Goal: Task Accomplishment & Management: Manage account settings

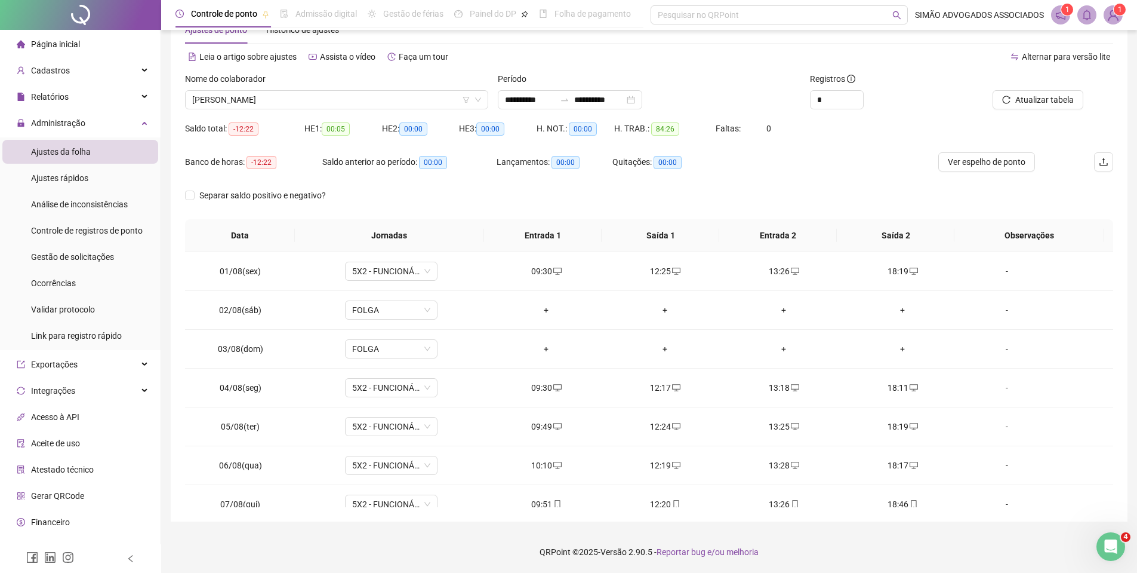
scroll to position [327, 0]
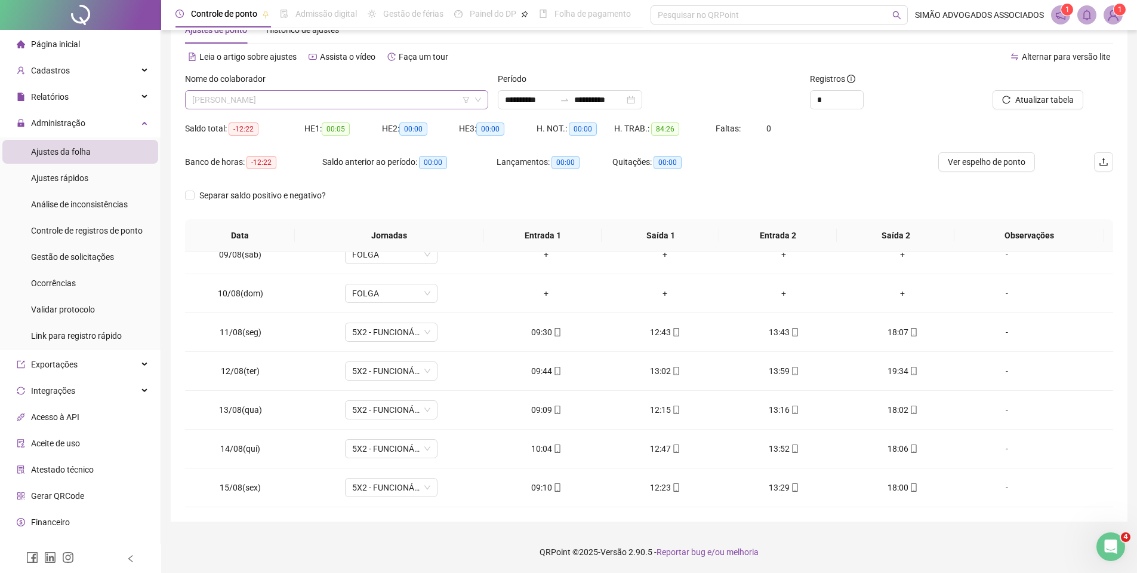
click at [236, 101] on span "[PERSON_NAME]" at bounding box center [336, 100] width 289 height 18
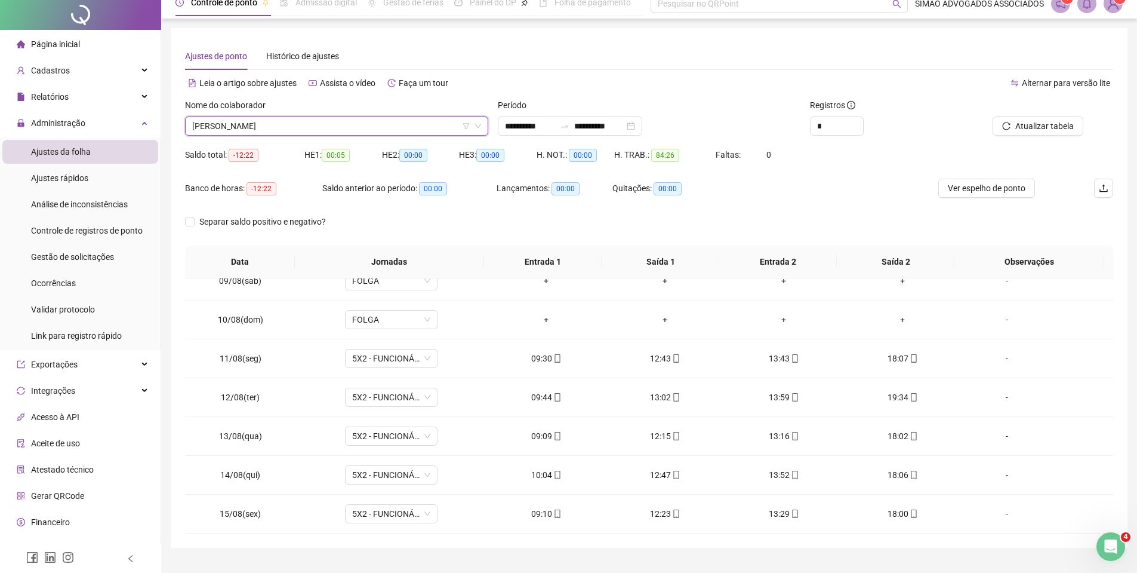
scroll to position [0, 0]
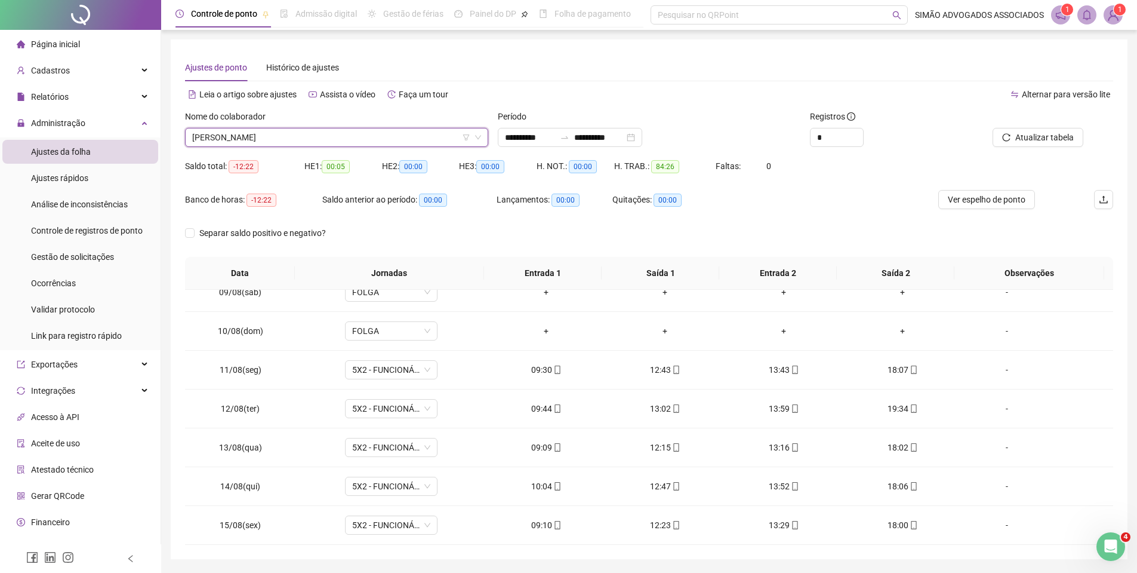
click at [244, 120] on label "Nome do colaborador" at bounding box center [229, 116] width 88 height 13
click at [231, 136] on span "[PERSON_NAME]" at bounding box center [336, 137] width 289 height 18
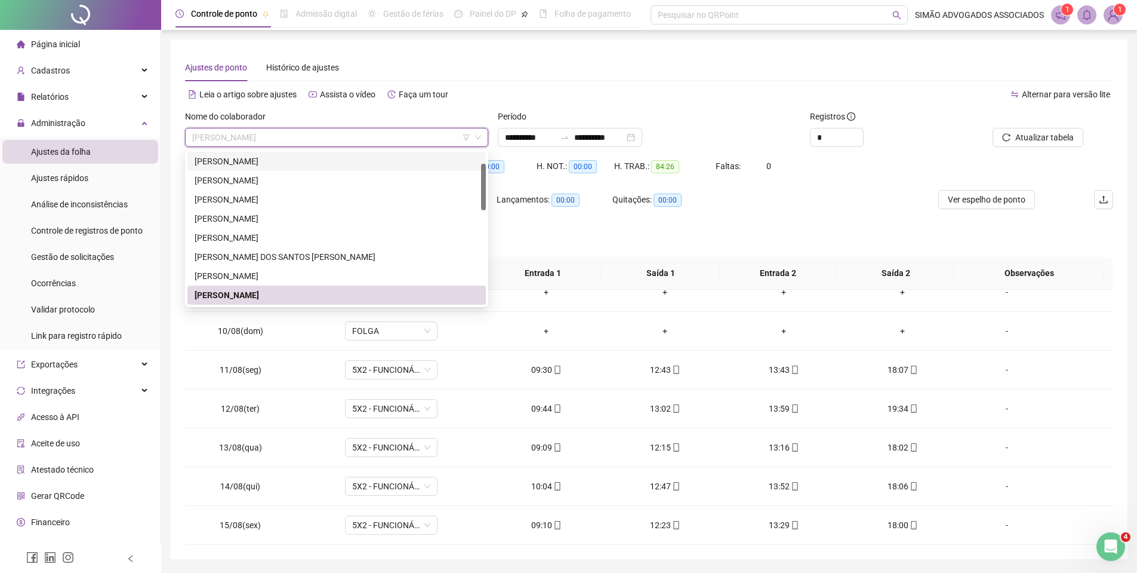
click at [225, 159] on div "[PERSON_NAME]" at bounding box center [337, 161] width 284 height 13
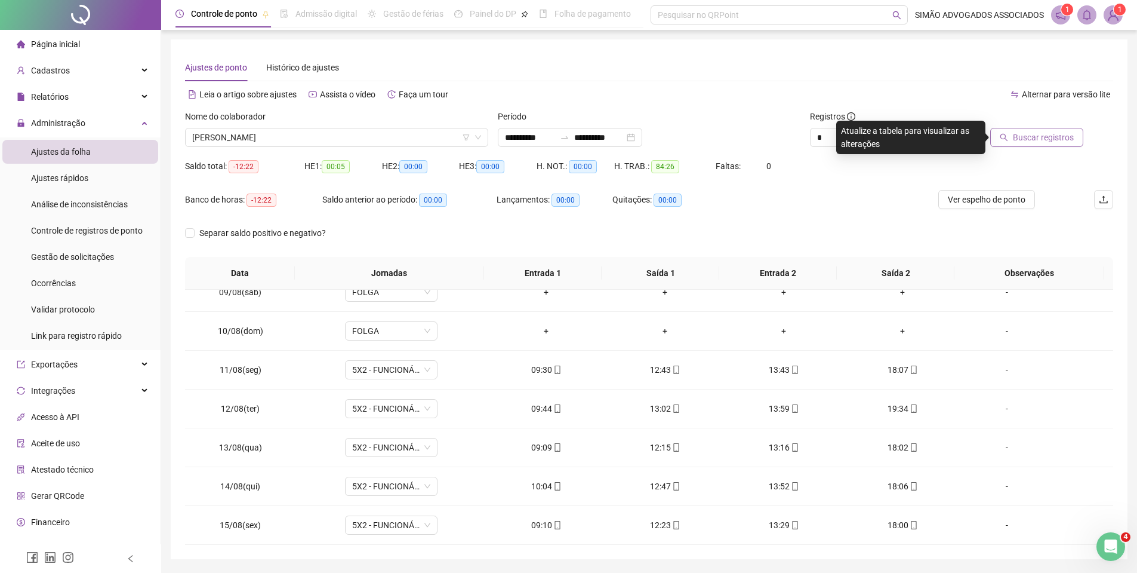
click at [1043, 137] on span "Buscar registros" at bounding box center [1043, 137] width 61 height 13
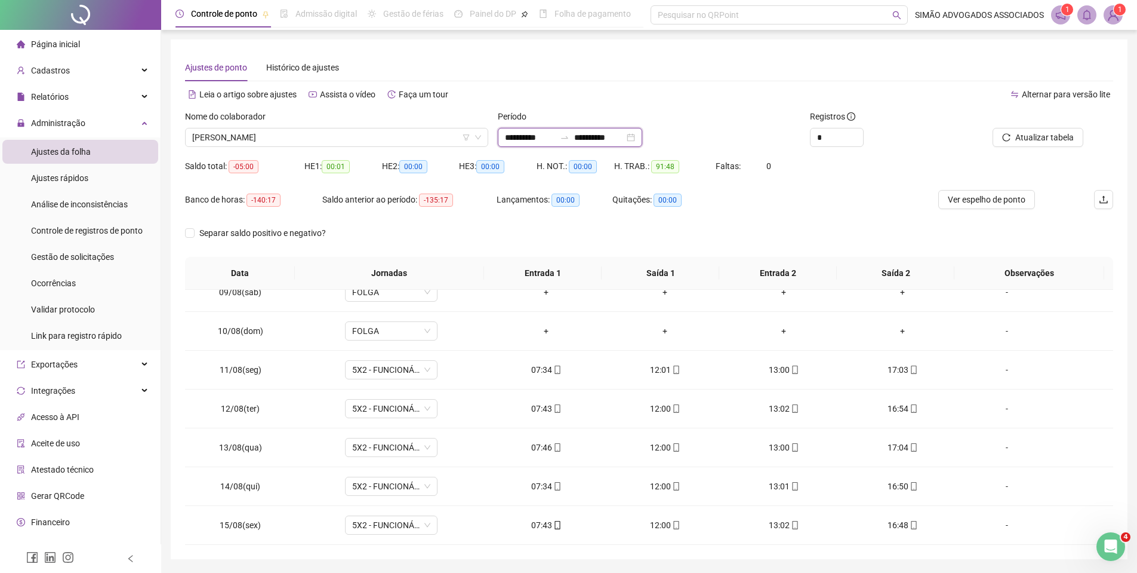
click at [604, 139] on input "**********" at bounding box center [599, 137] width 50 height 13
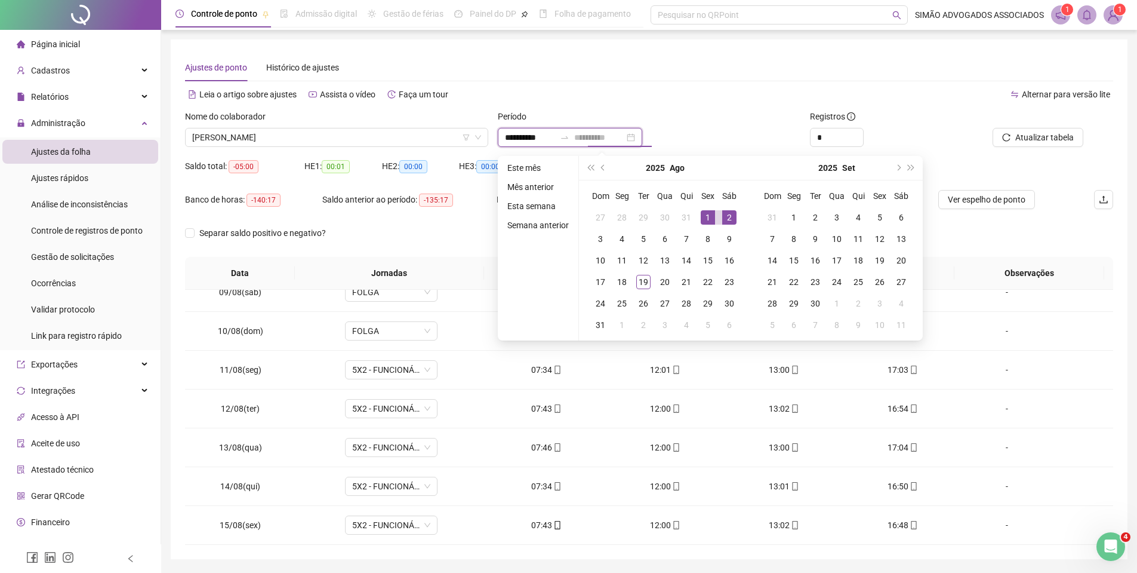
type input "**********"
click at [710, 217] on div "1" at bounding box center [708, 217] width 14 height 14
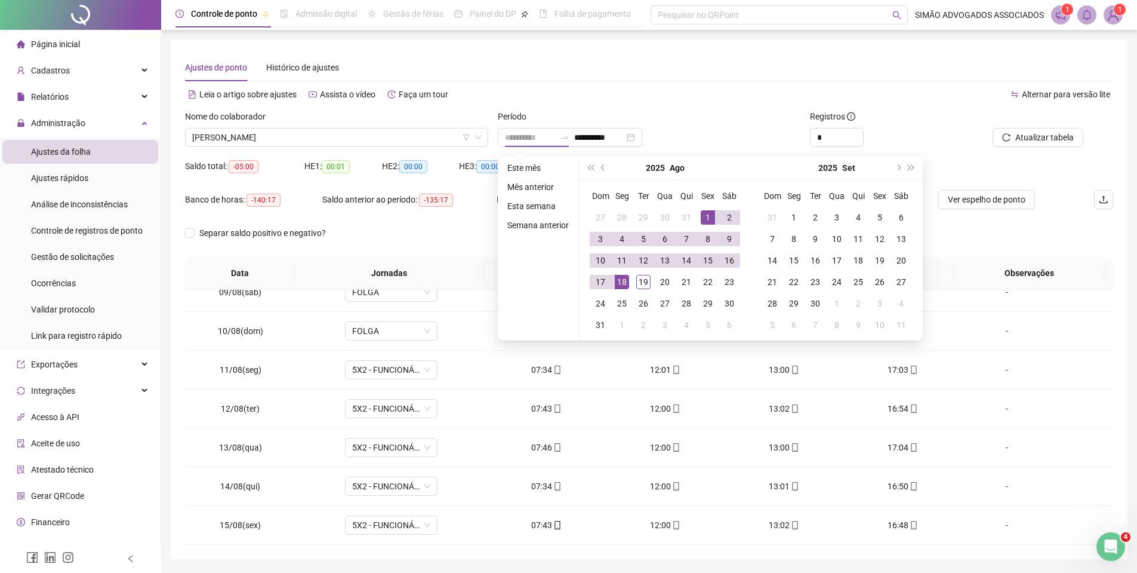
click at [619, 278] on div "18" at bounding box center [622, 282] width 14 height 14
type input "**********"
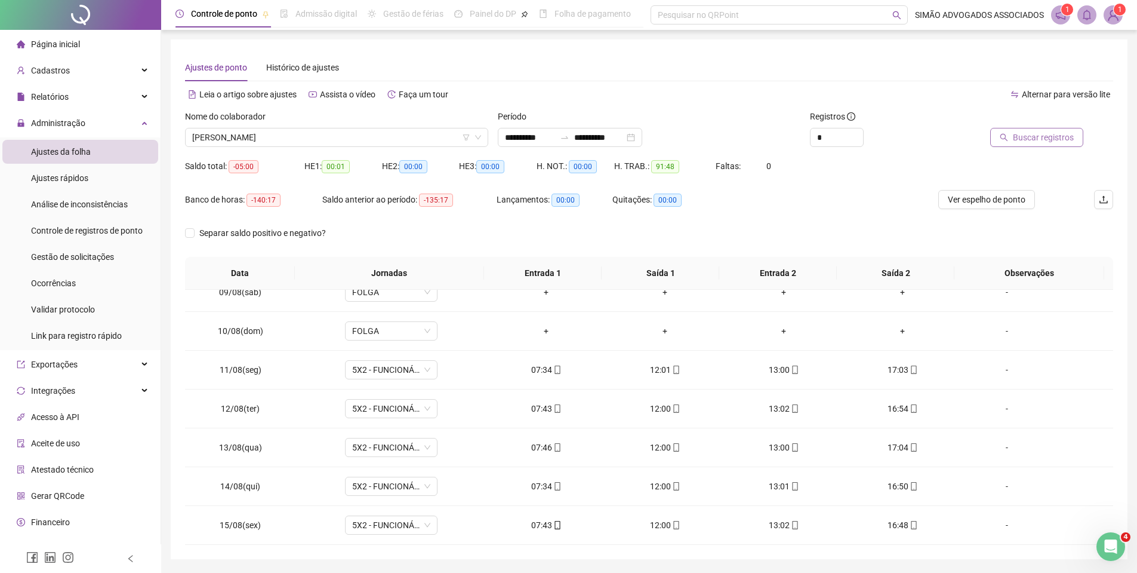
click at [1030, 138] on span "Buscar registros" at bounding box center [1043, 137] width 61 height 13
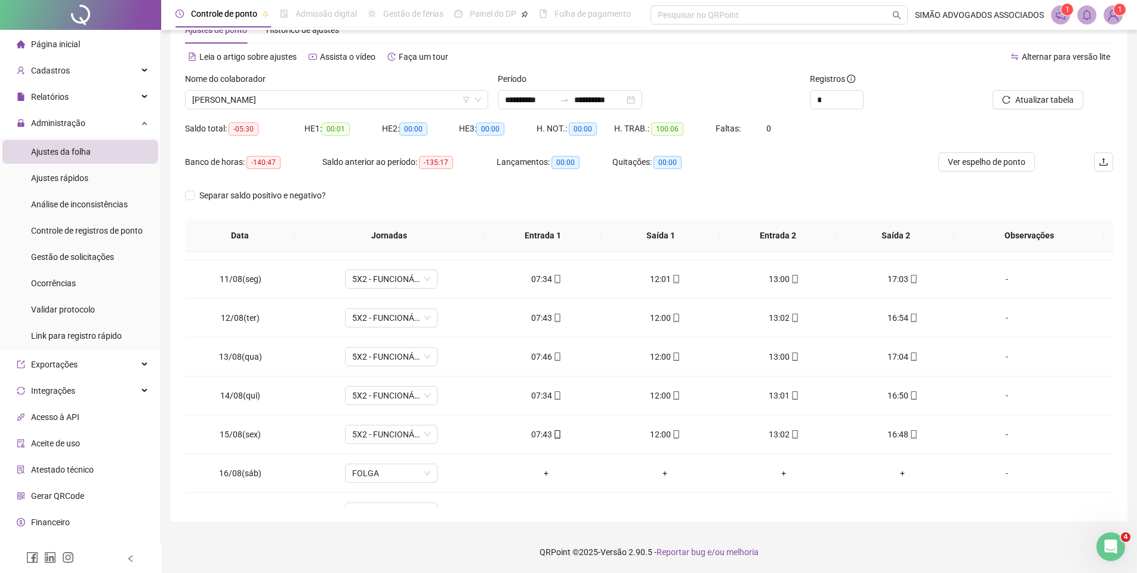
scroll to position [444, 0]
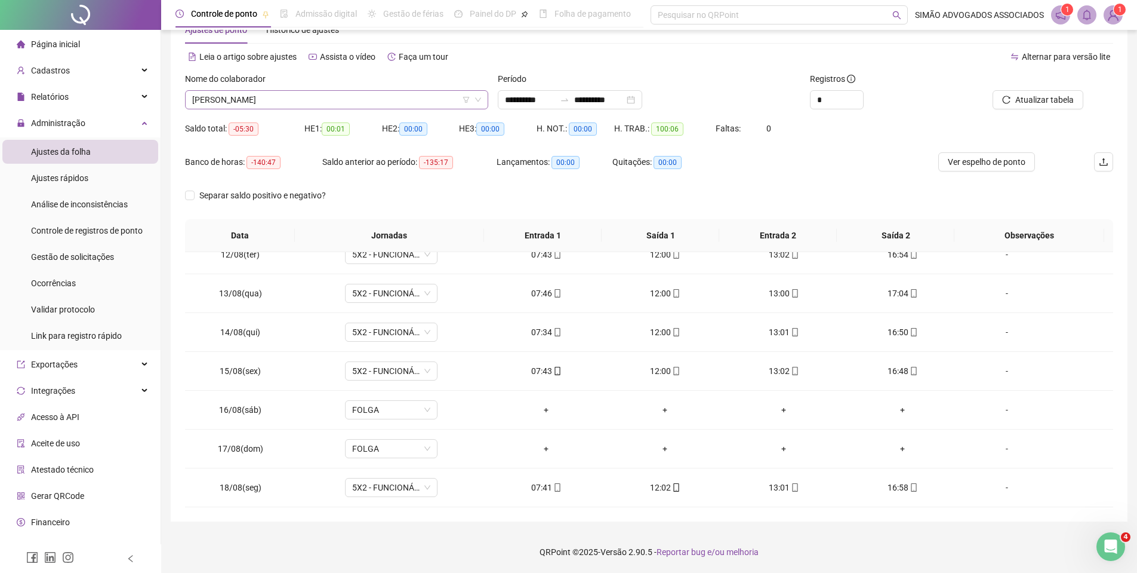
click at [287, 105] on span "[PERSON_NAME]" at bounding box center [336, 100] width 289 height 18
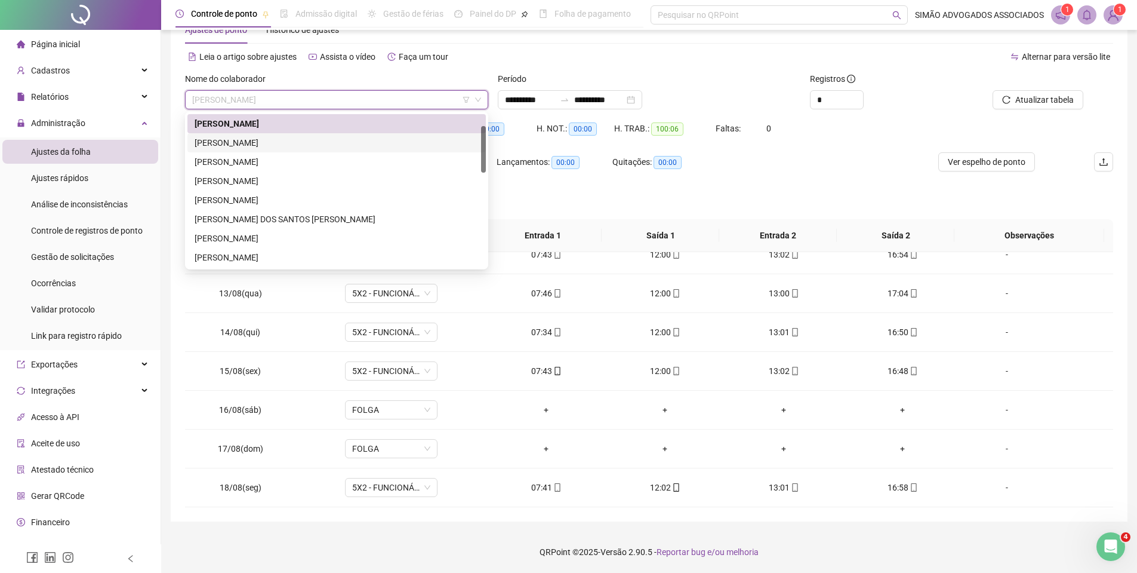
click at [267, 143] on div "[PERSON_NAME]" at bounding box center [337, 142] width 284 height 13
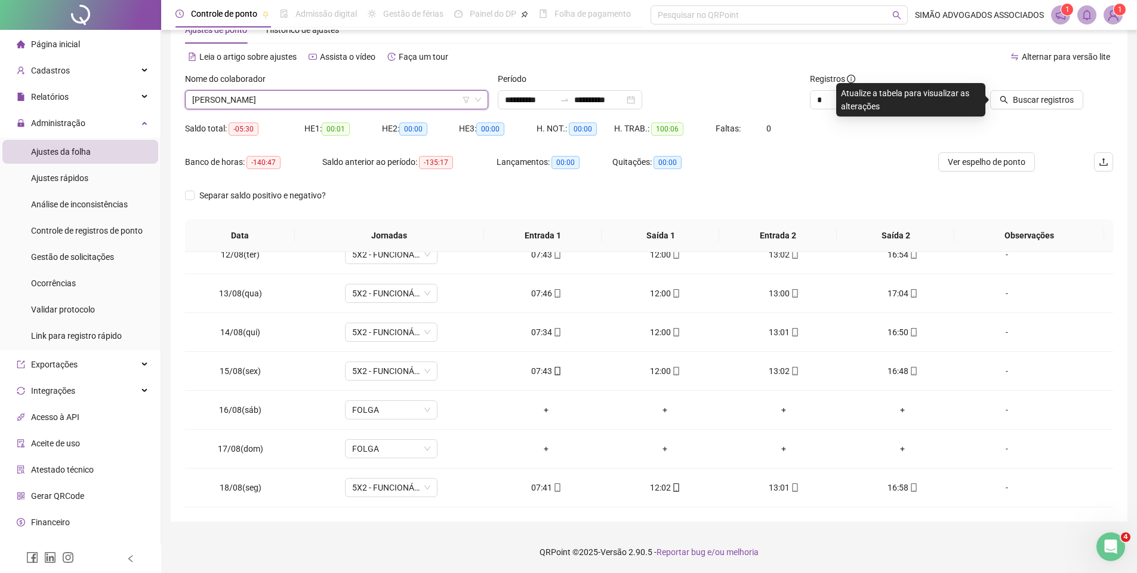
click at [991, 103] on div "Buscar registros" at bounding box center [1025, 99] width 117 height 19
click at [1007, 97] on icon "search" at bounding box center [1005, 100] width 8 height 8
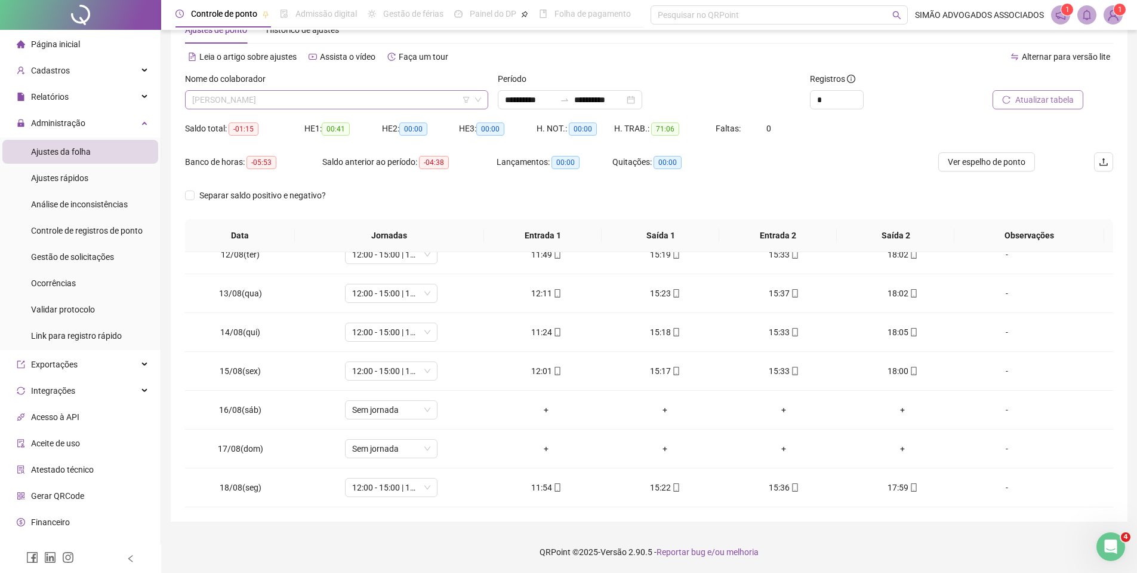
click at [307, 101] on span "[PERSON_NAME]" at bounding box center [336, 100] width 289 height 18
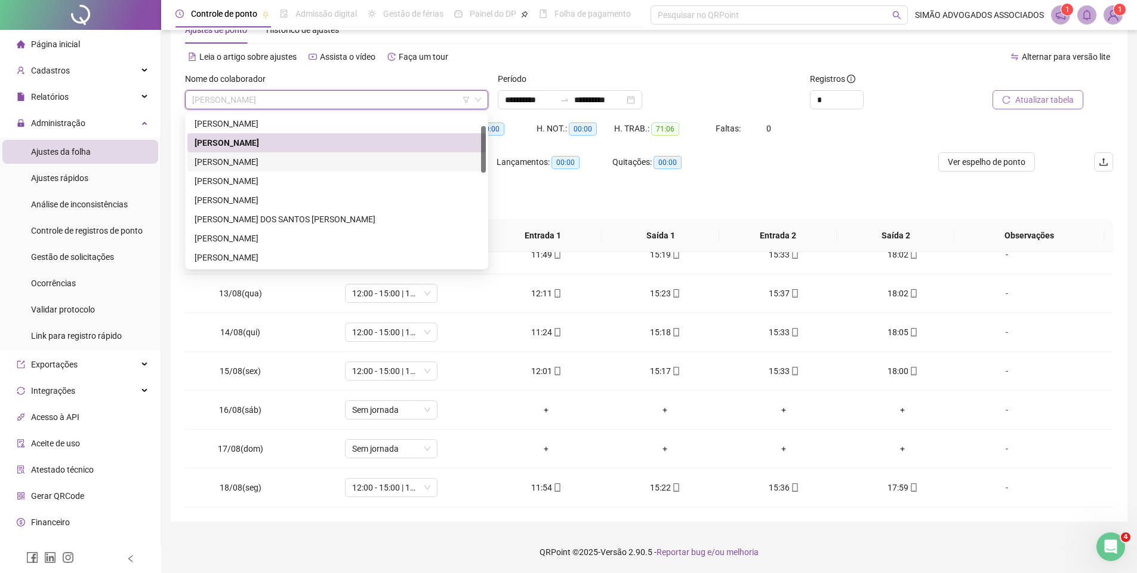
click at [267, 165] on div "[PERSON_NAME]" at bounding box center [337, 161] width 284 height 13
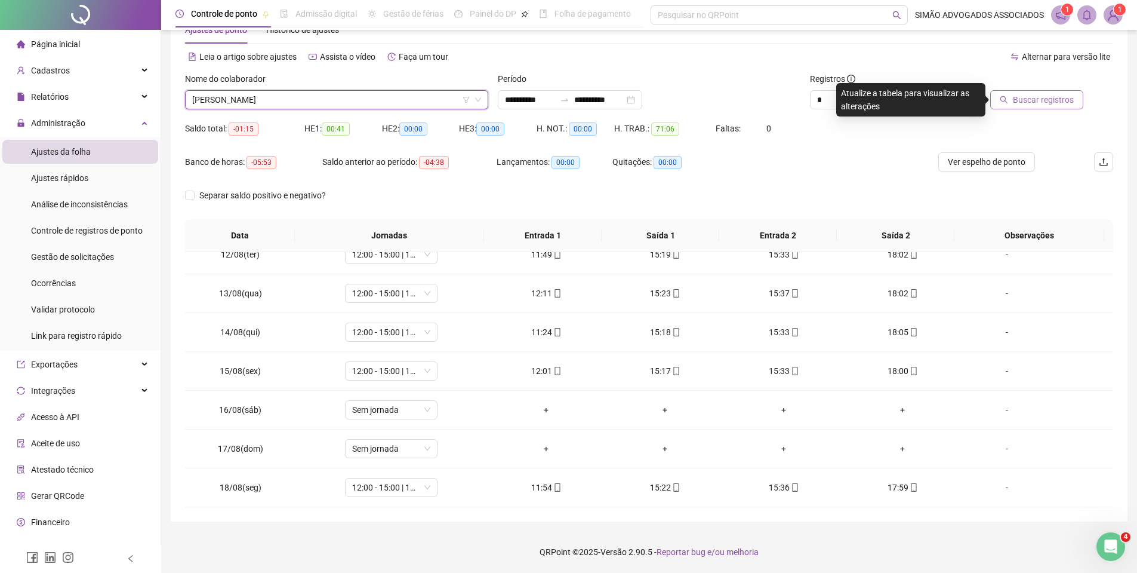
click at [1023, 102] on span "Buscar registros" at bounding box center [1043, 99] width 61 height 13
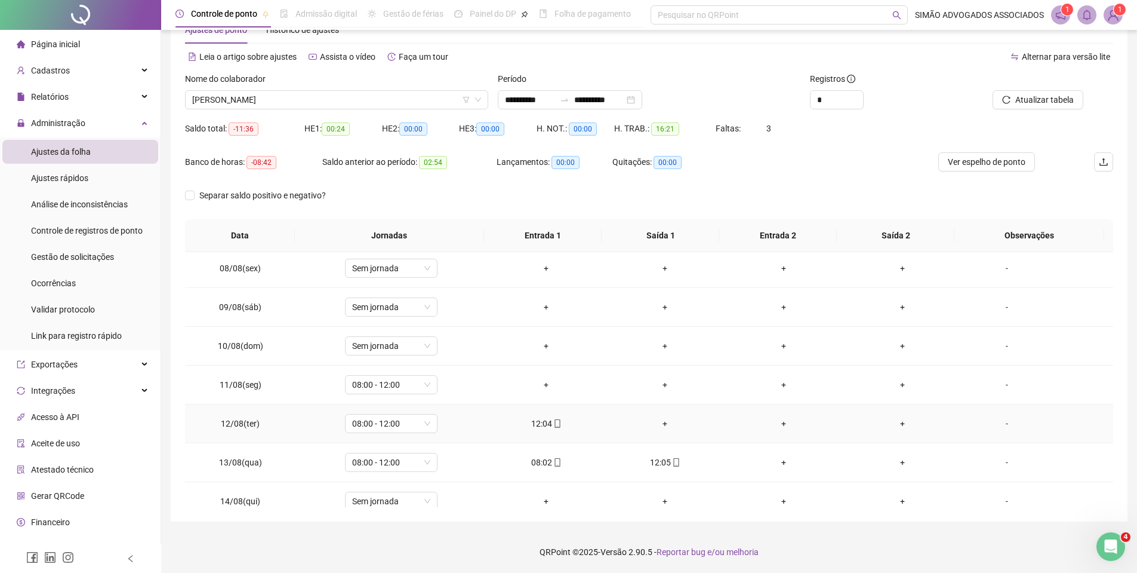
scroll to position [264, 0]
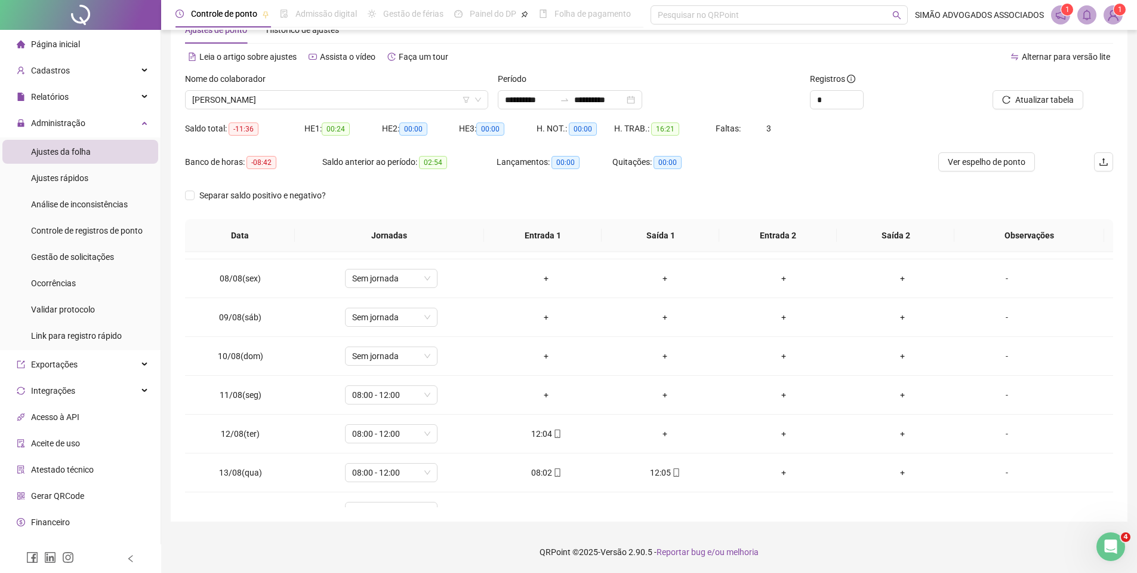
click at [1086, 101] on div "Atualizar tabela" at bounding box center [1040, 90] width 147 height 37
click at [1073, 101] on span "Atualizar tabela" at bounding box center [1045, 99] width 59 height 13
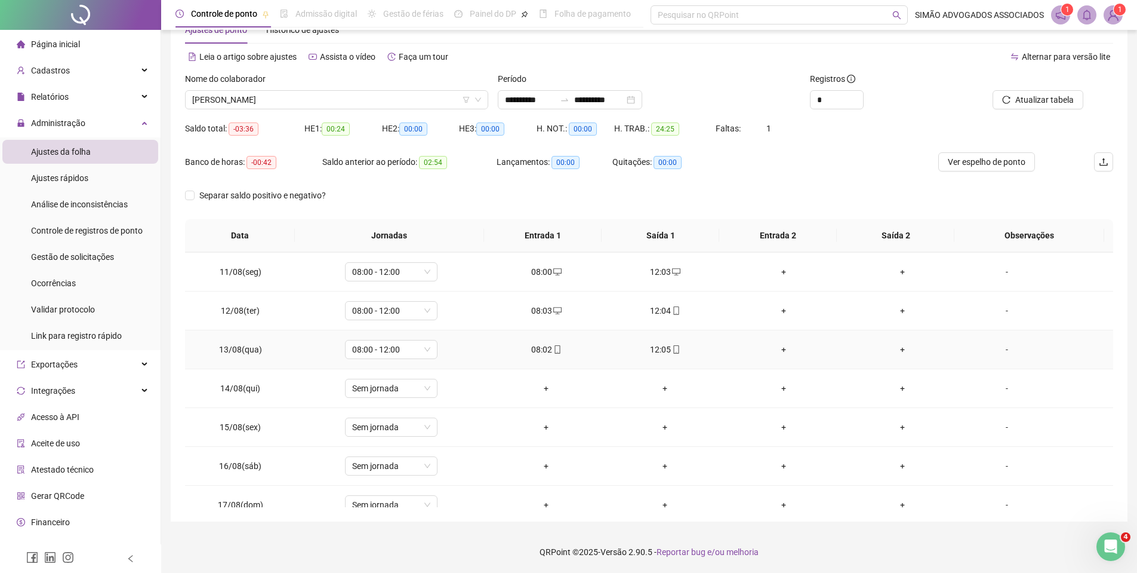
scroll to position [444, 0]
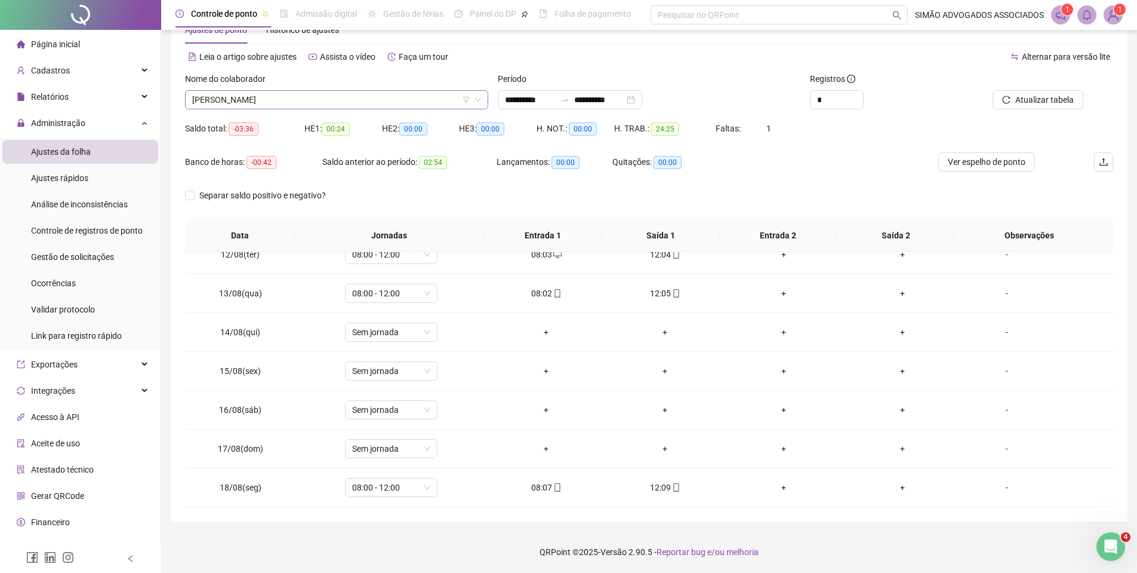
click at [325, 102] on span "[PERSON_NAME]" at bounding box center [336, 100] width 289 height 18
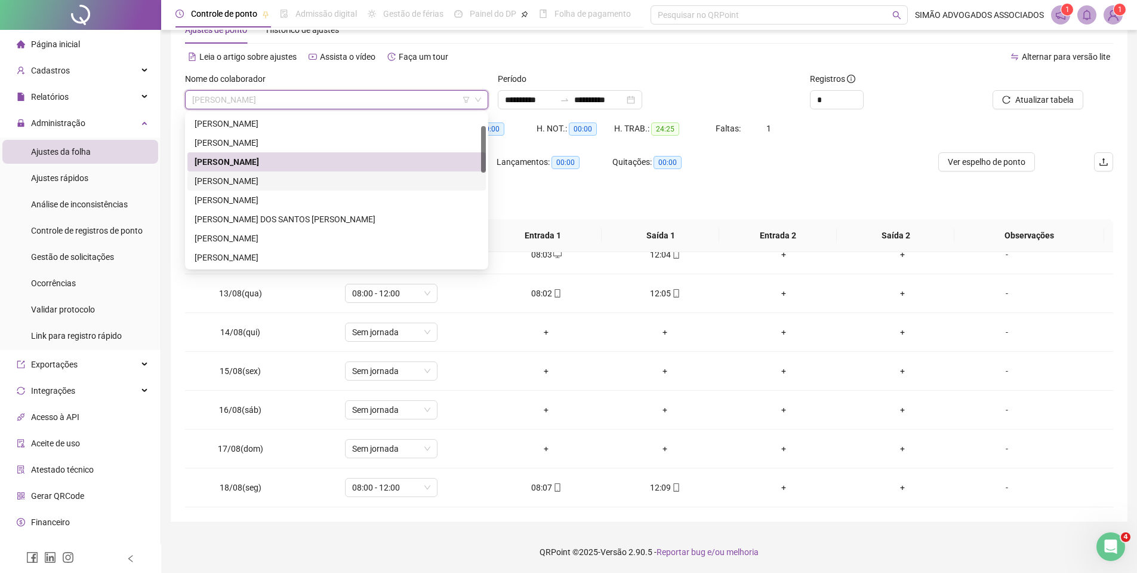
click at [263, 178] on div "[PERSON_NAME]" at bounding box center [337, 180] width 284 height 13
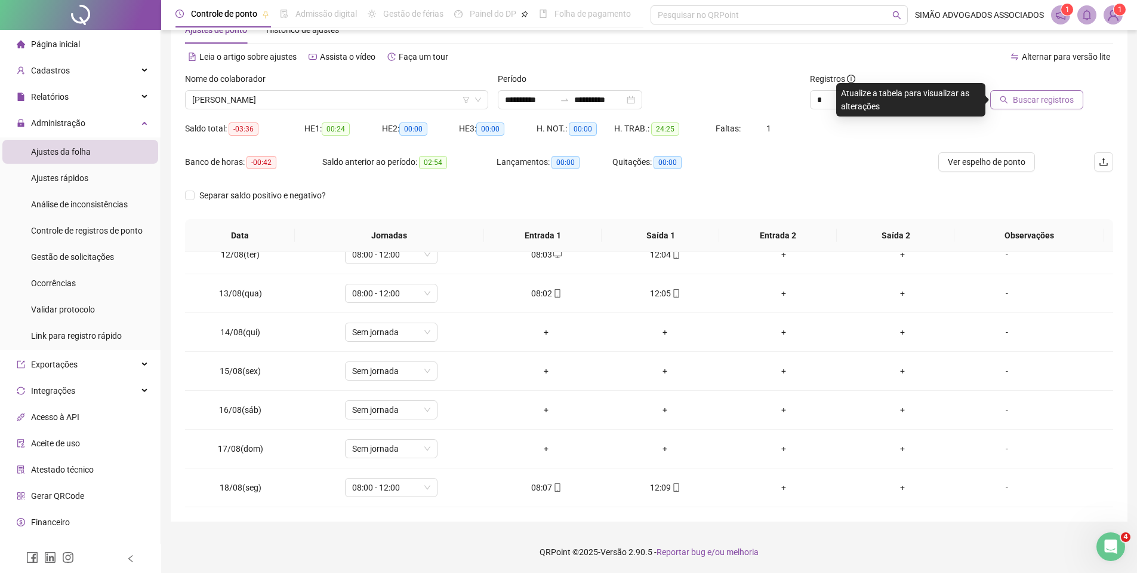
click at [1023, 95] on span "Buscar registros" at bounding box center [1043, 99] width 61 height 13
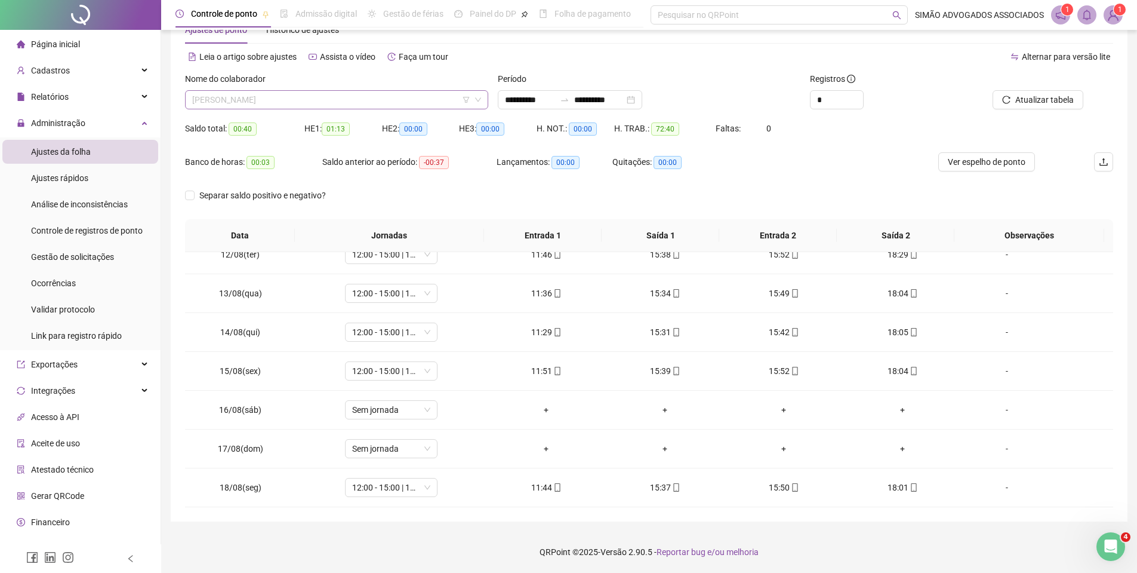
click at [223, 107] on span "[PERSON_NAME]" at bounding box center [336, 100] width 289 height 18
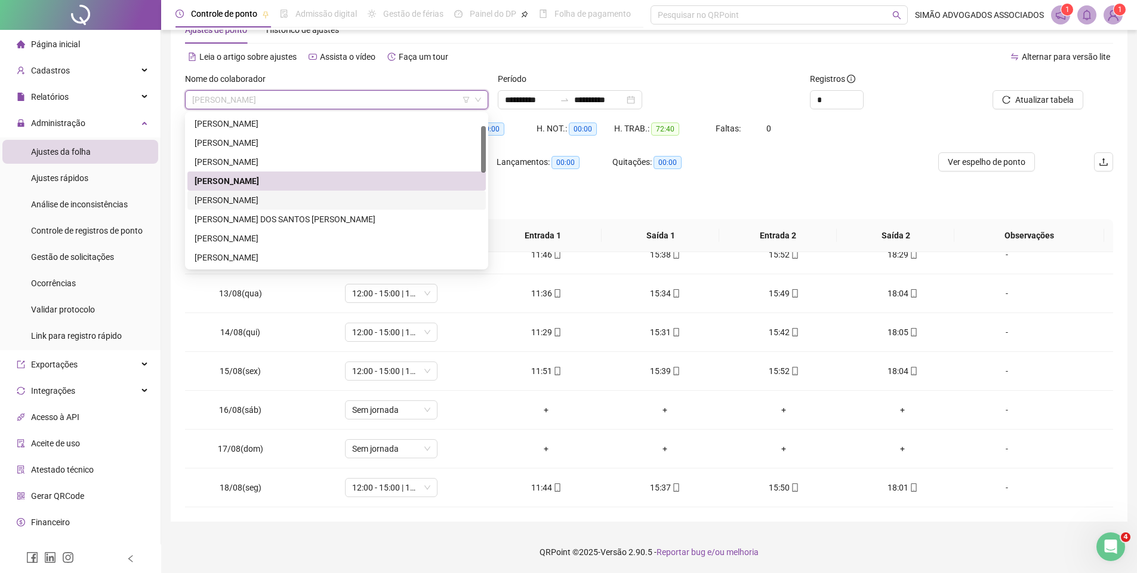
click at [213, 198] on div "[PERSON_NAME]" at bounding box center [337, 199] width 284 height 13
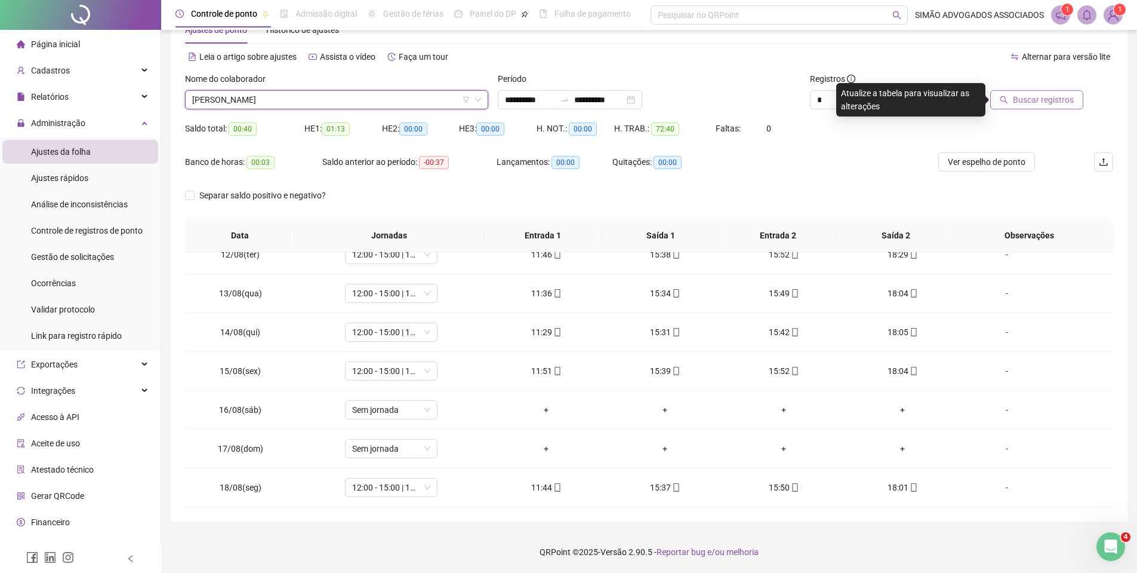
click at [1032, 94] on span "Buscar registros" at bounding box center [1043, 99] width 61 height 13
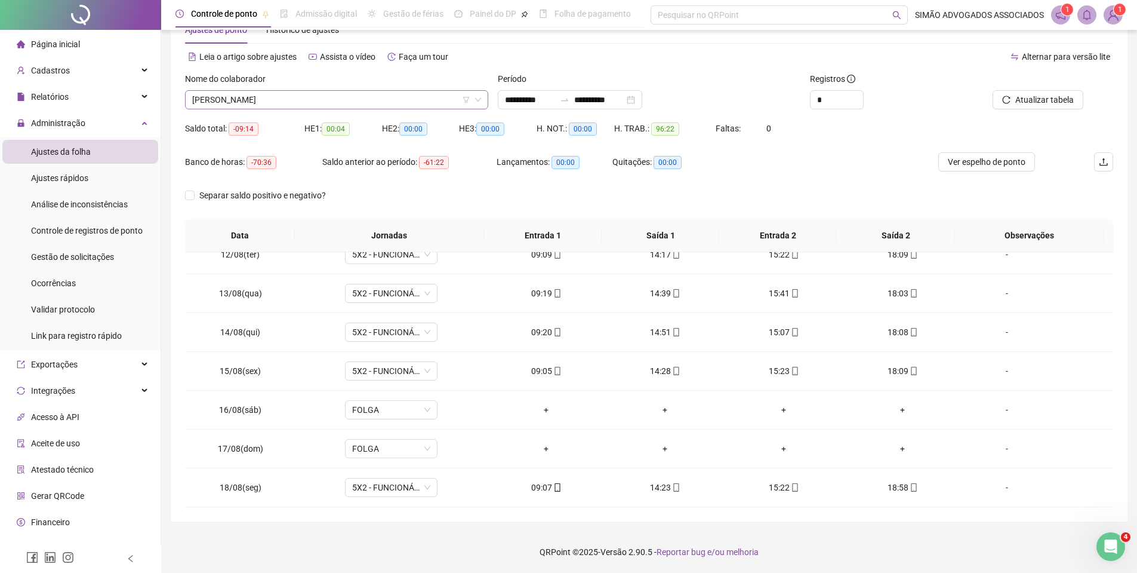
click at [195, 93] on span "[PERSON_NAME]" at bounding box center [336, 100] width 289 height 18
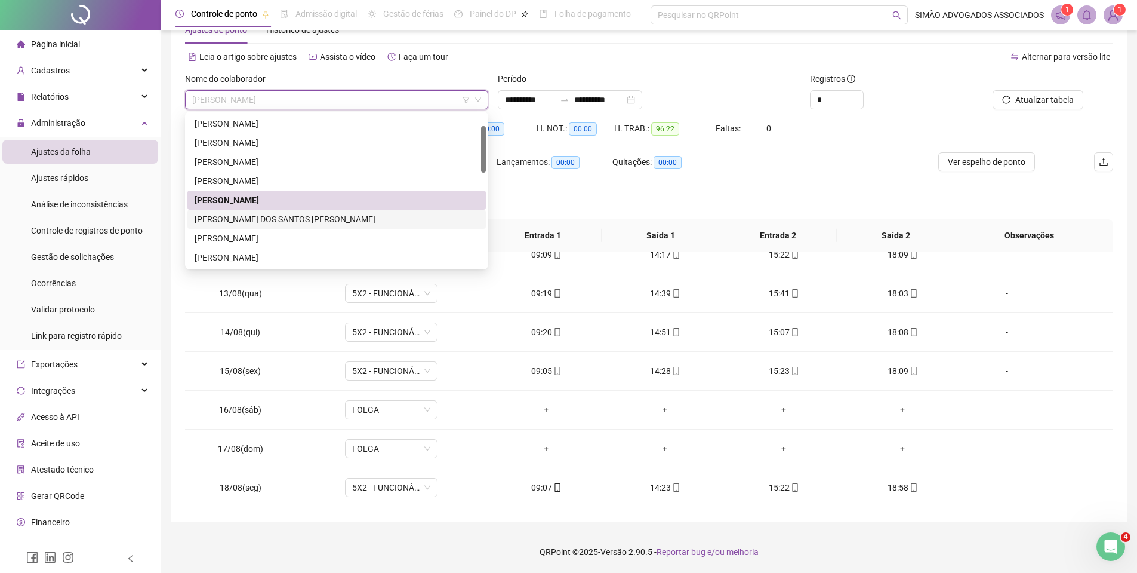
click at [210, 214] on div "[PERSON_NAME] DOS SANTOS [PERSON_NAME]" at bounding box center [337, 219] width 284 height 13
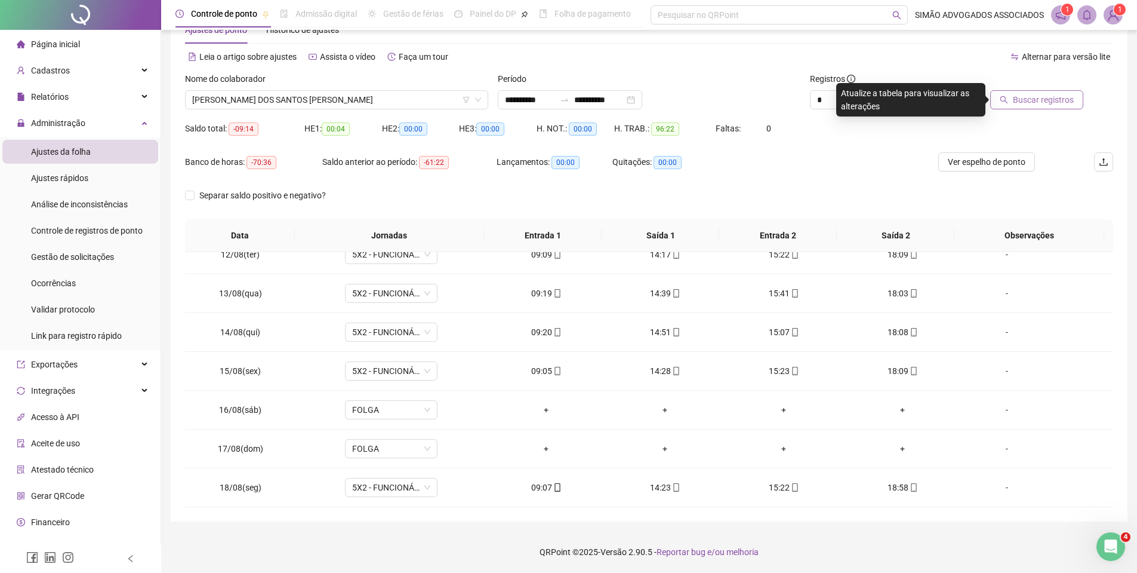
click at [1021, 106] on span "Buscar registros" at bounding box center [1043, 99] width 61 height 13
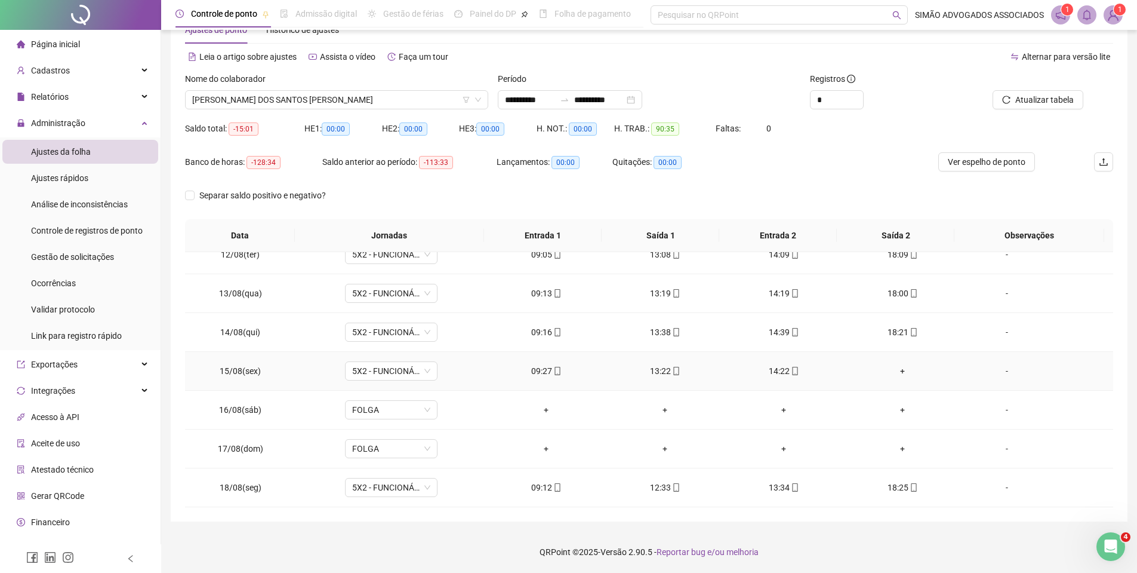
click at [891, 371] on div "+" at bounding box center [903, 370] width 100 height 13
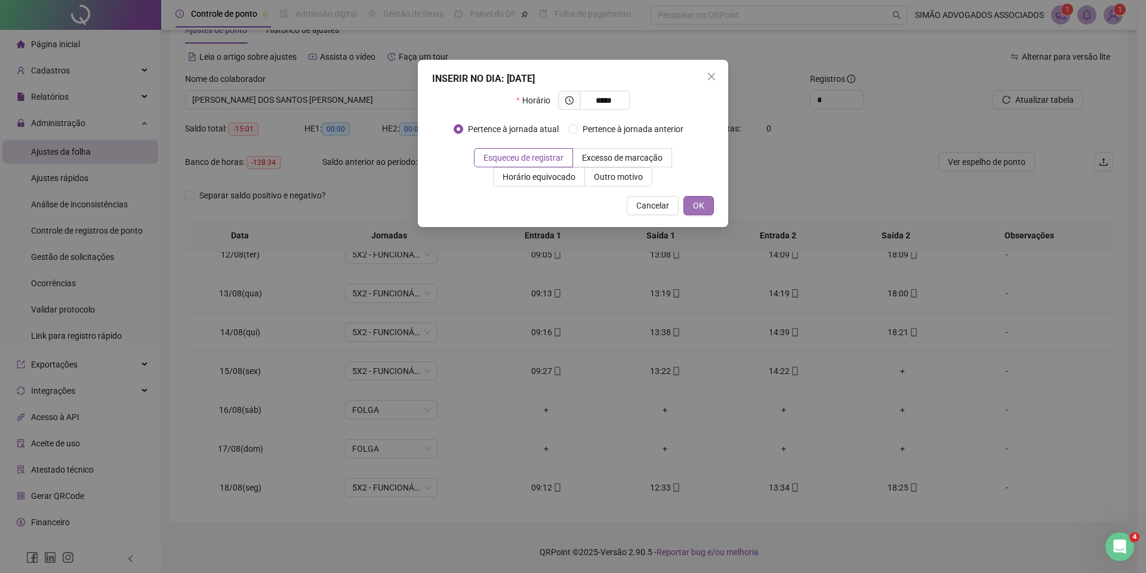
type input "*****"
click at [694, 201] on span "OK" at bounding box center [698, 205] width 11 height 13
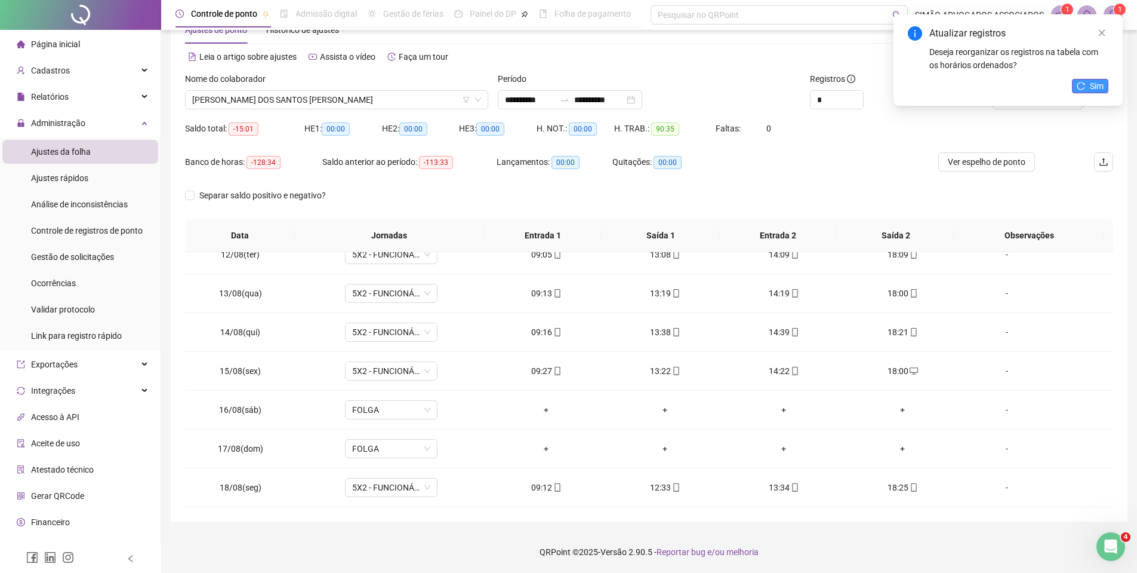
click at [1084, 82] on icon "reload" at bounding box center [1081, 86] width 8 height 8
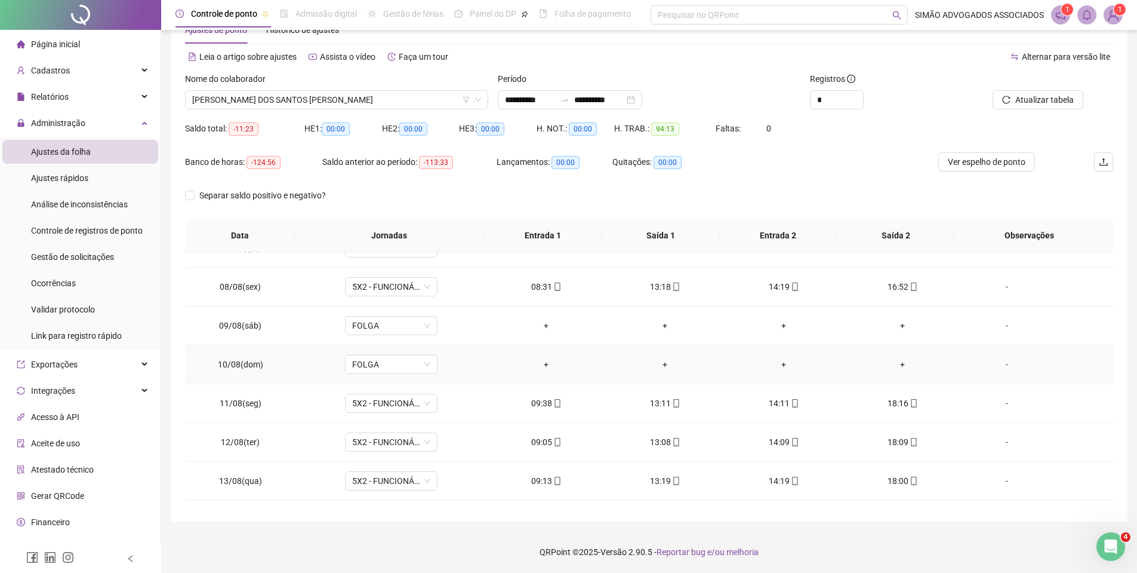
scroll to position [205, 0]
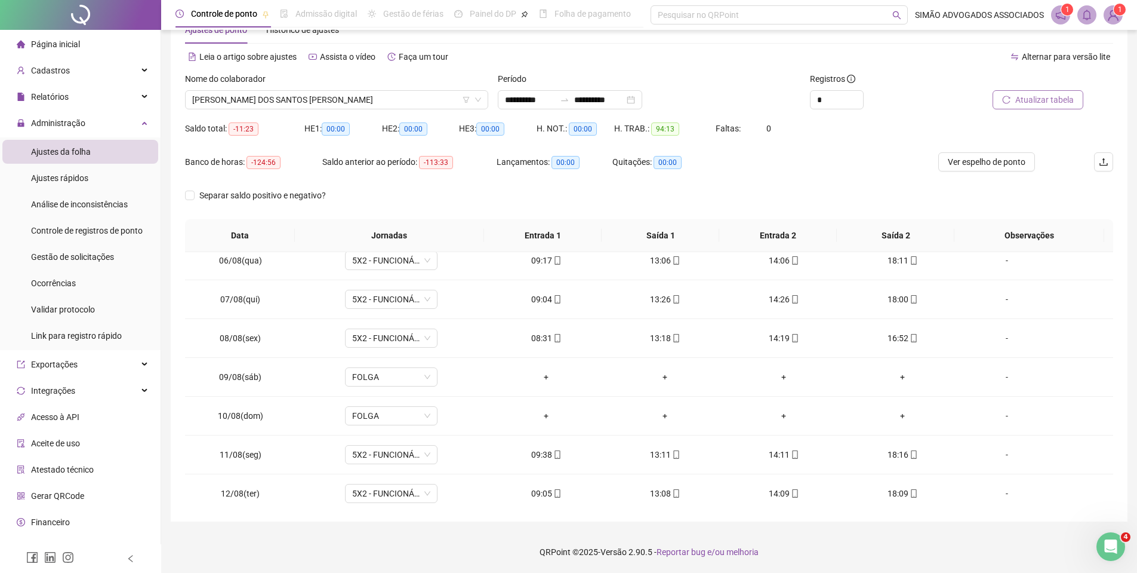
click at [1016, 93] on button "Atualizar tabela" at bounding box center [1038, 99] width 91 height 19
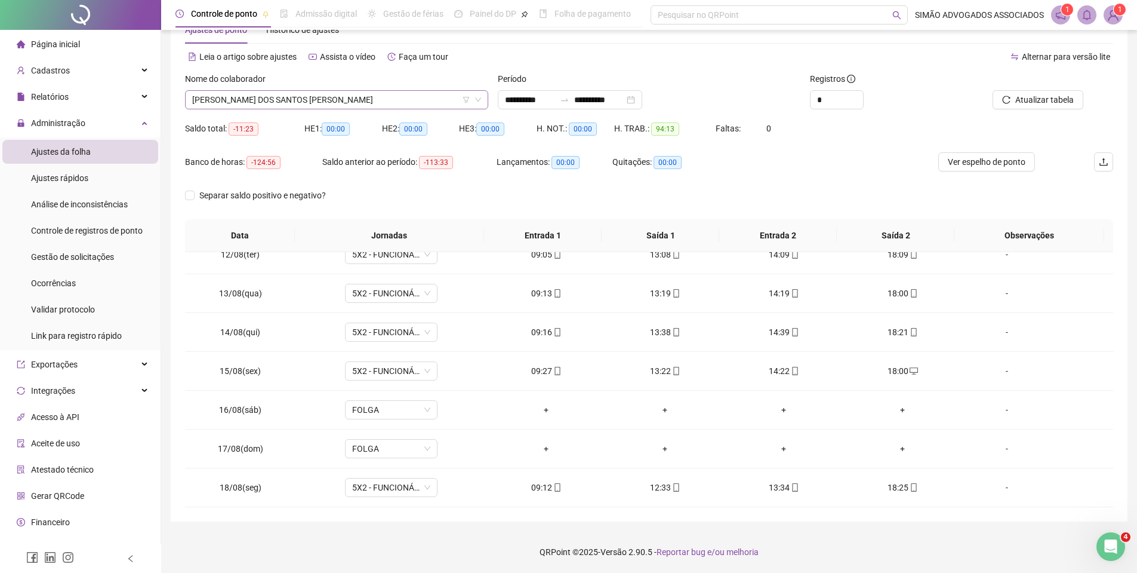
click at [225, 105] on span "[PERSON_NAME] DOS SANTOS [PERSON_NAME]" at bounding box center [336, 100] width 289 height 18
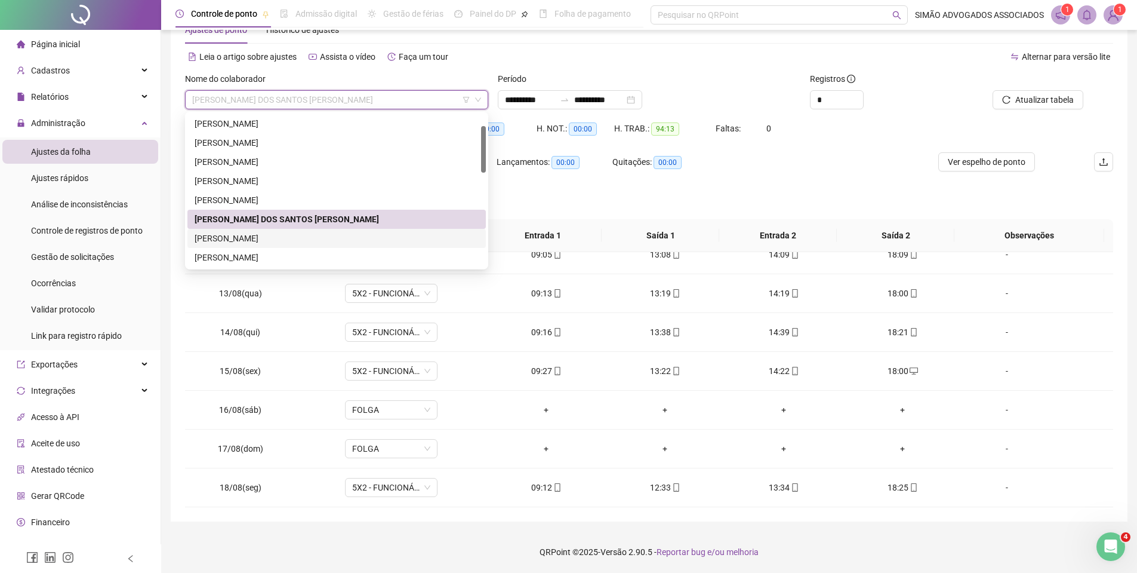
click at [224, 237] on div "[PERSON_NAME]" at bounding box center [337, 238] width 284 height 13
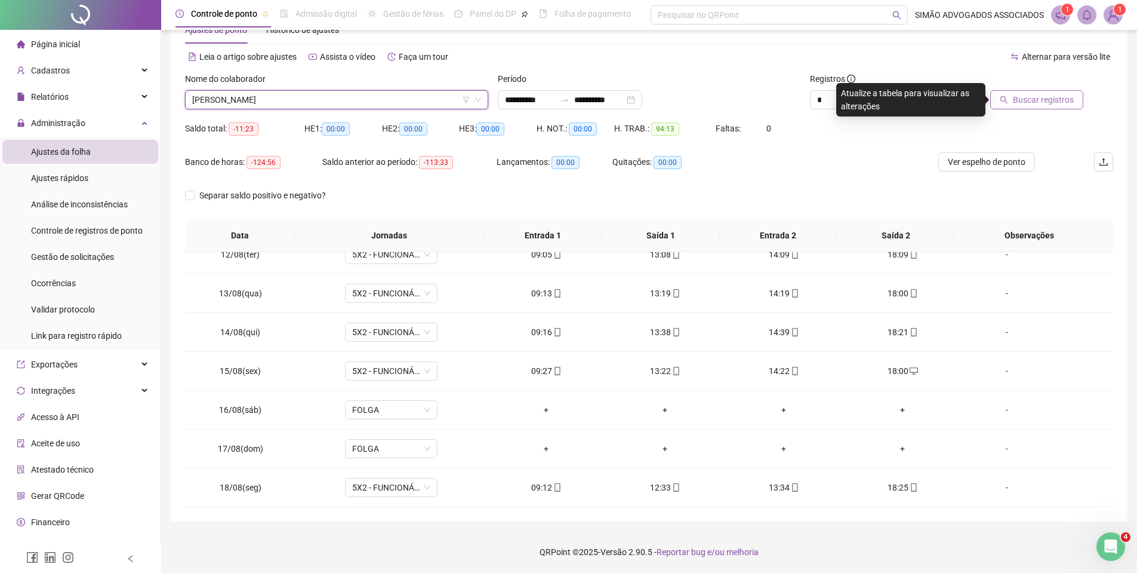
click at [1002, 104] on button "Buscar registros" at bounding box center [1036, 99] width 93 height 19
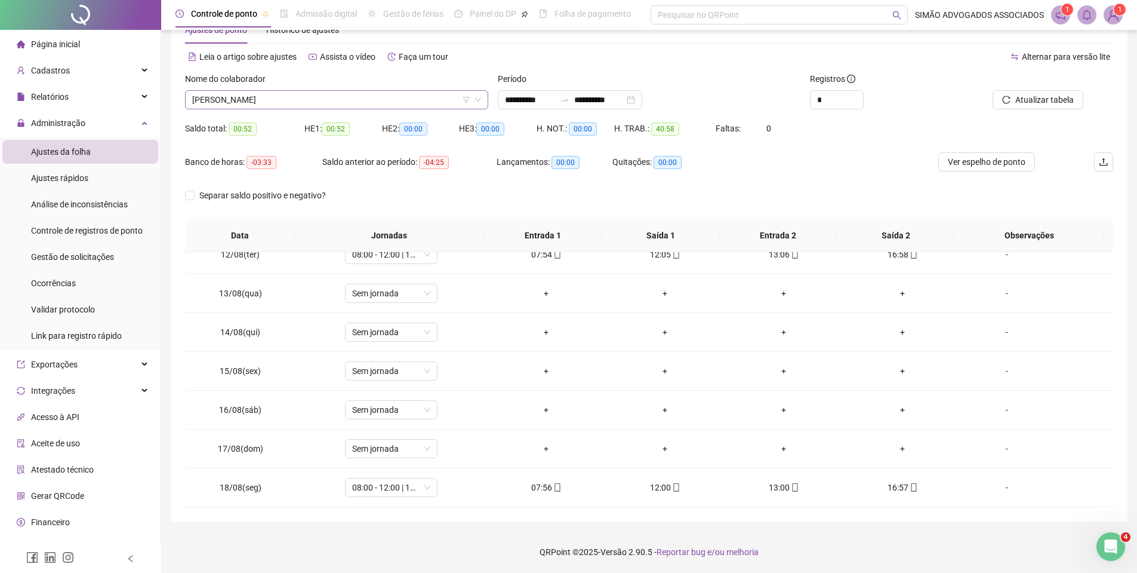
click at [275, 100] on span "[PERSON_NAME]" at bounding box center [336, 100] width 289 height 18
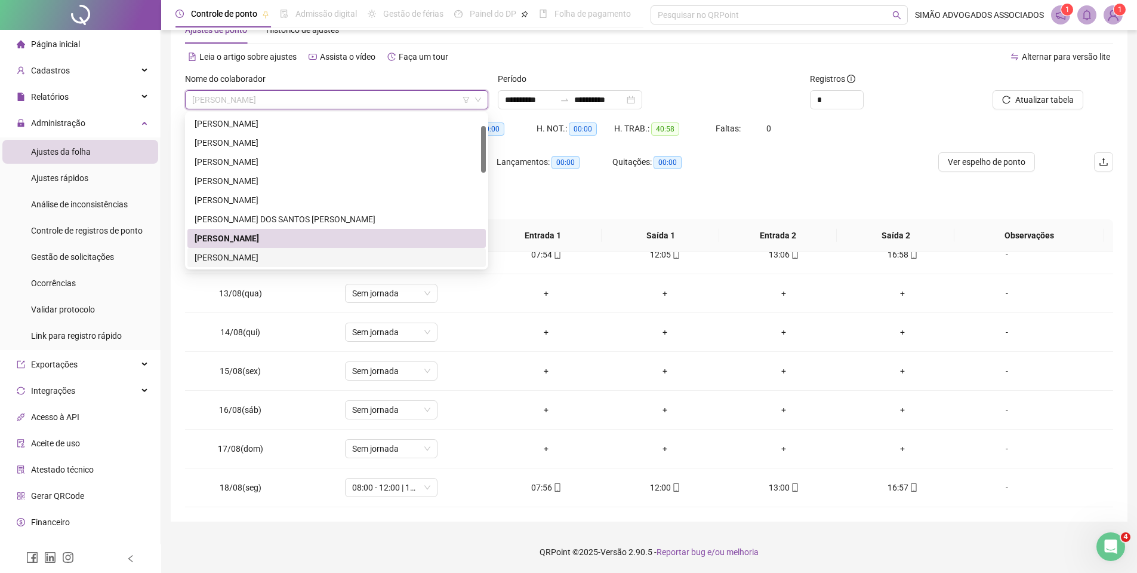
click at [222, 257] on div "[PERSON_NAME]" at bounding box center [337, 257] width 284 height 13
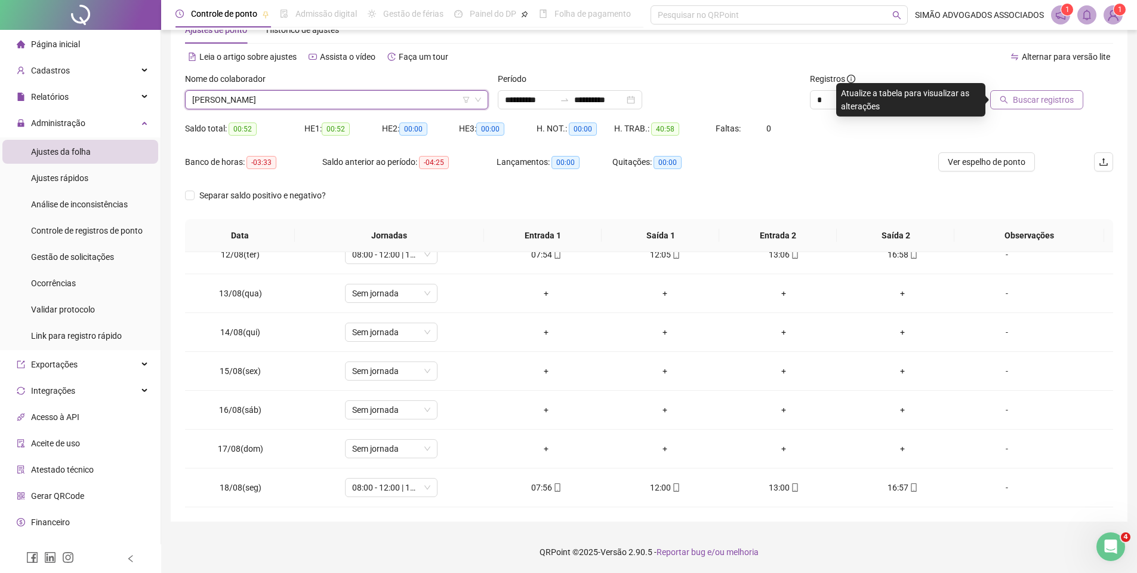
click at [1053, 98] on span "Buscar registros" at bounding box center [1043, 99] width 61 height 13
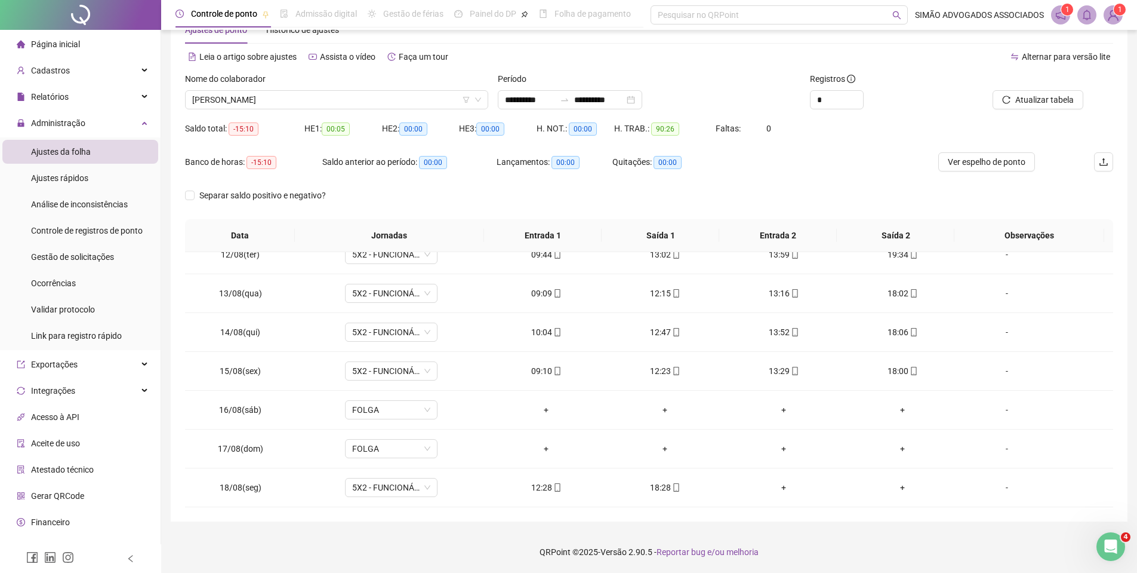
click at [280, 88] on div "Nome do colaborador" at bounding box center [336, 81] width 303 height 18
click at [261, 115] on div "Nome do colaborador [PERSON_NAME]" at bounding box center [336, 95] width 313 height 47
click at [260, 101] on span "[PERSON_NAME]" at bounding box center [336, 100] width 289 height 18
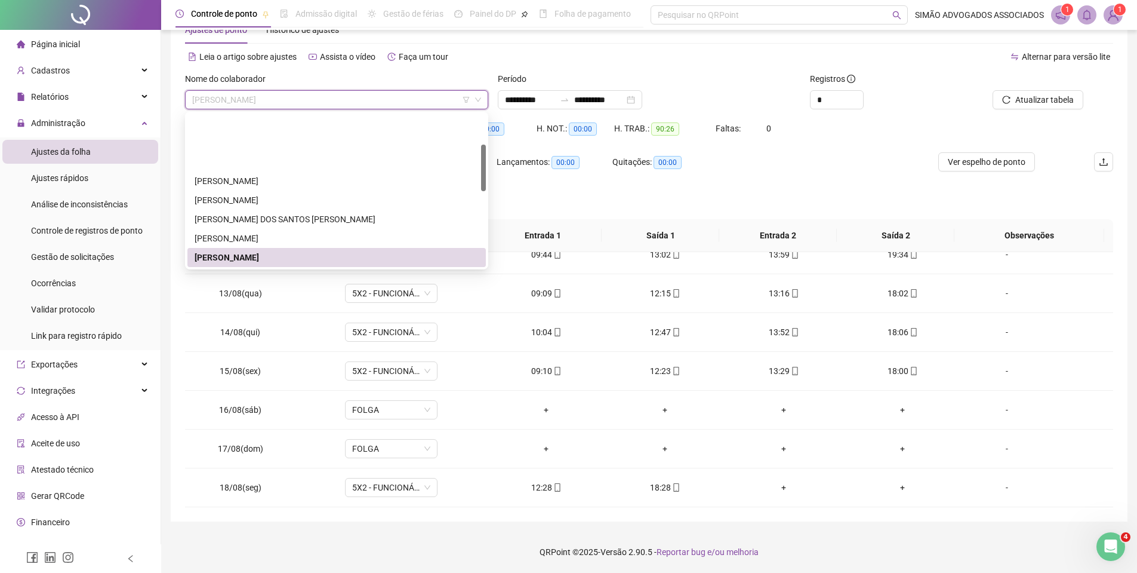
scroll to position [98, 0]
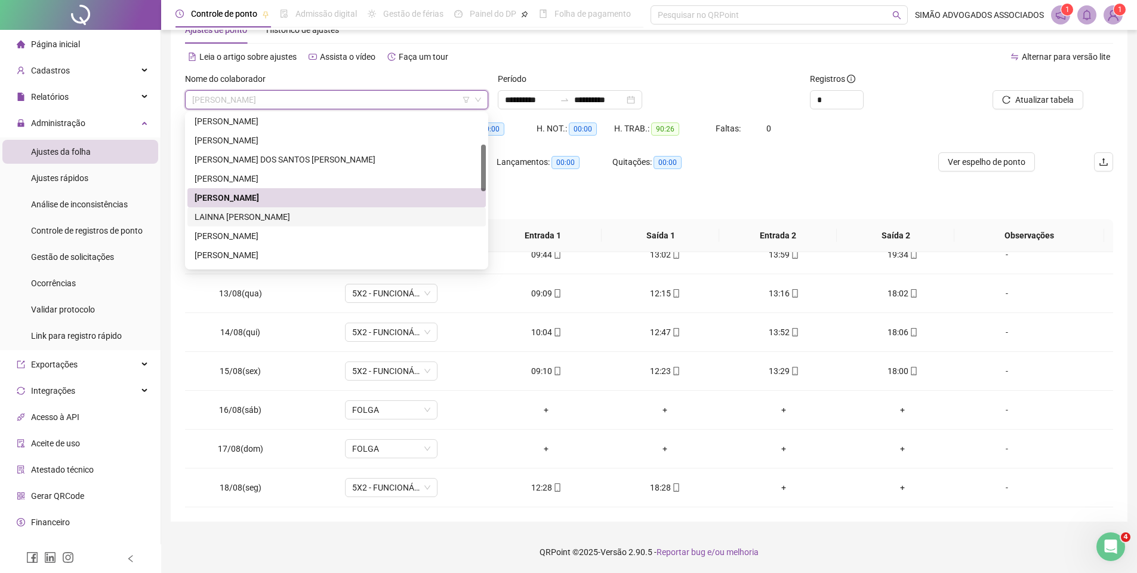
click at [217, 219] on div "LAINNA [PERSON_NAME]" at bounding box center [337, 216] width 284 height 13
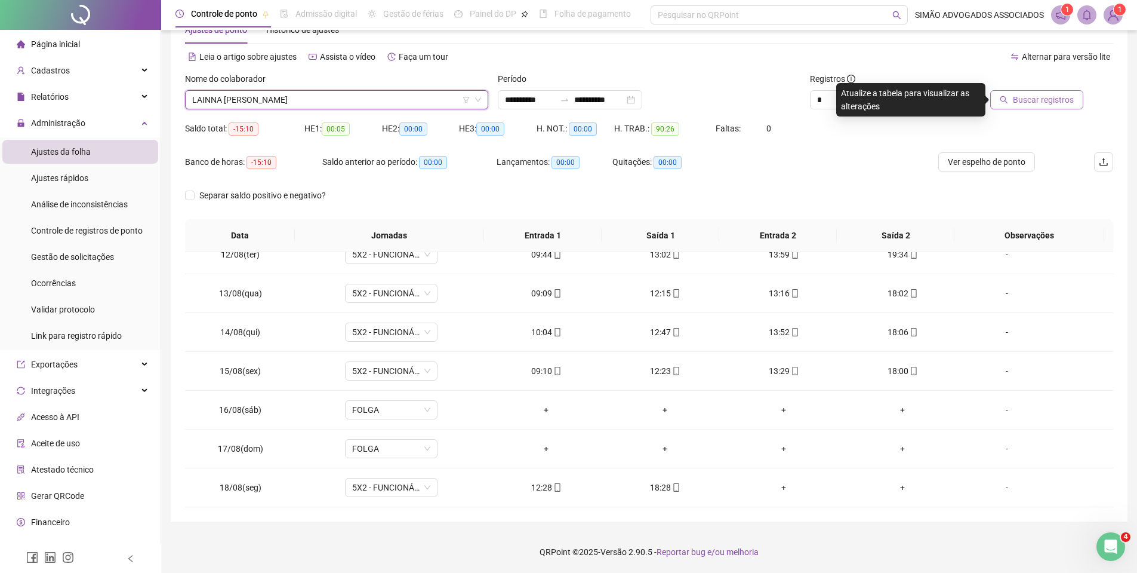
click at [1070, 100] on span "Buscar registros" at bounding box center [1043, 99] width 61 height 13
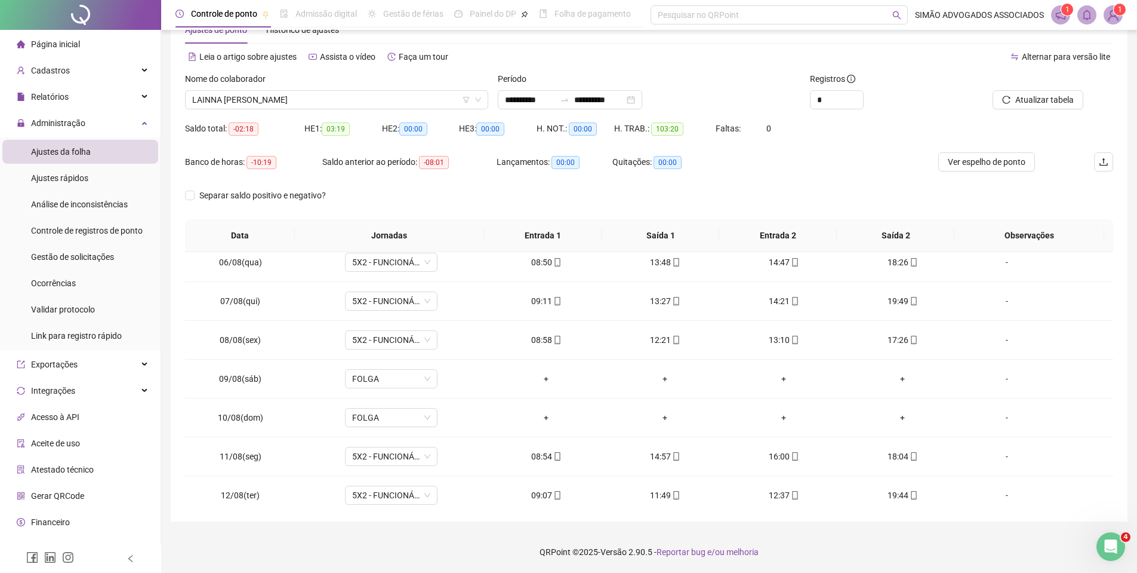
scroll to position [444, 0]
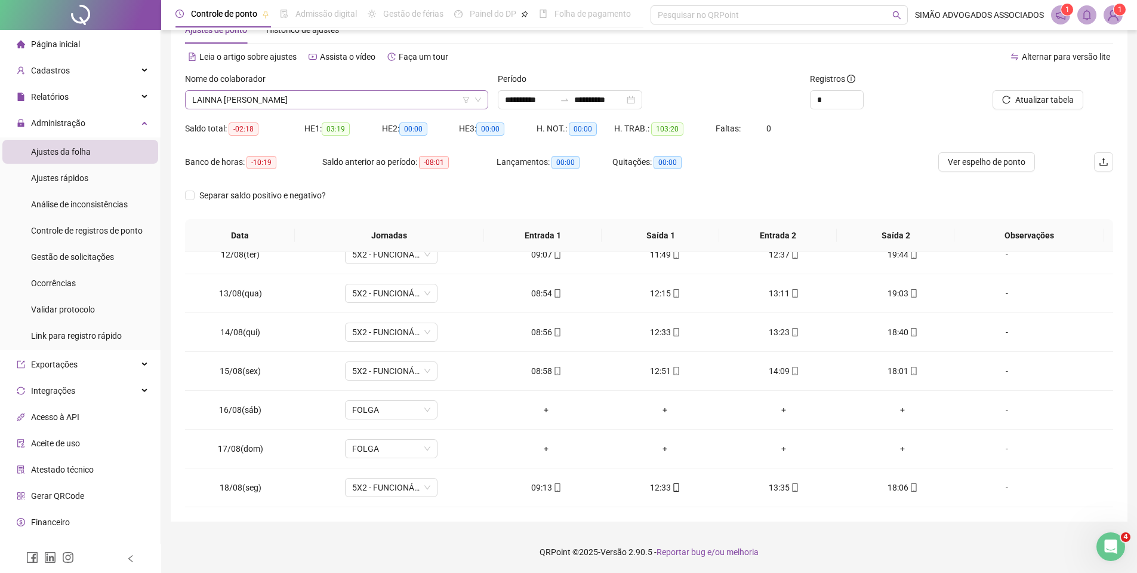
click at [245, 104] on span "LAINNA [PERSON_NAME]" at bounding box center [336, 100] width 289 height 18
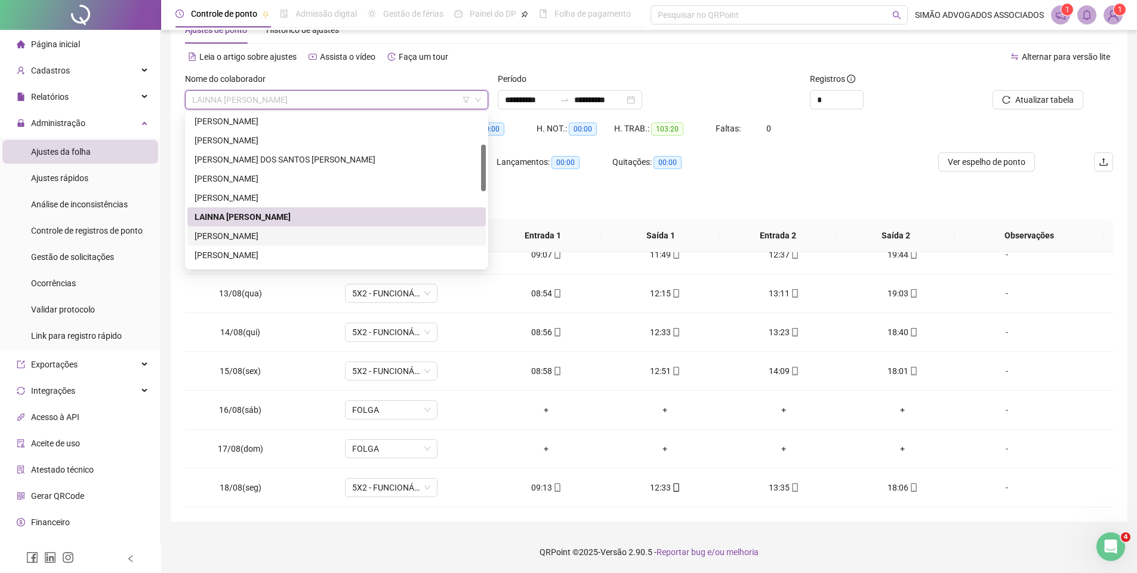
click at [216, 230] on div "[PERSON_NAME]" at bounding box center [337, 235] width 284 height 13
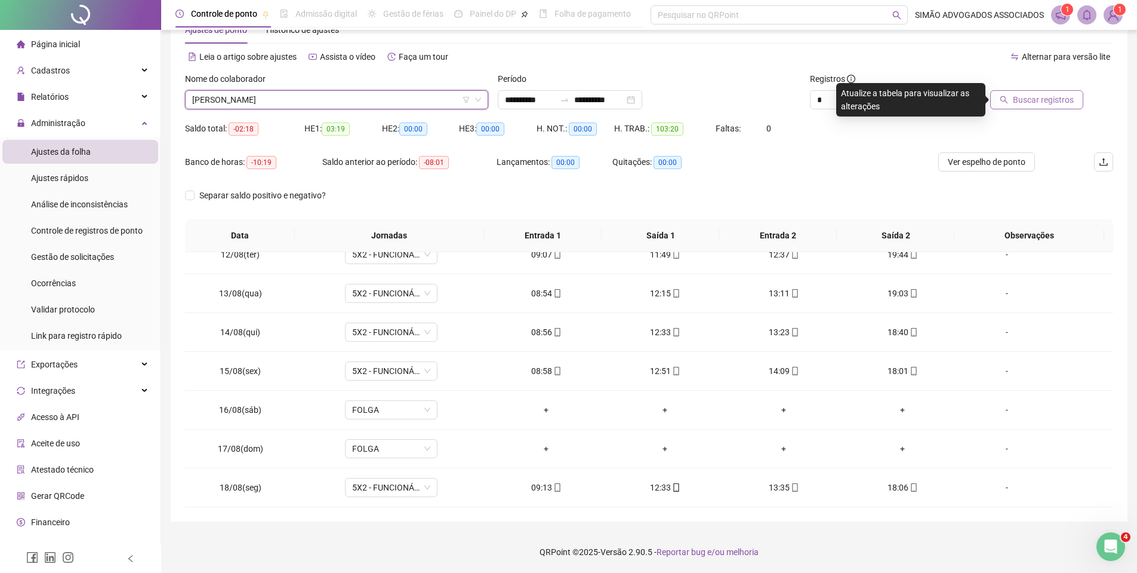
click at [1014, 100] on button "Buscar registros" at bounding box center [1036, 99] width 93 height 19
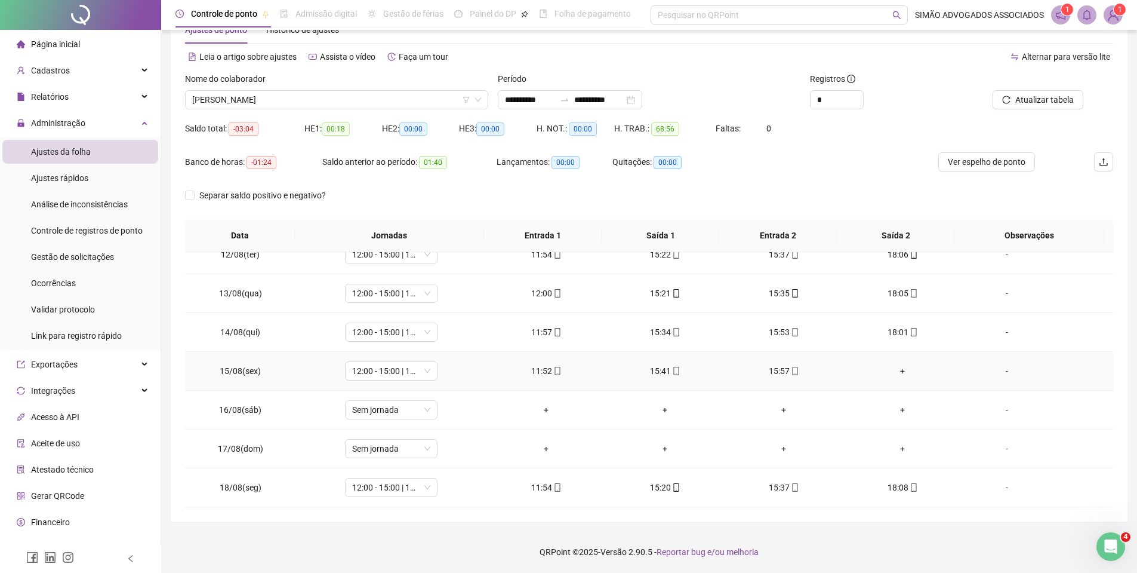
click at [894, 372] on div "+" at bounding box center [903, 370] width 100 height 13
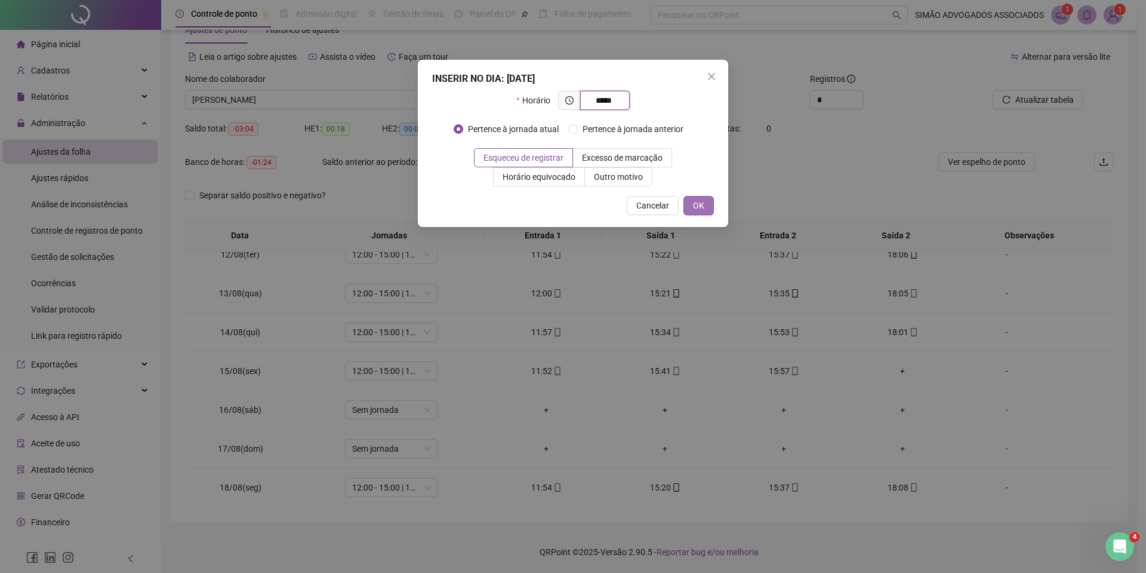
type input "*****"
click at [692, 211] on button "OK" at bounding box center [699, 205] width 30 height 19
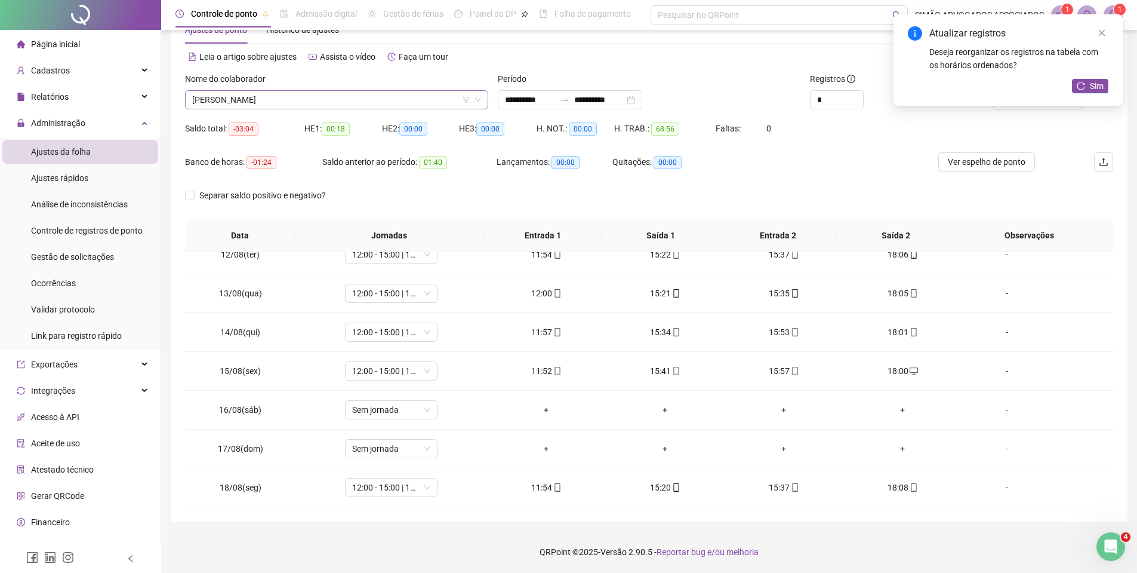
click at [303, 93] on span "[PERSON_NAME]" at bounding box center [336, 100] width 289 height 18
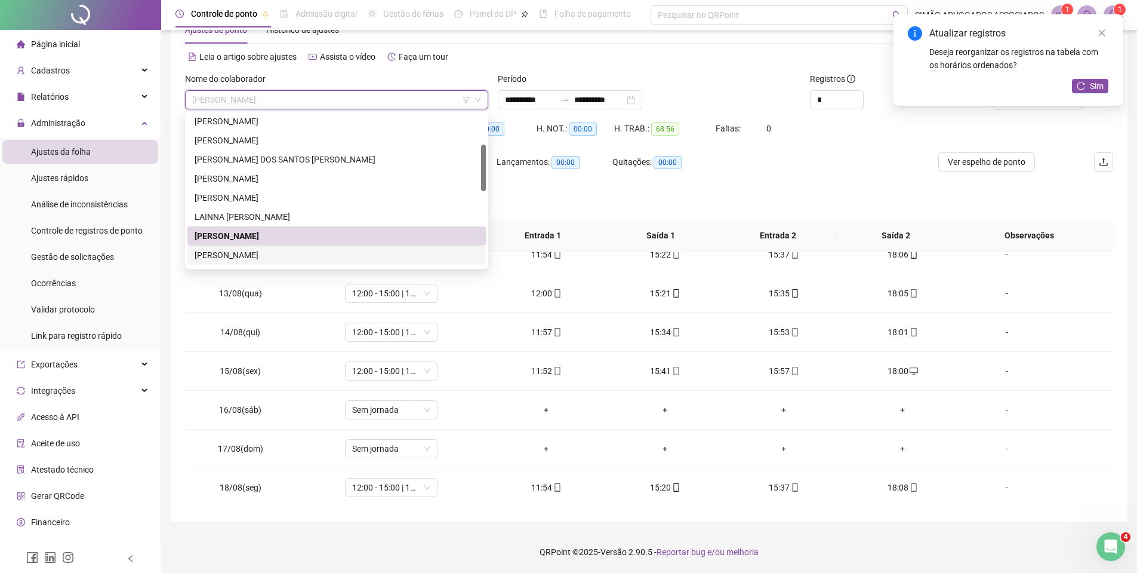
click at [219, 258] on div "[PERSON_NAME]" at bounding box center [337, 254] width 284 height 13
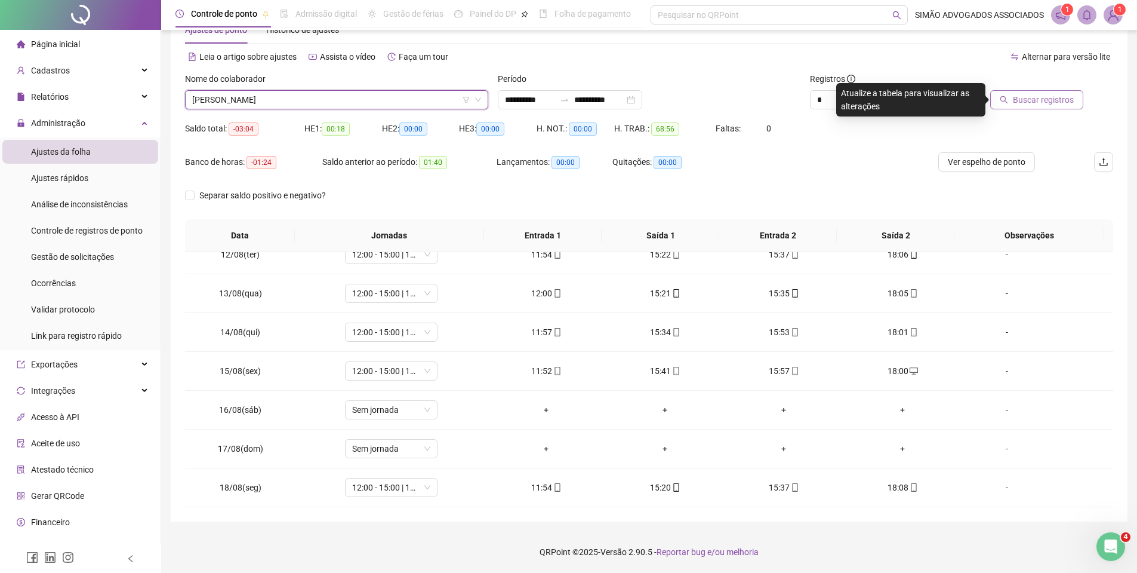
click at [1075, 95] on button "Buscar registros" at bounding box center [1036, 99] width 93 height 19
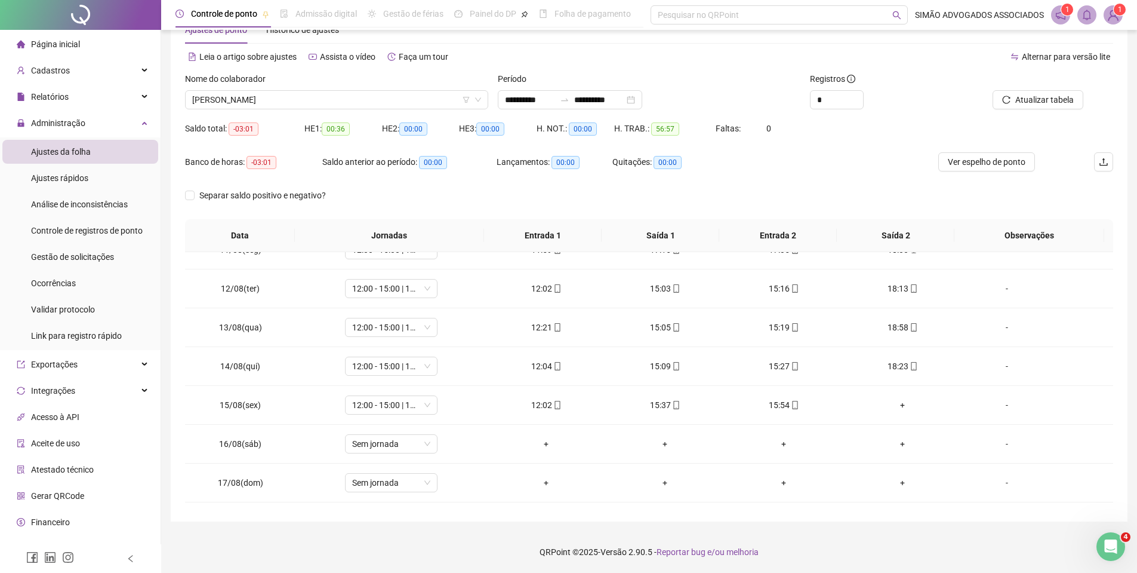
scroll to position [288, 0]
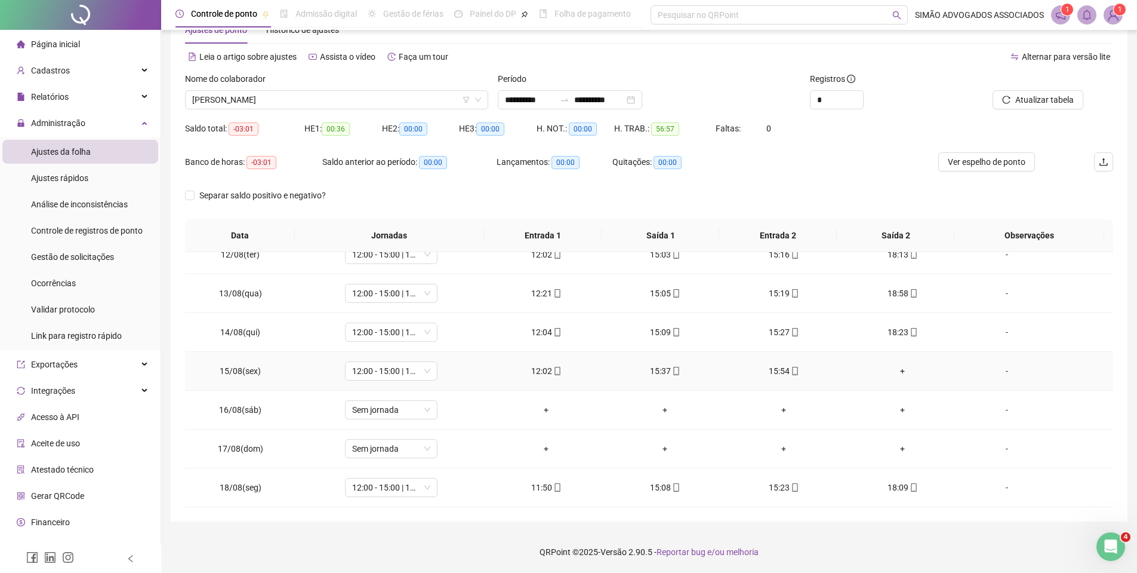
click at [897, 367] on div "+" at bounding box center [903, 370] width 100 height 13
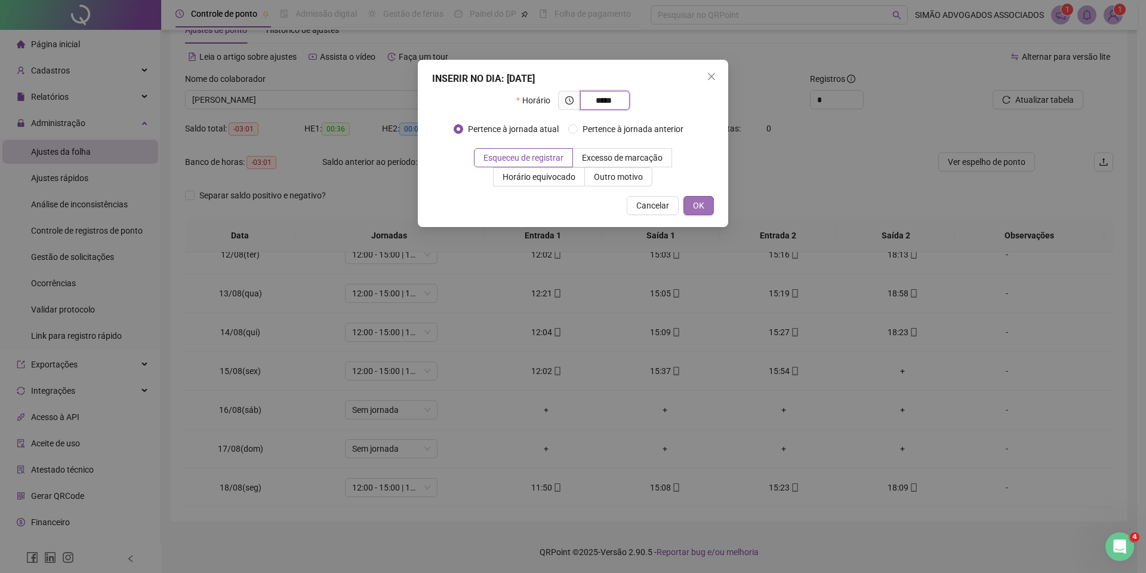
type input "*****"
click at [706, 202] on button "OK" at bounding box center [699, 205] width 30 height 19
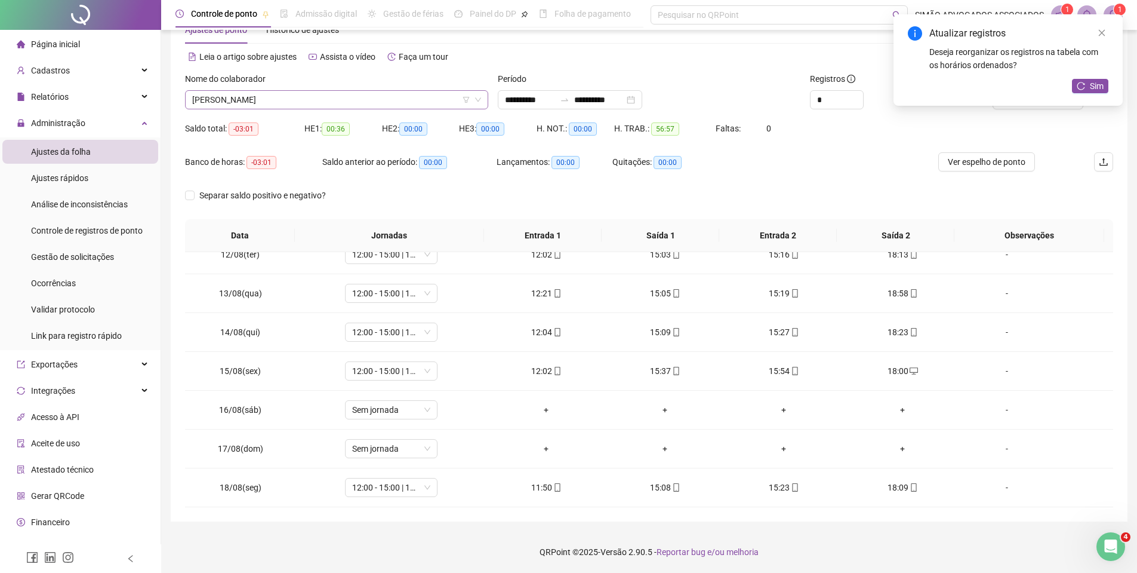
click at [278, 94] on span "[PERSON_NAME]" at bounding box center [336, 100] width 289 height 18
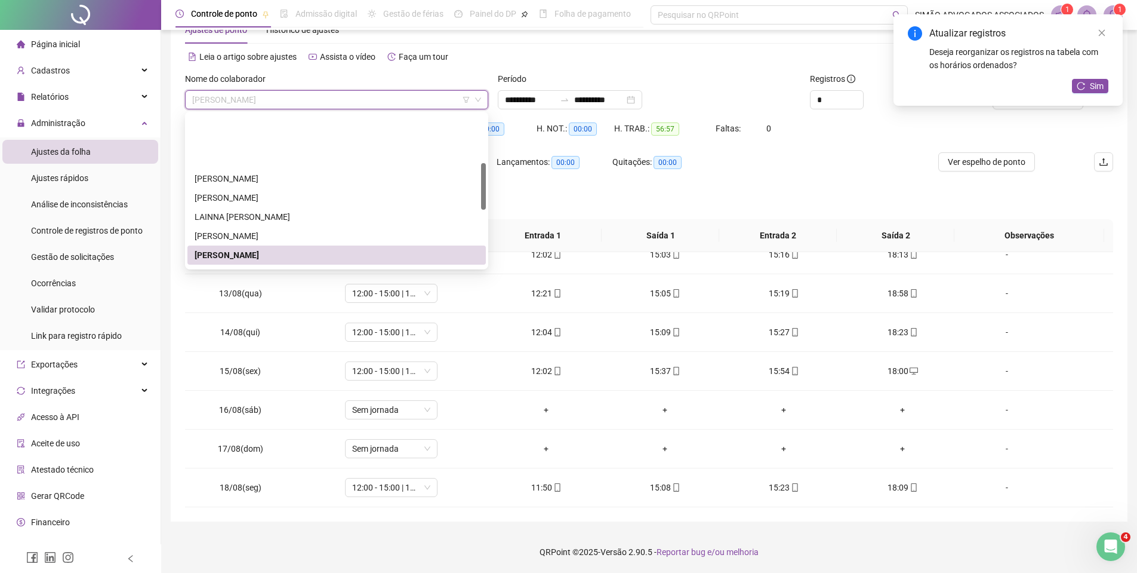
scroll to position [158, 0]
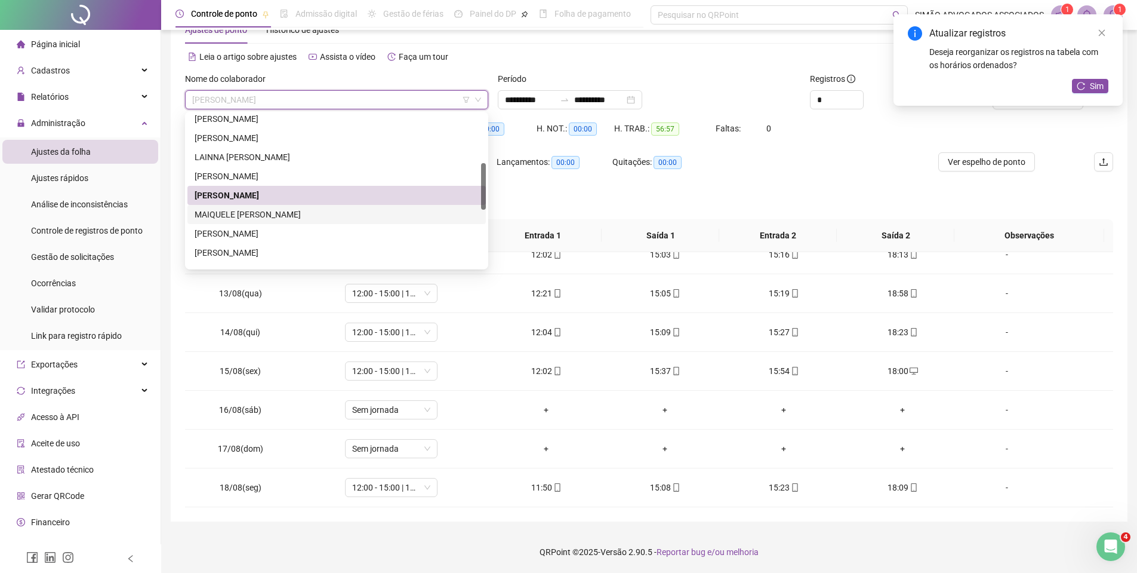
click at [227, 218] on div "MAIQUELE [PERSON_NAME]" at bounding box center [337, 214] width 284 height 13
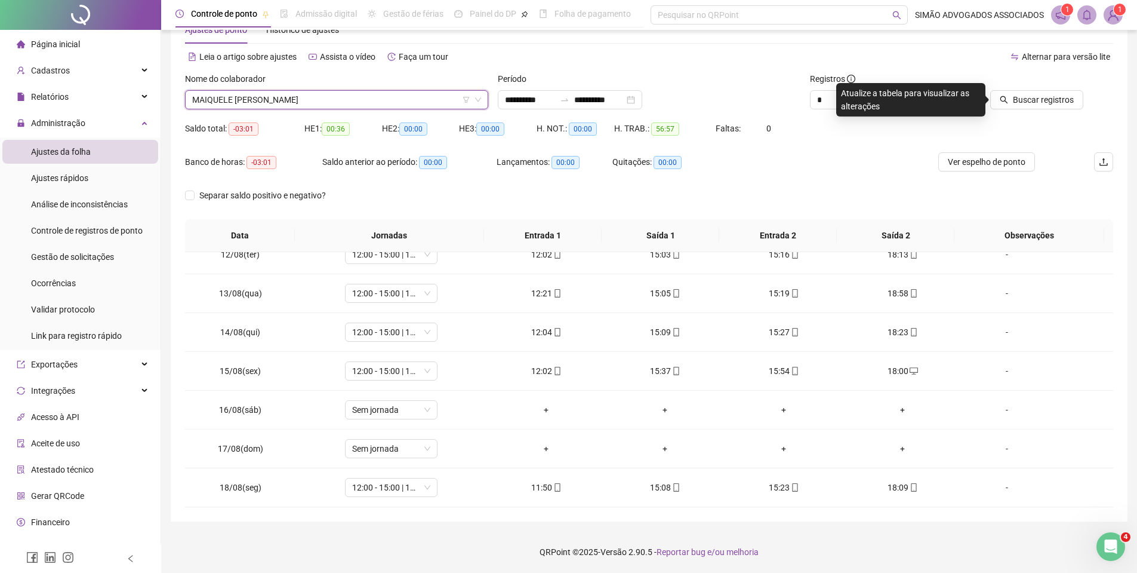
click at [839, 159] on div "Banco de horas: -03:01 Saldo anterior ao período: 00:00 Lançamentos: 00:00 Quit…" at bounding box center [533, 168] width 696 height 33
click at [1045, 106] on span "Buscar registros" at bounding box center [1043, 99] width 61 height 13
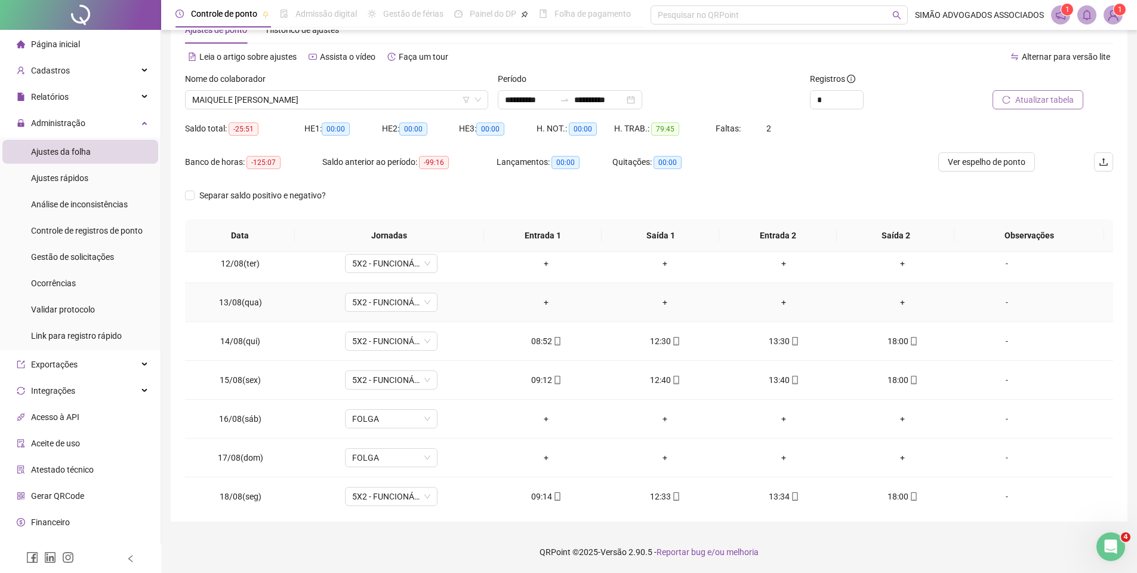
scroll to position [444, 0]
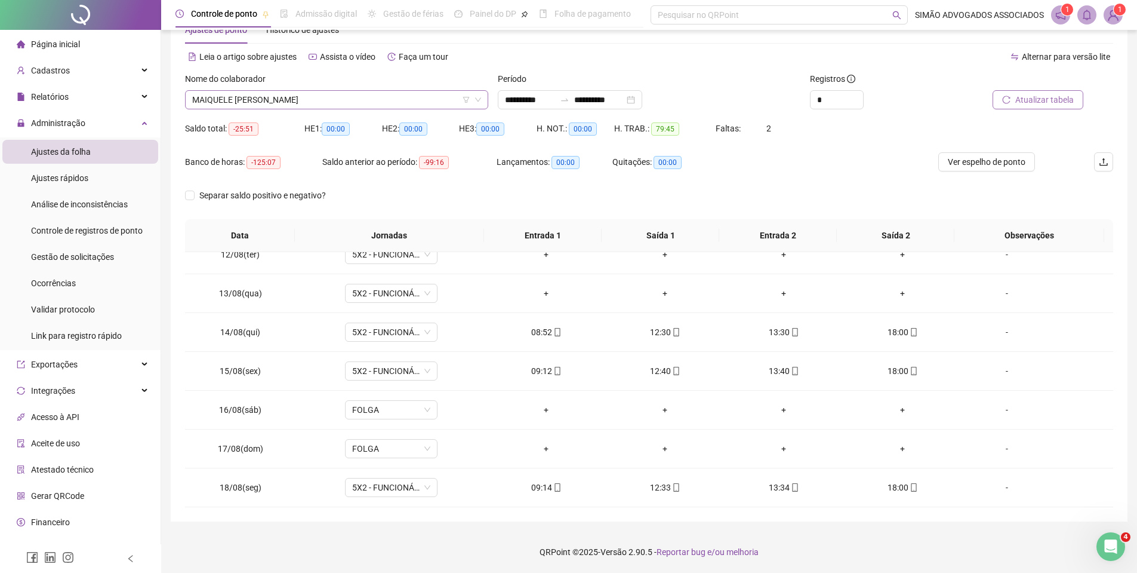
click at [247, 104] on span "MAIQUELE [PERSON_NAME]" at bounding box center [336, 100] width 289 height 18
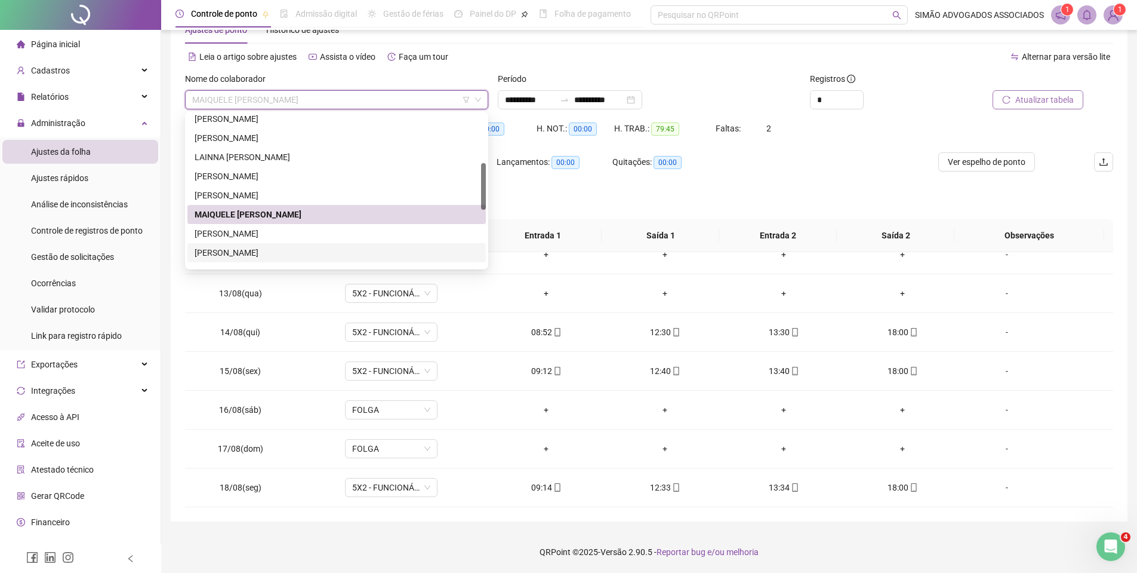
click at [208, 234] on div "[PERSON_NAME]" at bounding box center [337, 233] width 284 height 13
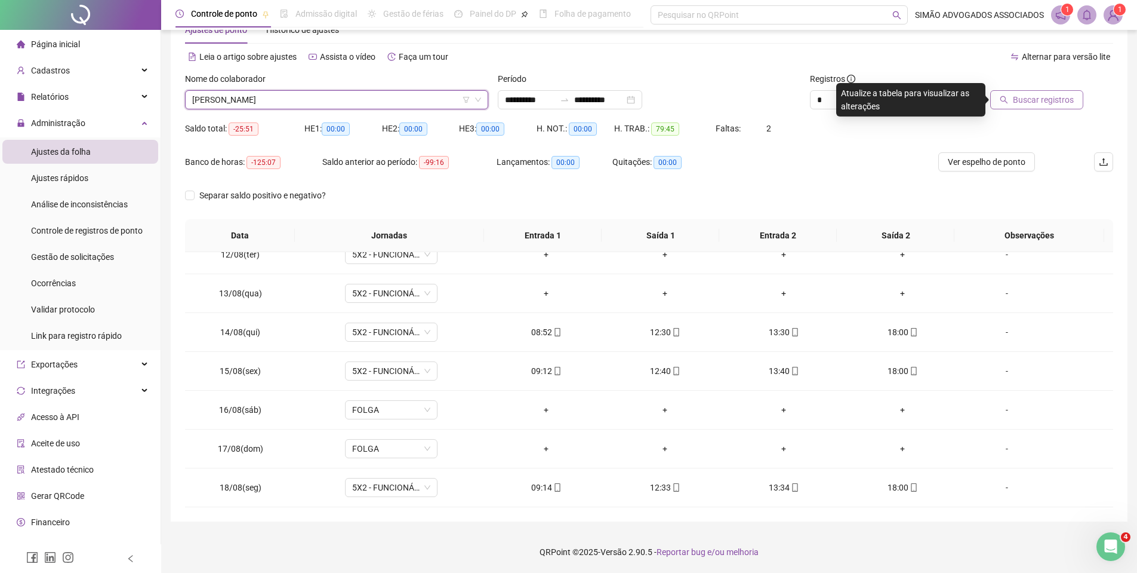
click at [1036, 99] on span "Buscar registros" at bounding box center [1043, 99] width 61 height 13
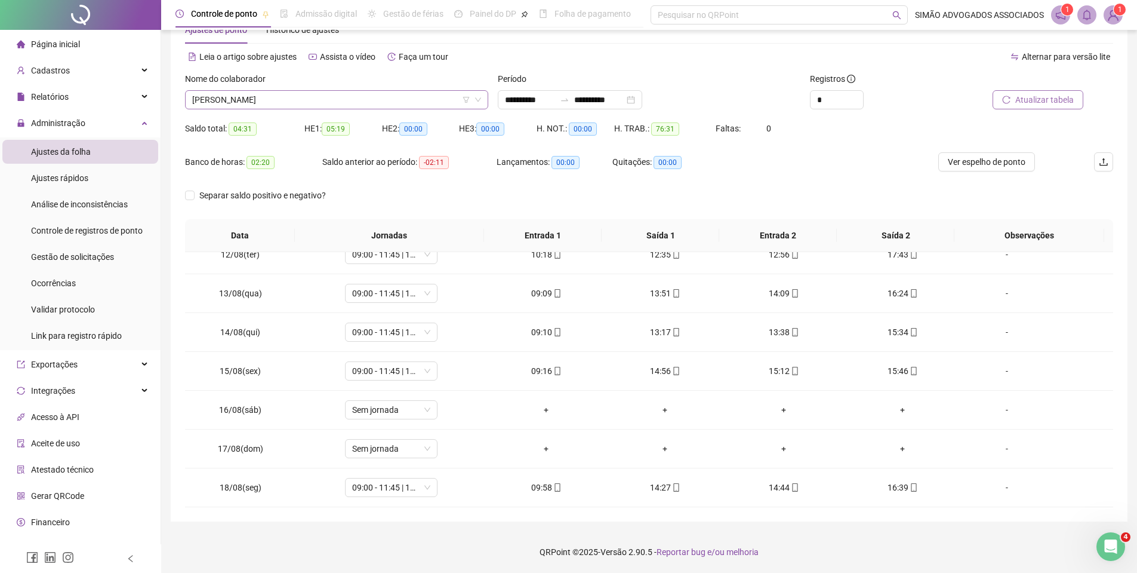
click at [267, 103] on span "[PERSON_NAME]" at bounding box center [336, 100] width 289 height 18
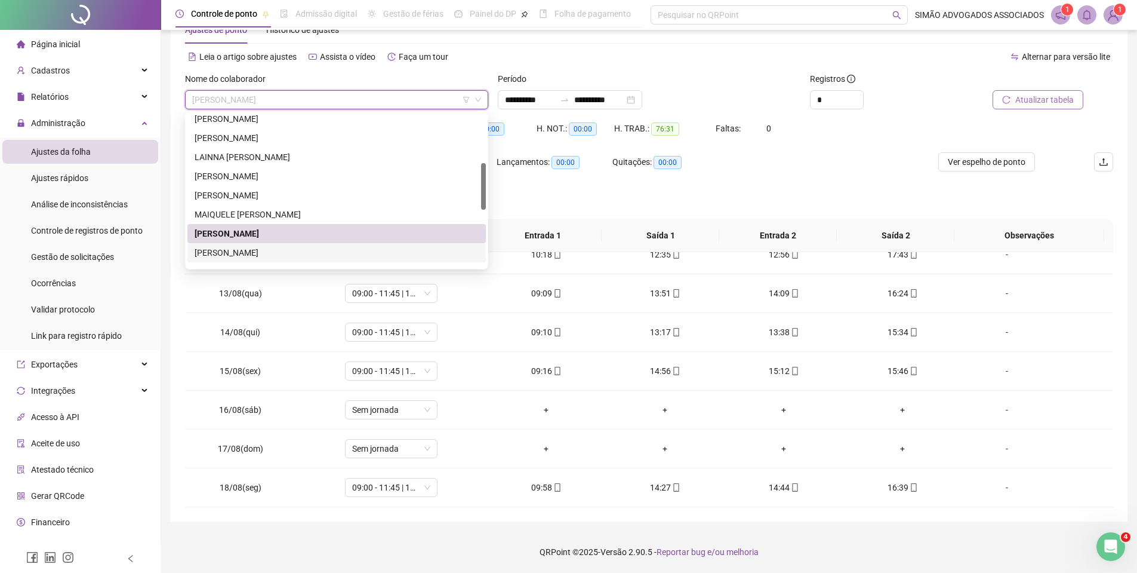
click at [226, 248] on div "[PERSON_NAME]" at bounding box center [337, 252] width 284 height 13
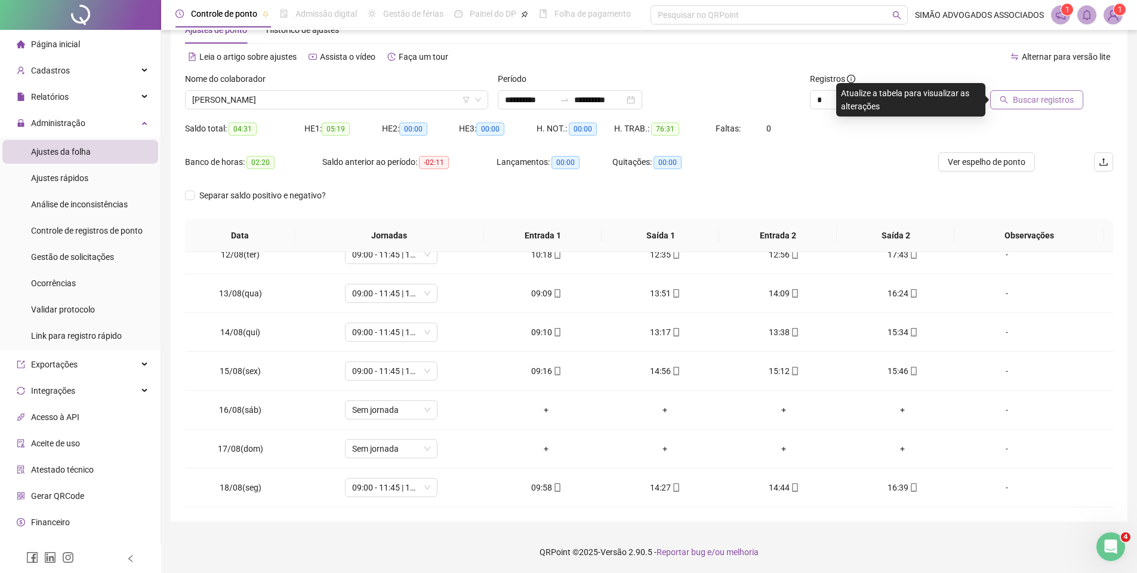
click at [1035, 88] on div at bounding box center [1025, 81] width 117 height 18
click at [1035, 95] on span "Buscar registros" at bounding box center [1043, 99] width 61 height 13
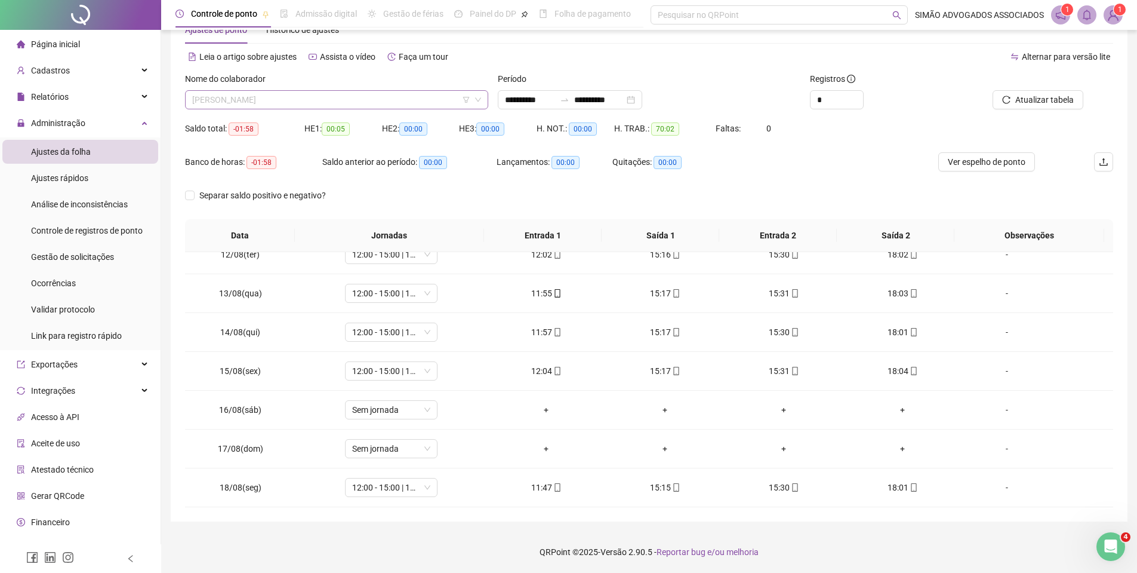
click at [241, 98] on span "[PERSON_NAME]" at bounding box center [336, 100] width 289 height 18
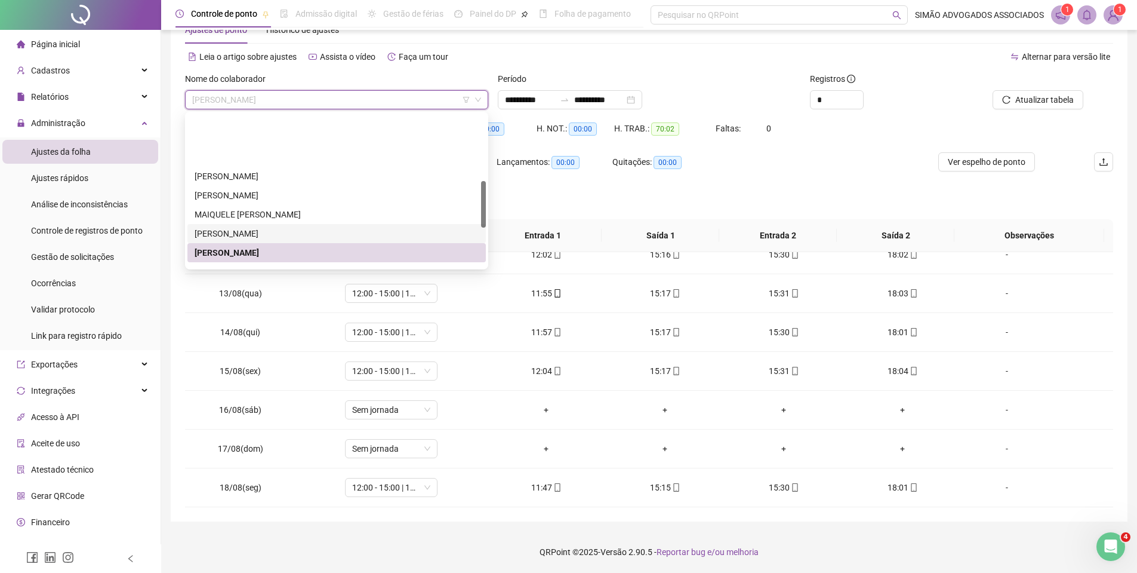
scroll to position [217, 0]
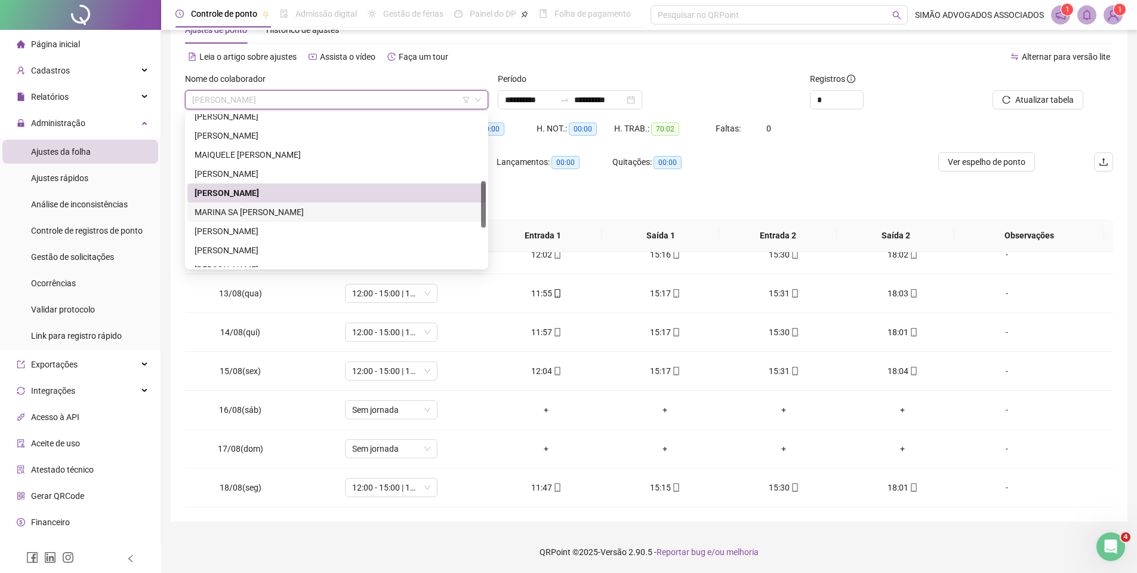
click at [230, 212] on div "MARINA SA [PERSON_NAME]" at bounding box center [337, 211] width 284 height 13
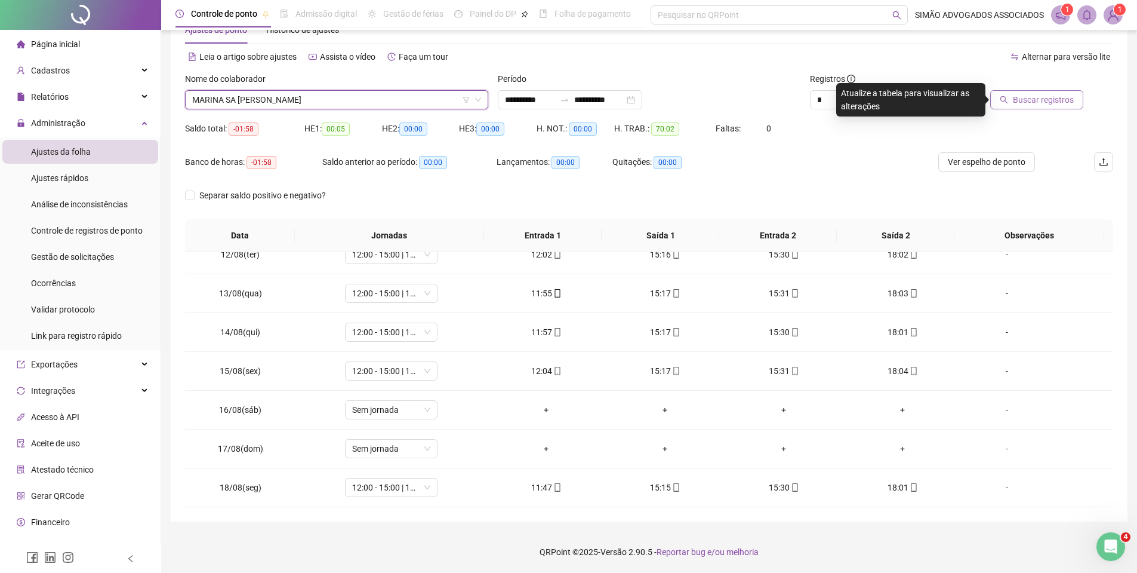
click at [1043, 101] on span "Buscar registros" at bounding box center [1043, 99] width 61 height 13
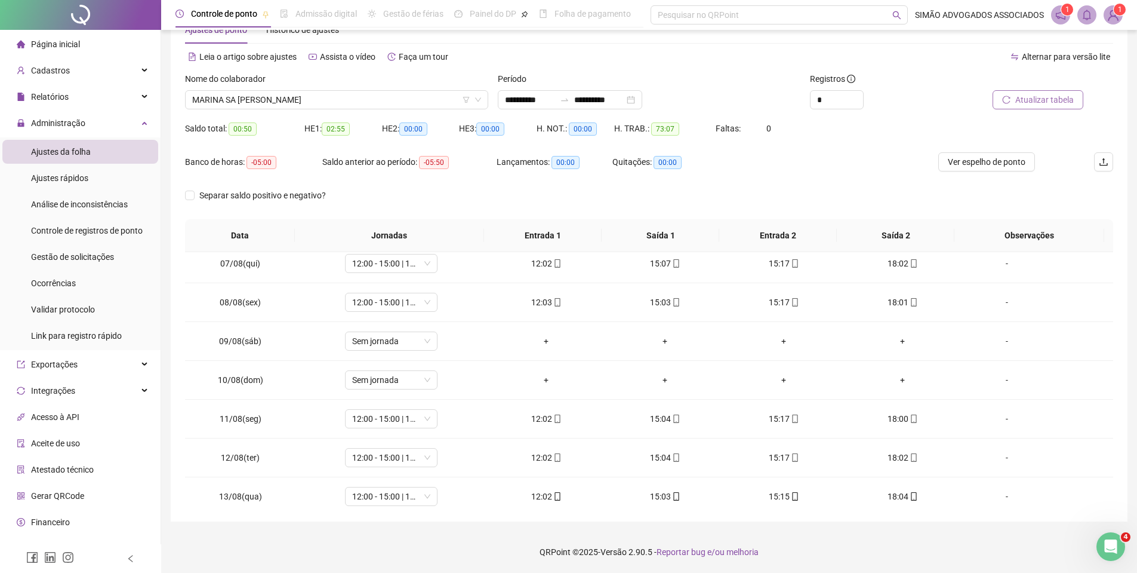
scroll to position [444, 0]
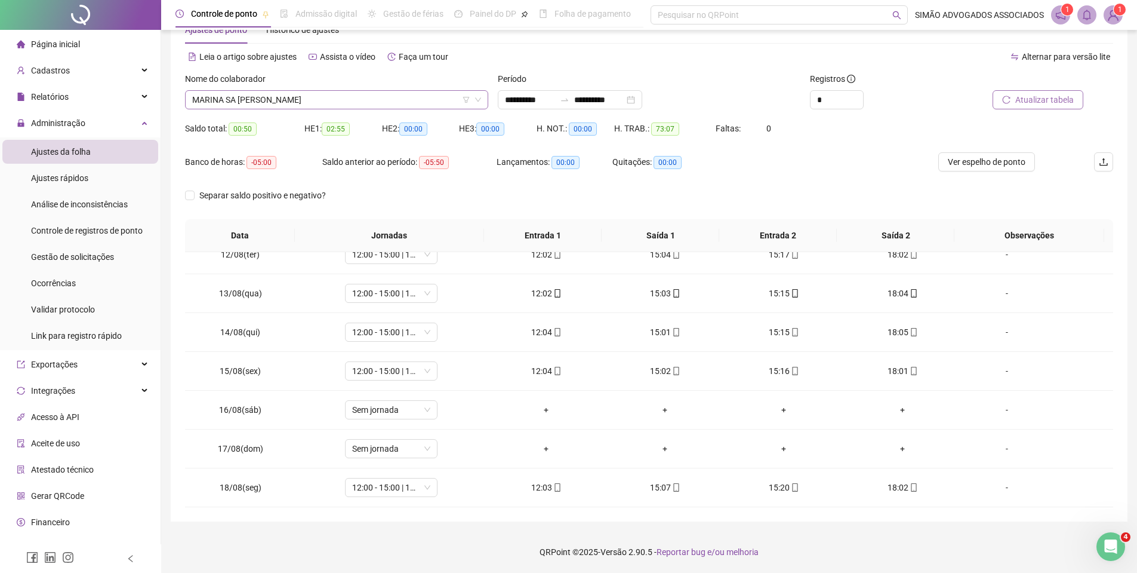
click at [263, 106] on span "MARINA SA [PERSON_NAME]" at bounding box center [336, 100] width 289 height 18
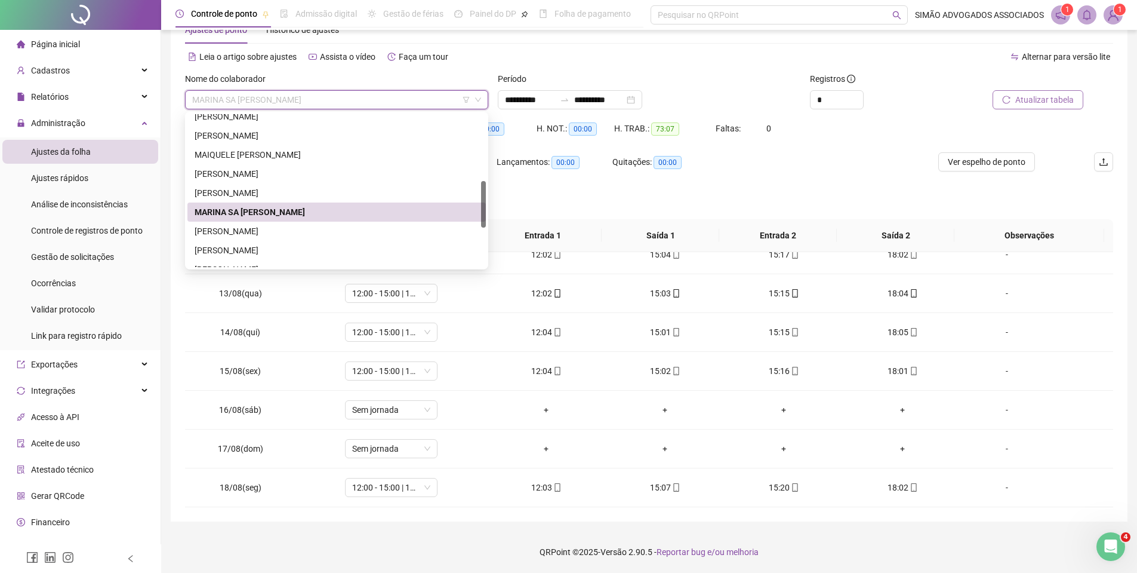
click at [218, 227] on div "[PERSON_NAME]" at bounding box center [337, 230] width 284 height 13
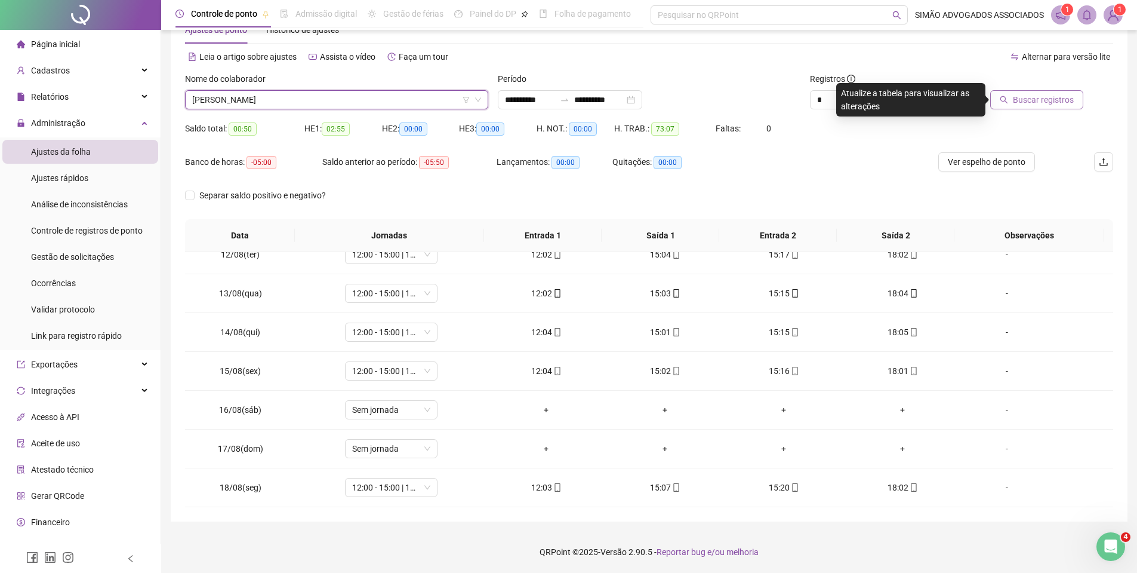
click at [996, 100] on button "Buscar registros" at bounding box center [1036, 99] width 93 height 19
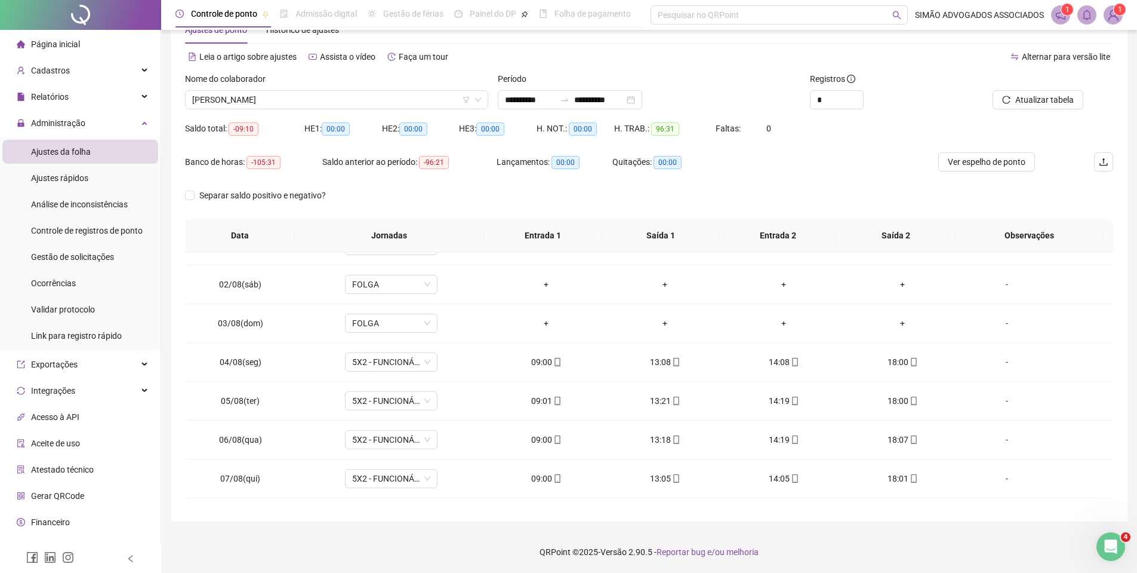
scroll to position [0, 0]
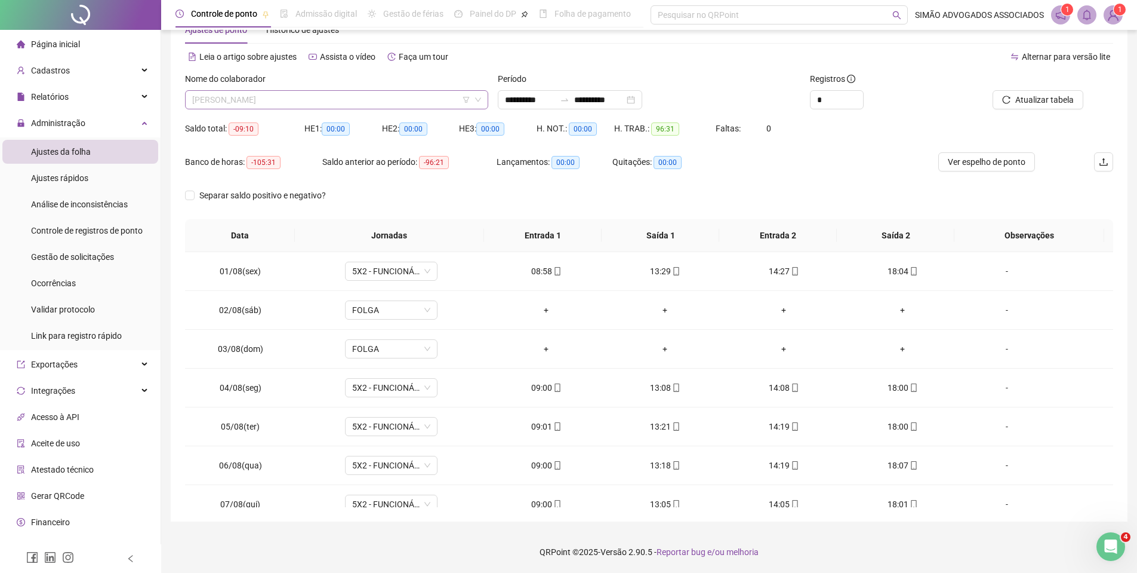
click at [309, 102] on span "[PERSON_NAME]" at bounding box center [336, 100] width 289 height 18
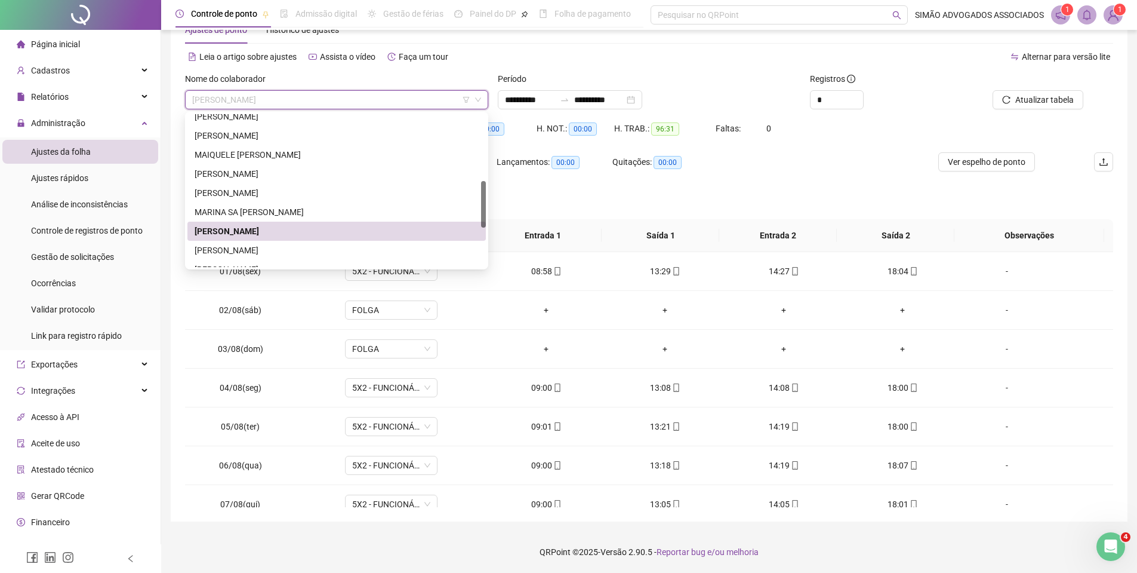
click at [244, 253] on div "[PERSON_NAME]" at bounding box center [337, 250] width 284 height 13
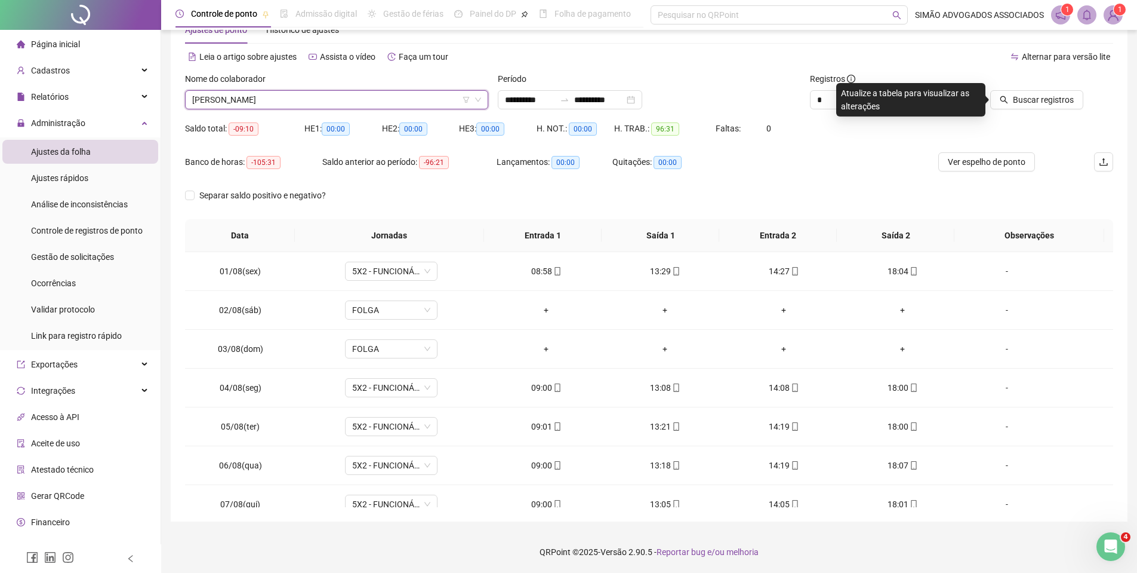
drag, startPoint x: 1096, startPoint y: 82, endPoint x: 1090, endPoint y: 89, distance: 8.9
click at [1095, 83] on div "Buscar registros" at bounding box center [1040, 90] width 147 height 37
click at [1075, 95] on button "Buscar registros" at bounding box center [1036, 99] width 93 height 19
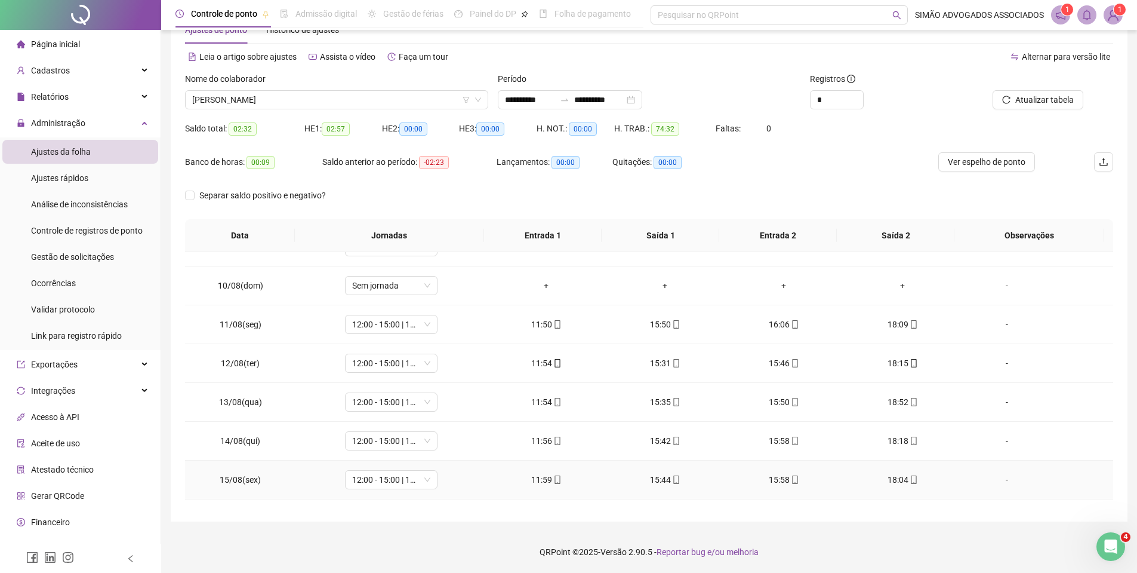
scroll to position [444, 0]
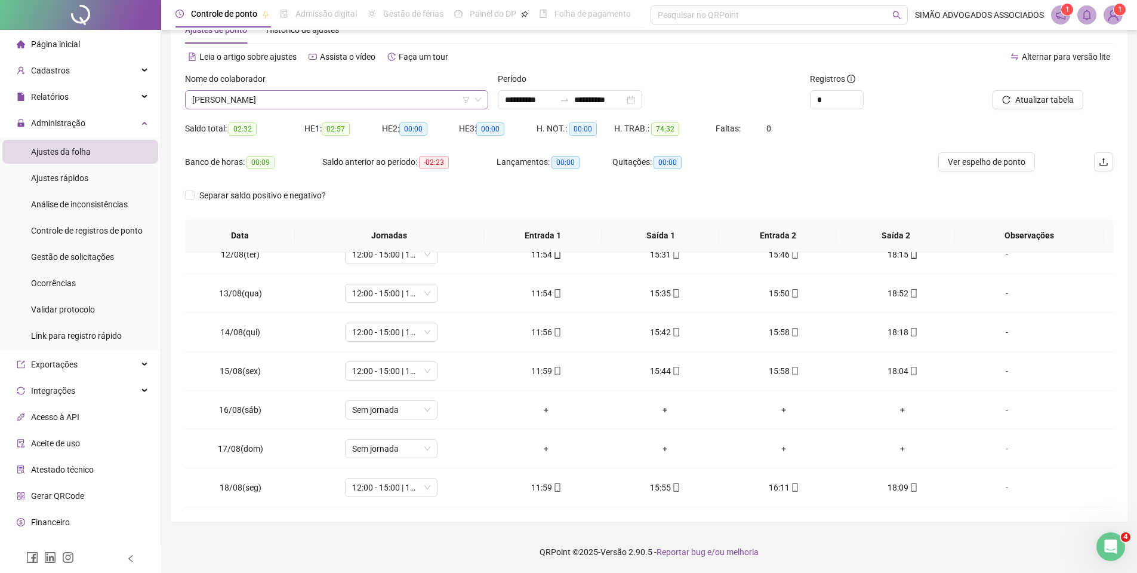
click at [233, 107] on span "[PERSON_NAME]" at bounding box center [336, 100] width 289 height 18
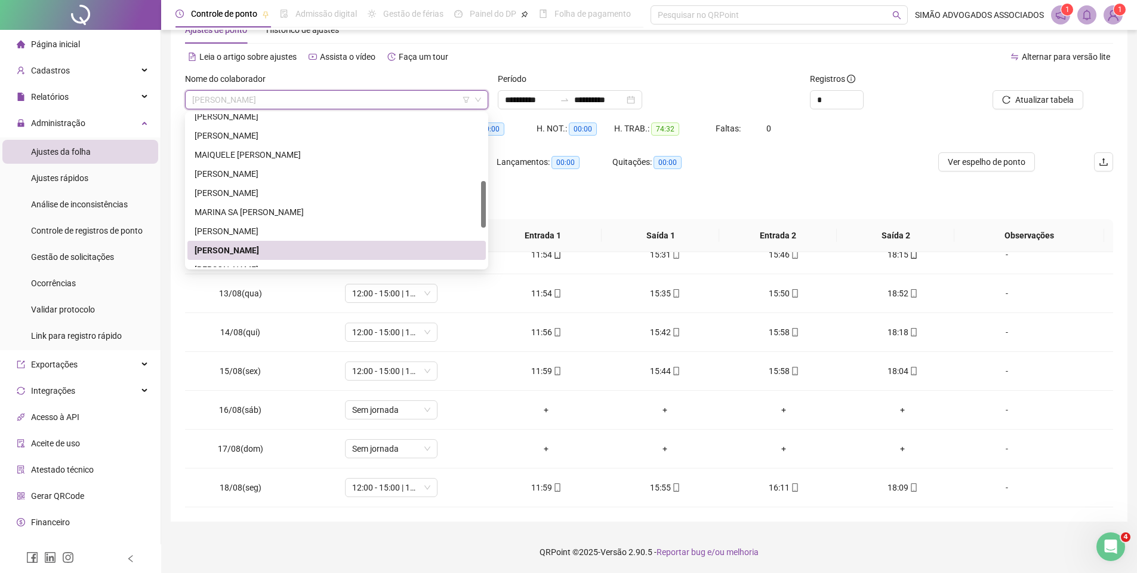
click at [233, 107] on span "[PERSON_NAME]" at bounding box center [336, 100] width 289 height 18
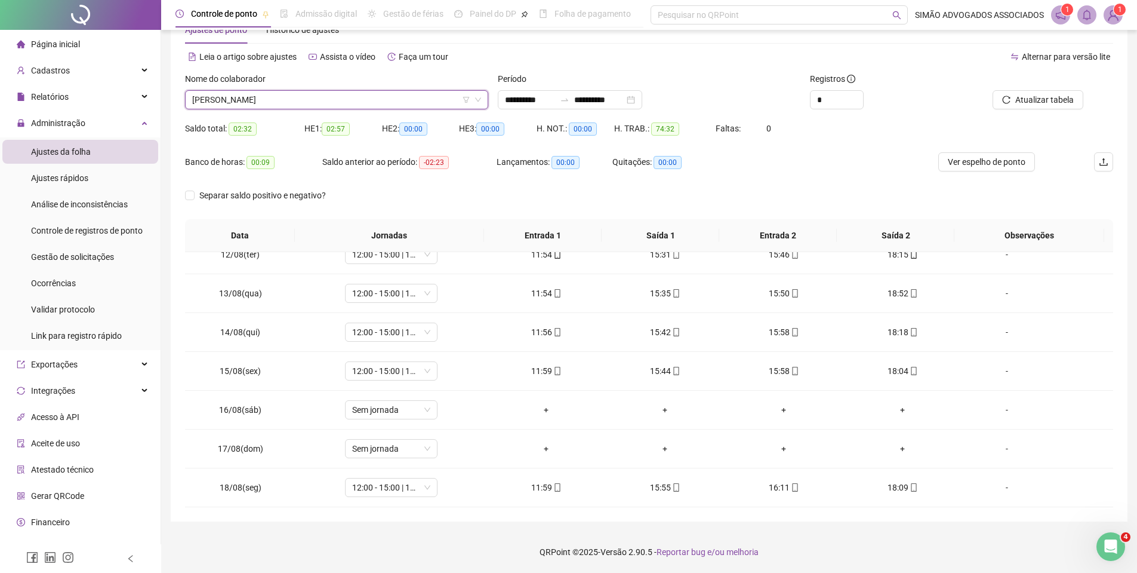
click at [236, 100] on span "[PERSON_NAME]" at bounding box center [336, 100] width 289 height 18
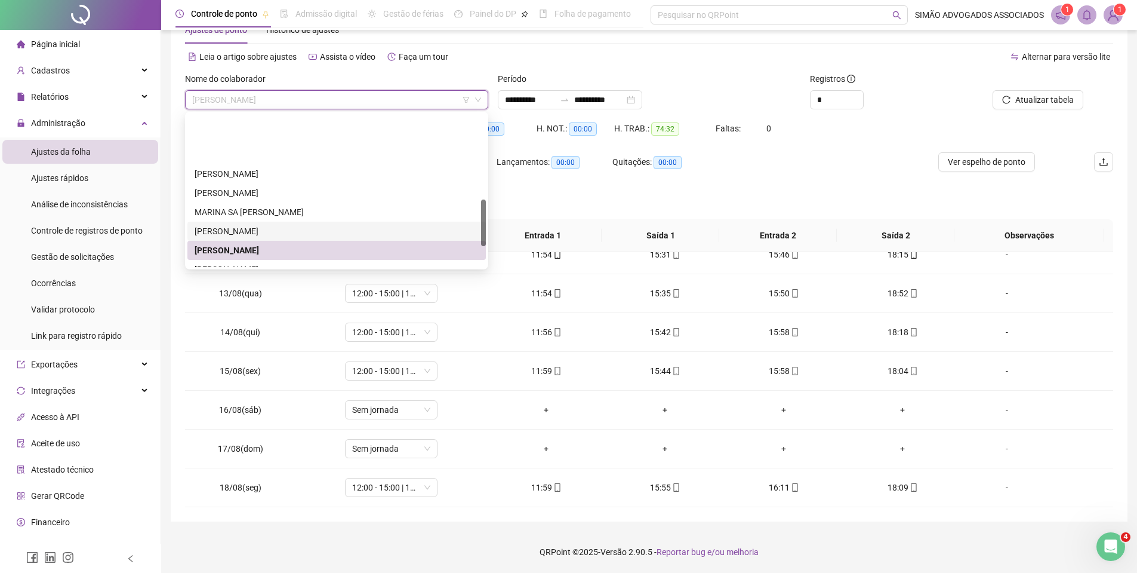
scroll to position [277, 0]
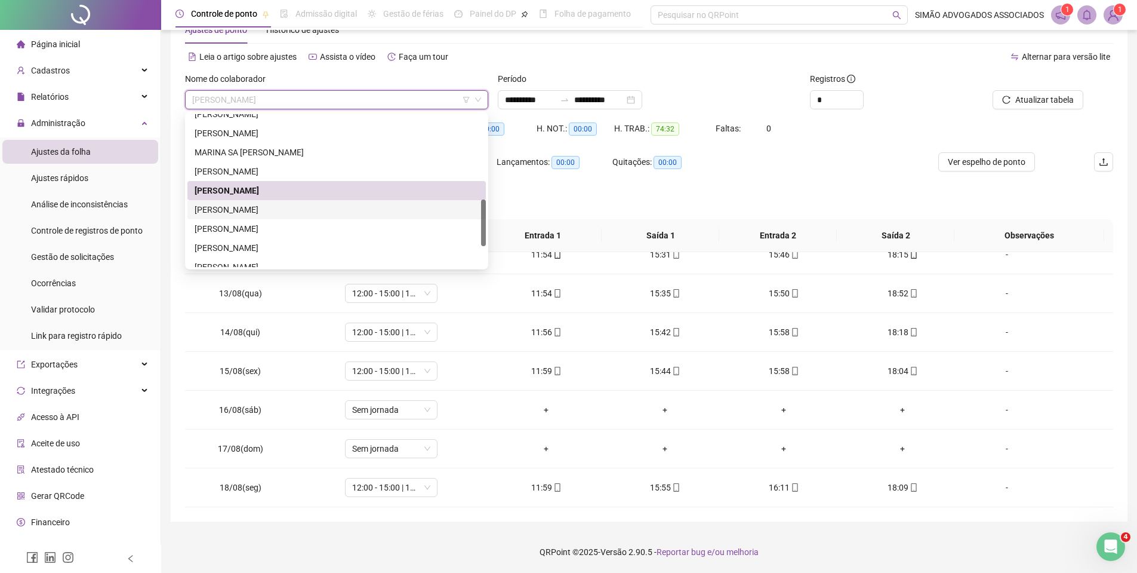
click at [217, 205] on div "[PERSON_NAME]" at bounding box center [337, 209] width 284 height 13
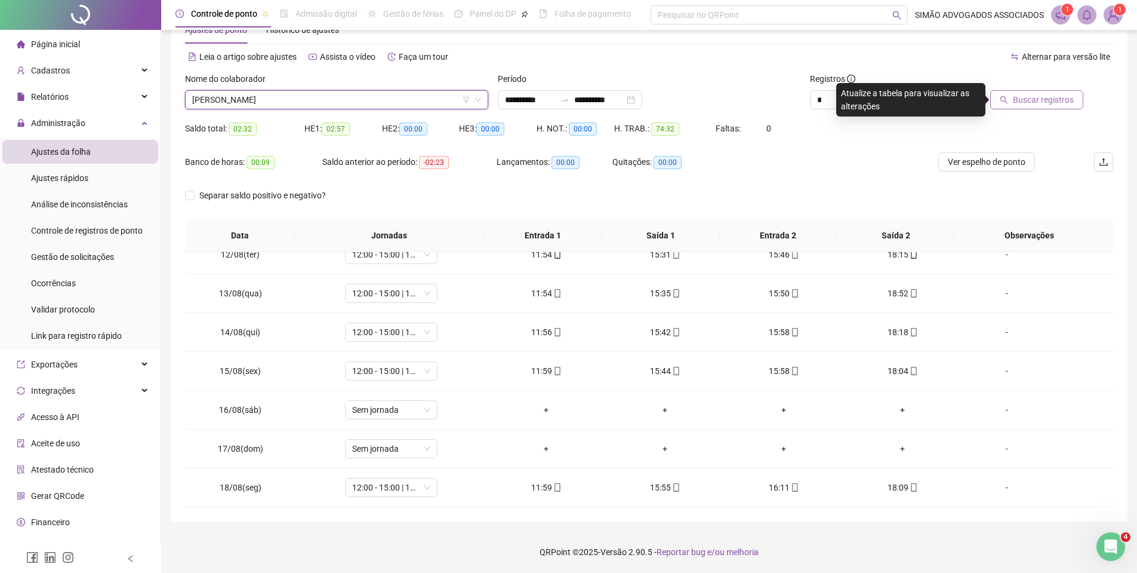
click at [1029, 93] on span "Buscar registros" at bounding box center [1043, 99] width 61 height 13
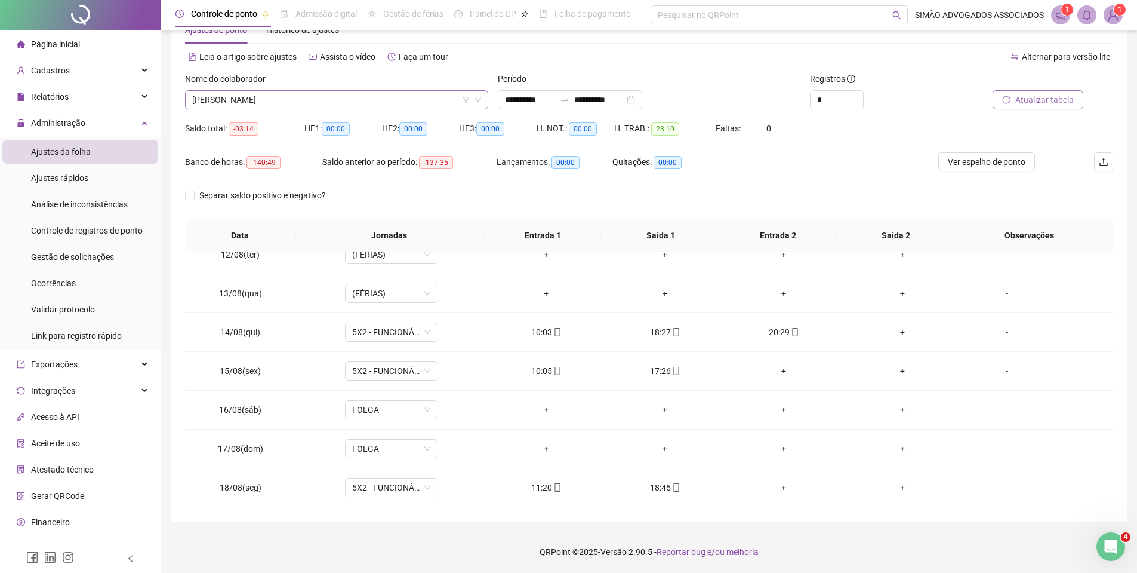
click at [224, 96] on span "[PERSON_NAME]" at bounding box center [336, 100] width 289 height 18
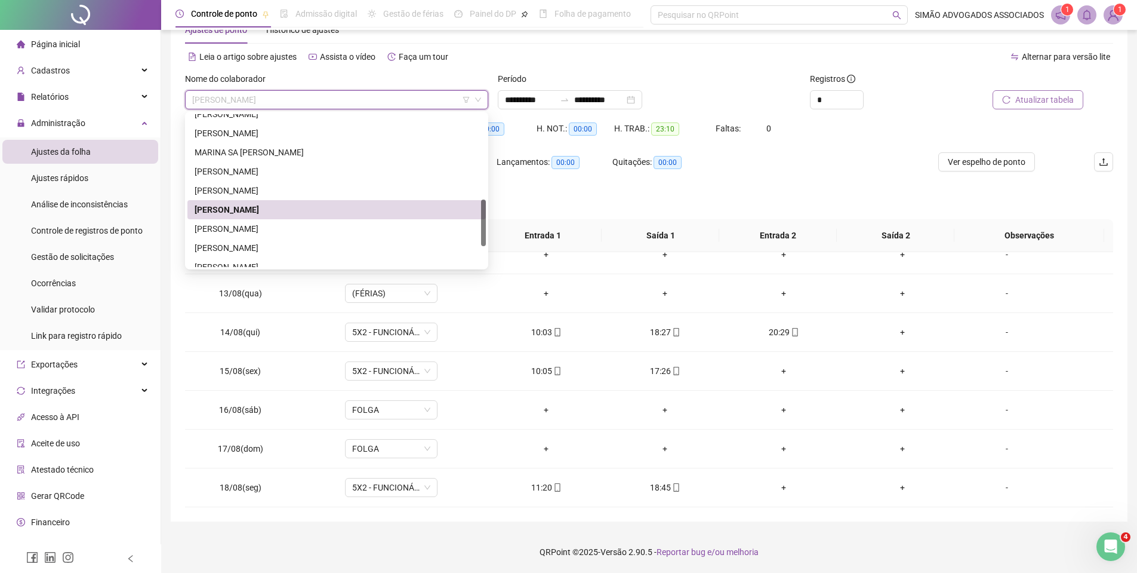
click at [212, 229] on div "[PERSON_NAME]" at bounding box center [337, 228] width 284 height 13
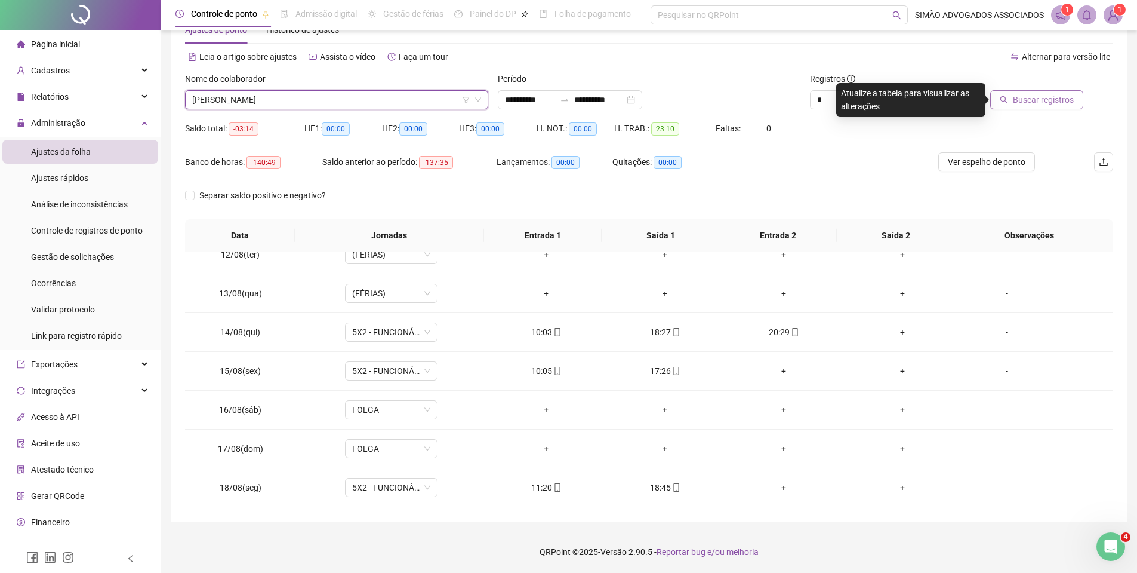
click at [1032, 104] on span "Buscar registros" at bounding box center [1043, 99] width 61 height 13
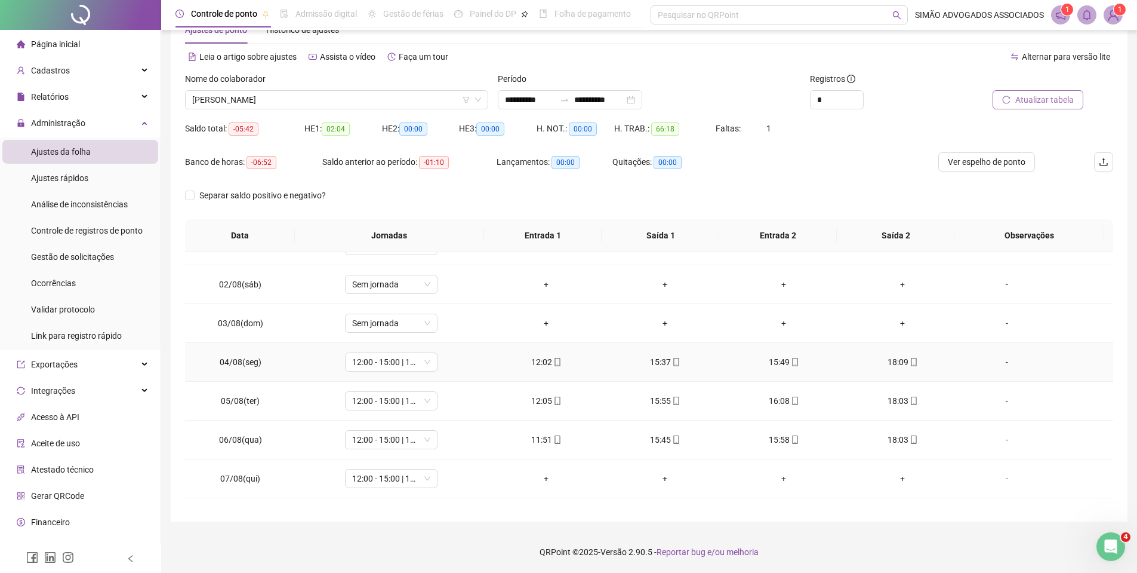
scroll to position [444, 0]
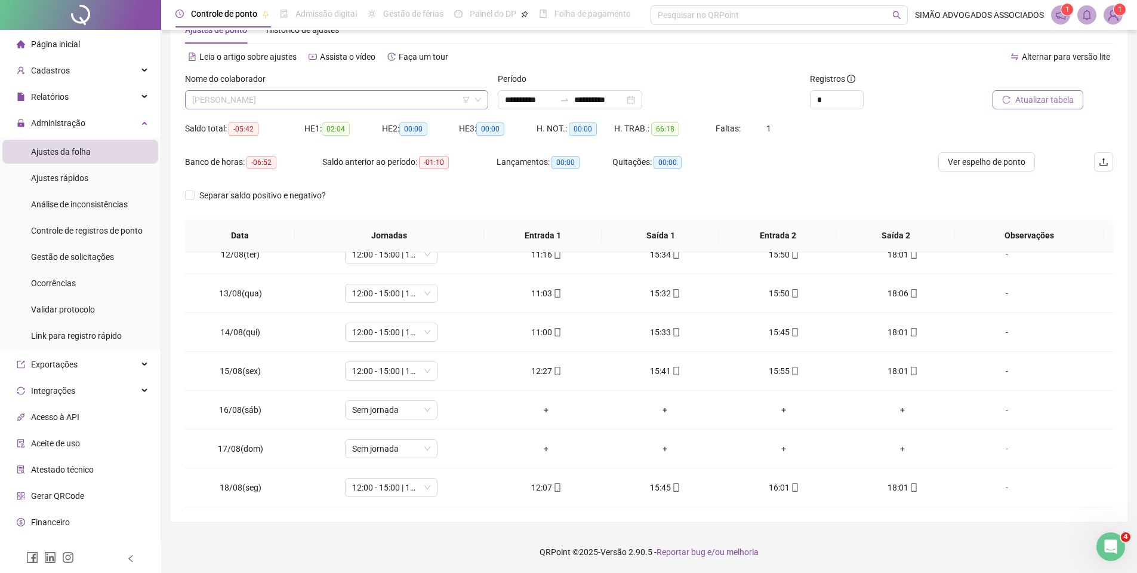
drag, startPoint x: 291, startPoint y: 95, endPoint x: 264, endPoint y: 120, distance: 36.7
click at [290, 96] on span "[PERSON_NAME]" at bounding box center [336, 100] width 289 height 18
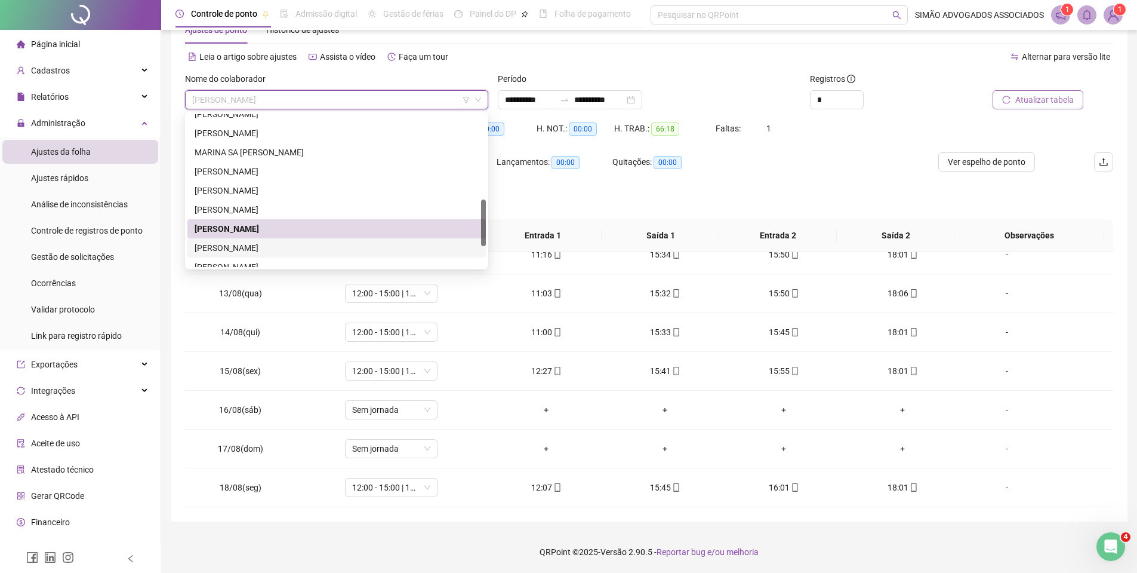
drag, startPoint x: 221, startPoint y: 248, endPoint x: 356, endPoint y: 239, distance: 135.2
click at [222, 248] on div "[PERSON_NAME]" at bounding box center [337, 247] width 284 height 13
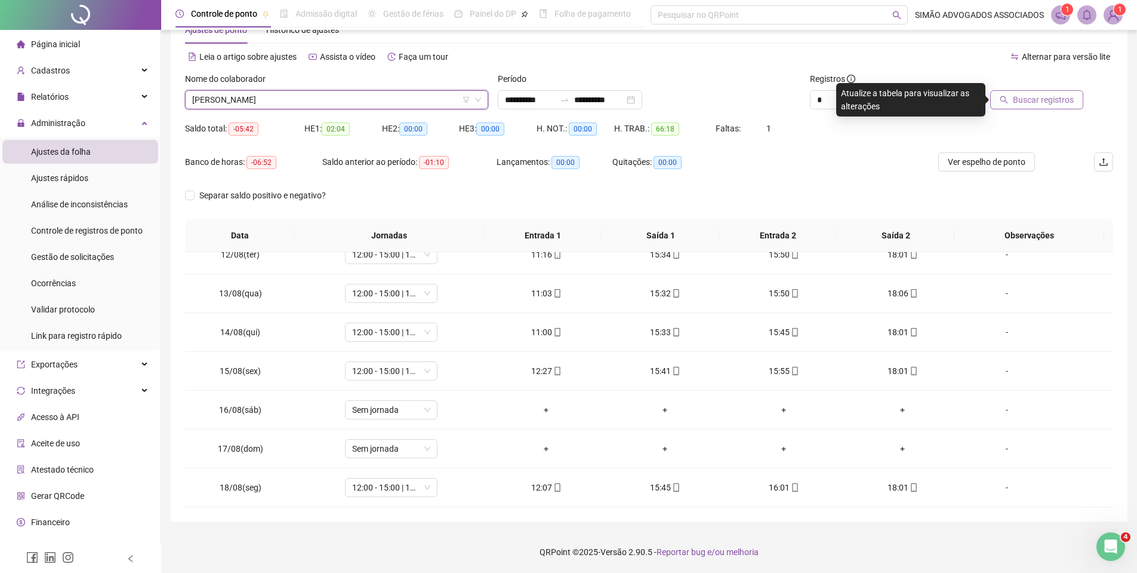
click at [1020, 93] on button "Buscar registros" at bounding box center [1036, 99] width 93 height 19
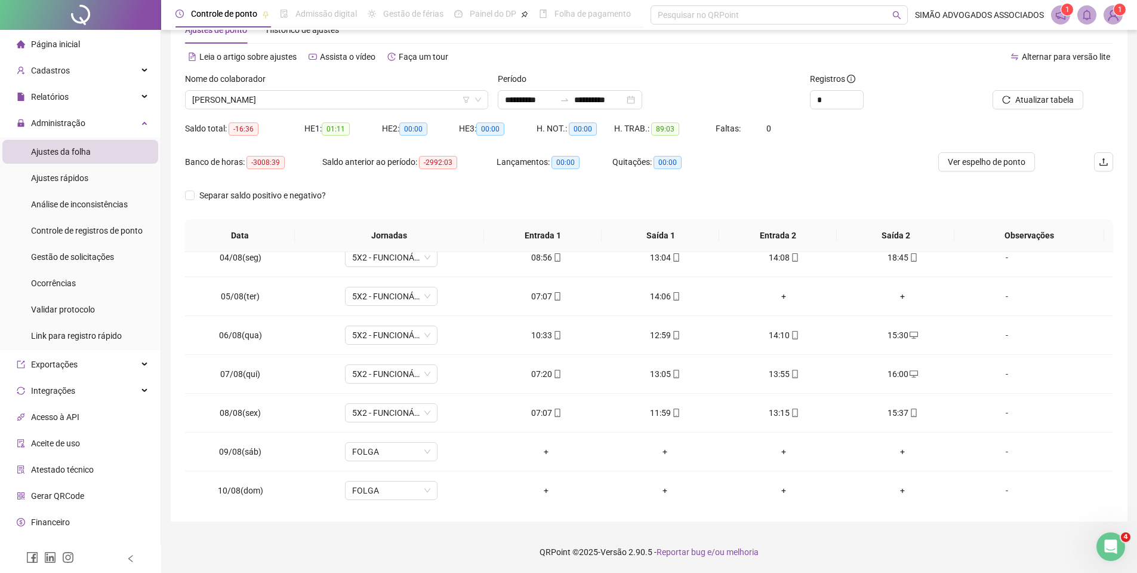
scroll to position [85, 0]
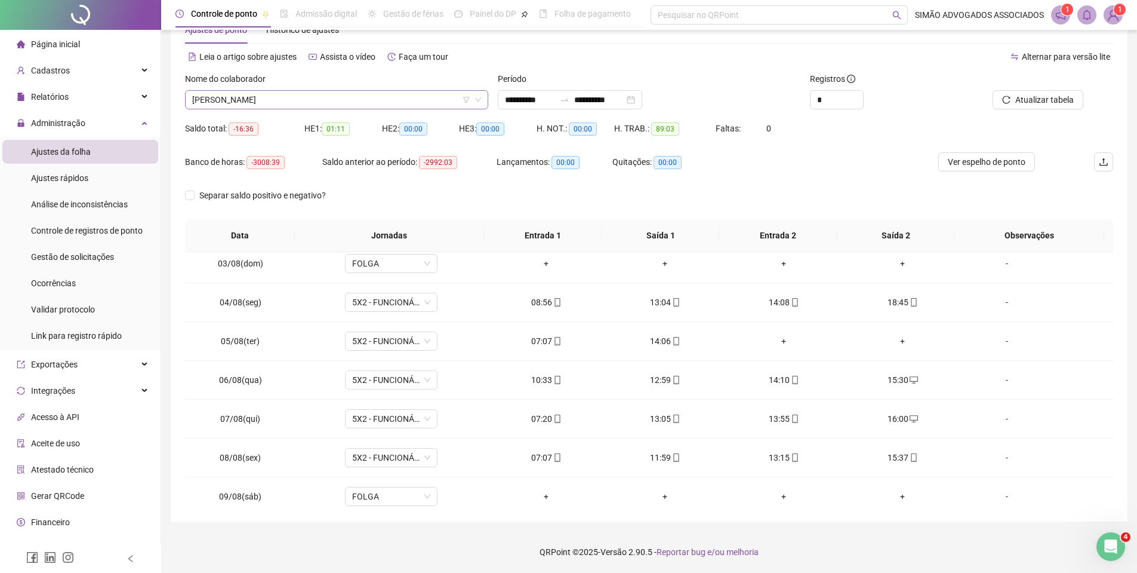
click at [236, 100] on span "[PERSON_NAME]" at bounding box center [336, 100] width 289 height 18
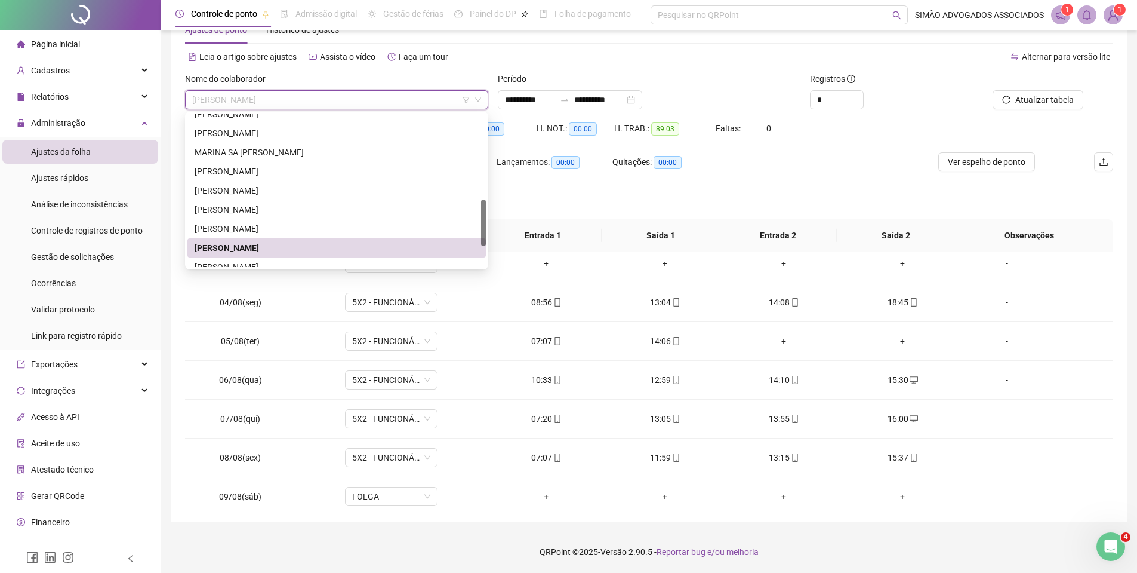
scroll to position [337, 0]
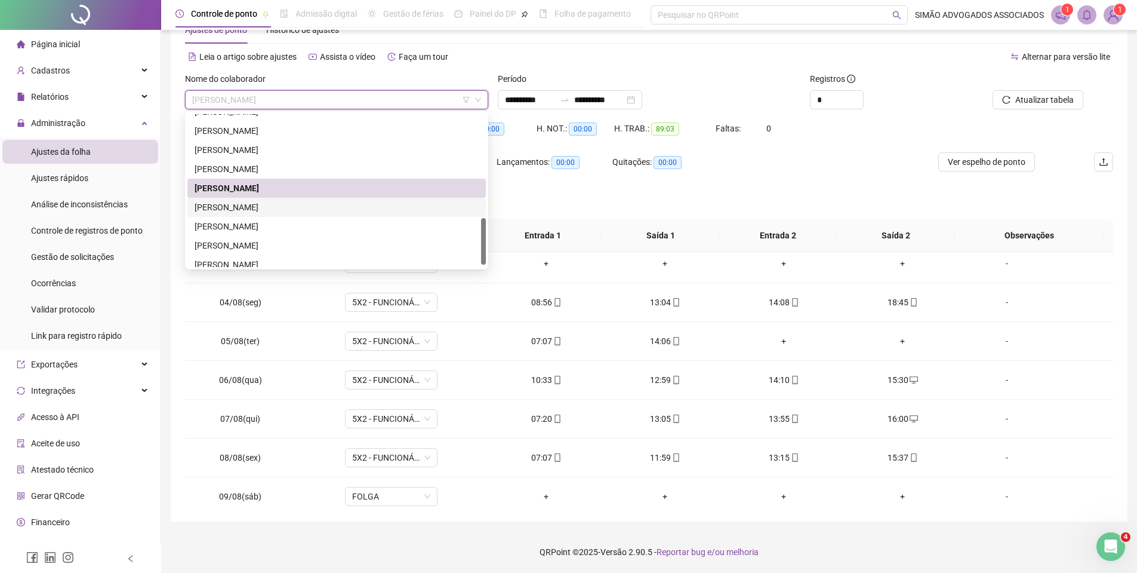
click at [218, 208] on div "[PERSON_NAME]" at bounding box center [337, 207] width 284 height 13
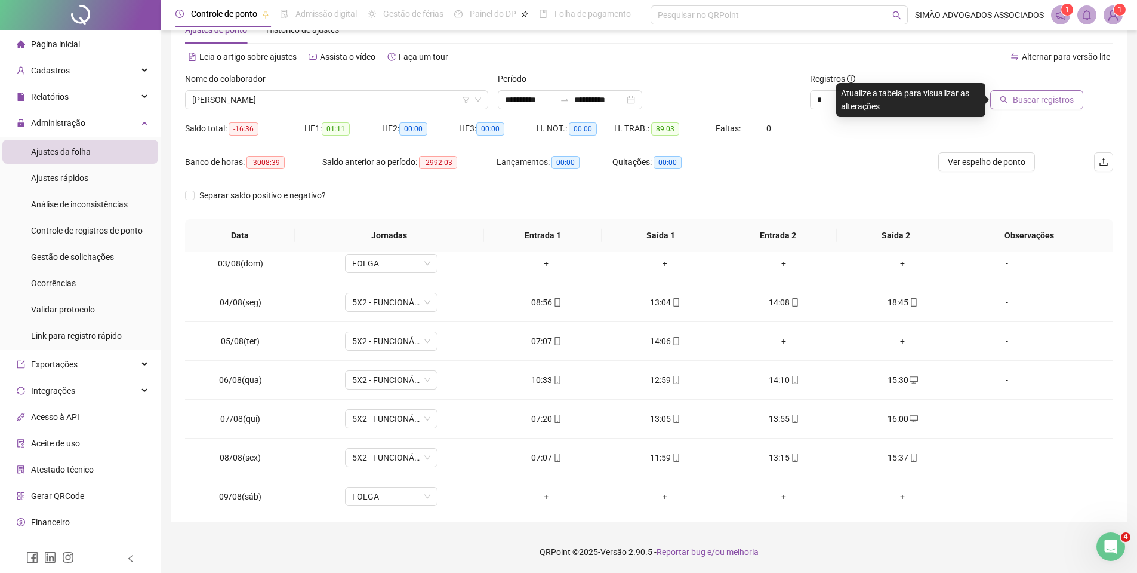
click at [1053, 103] on span "Buscar registros" at bounding box center [1043, 99] width 61 height 13
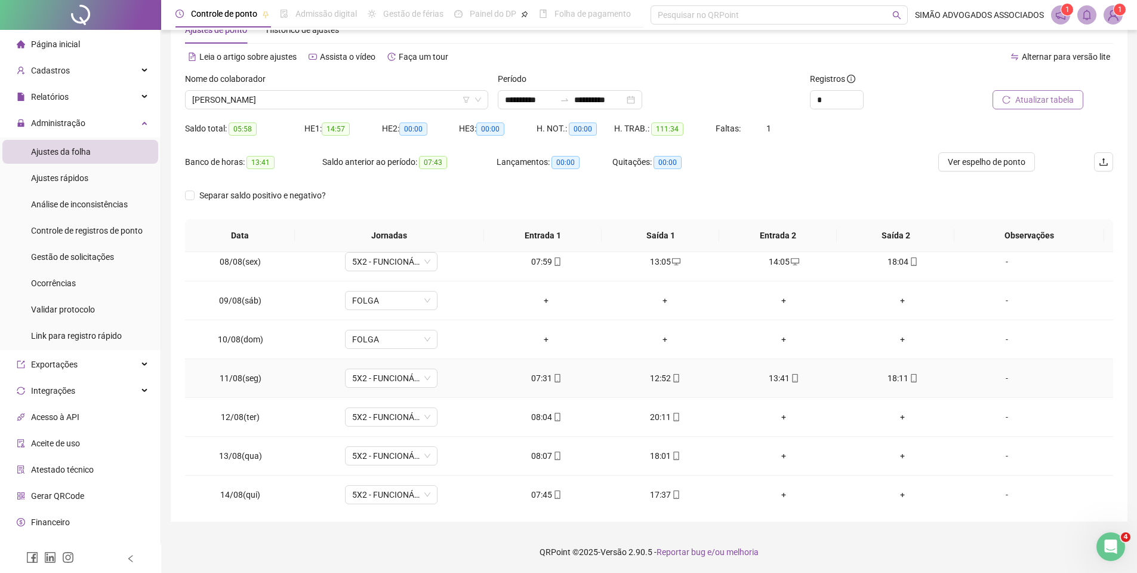
scroll to position [444, 0]
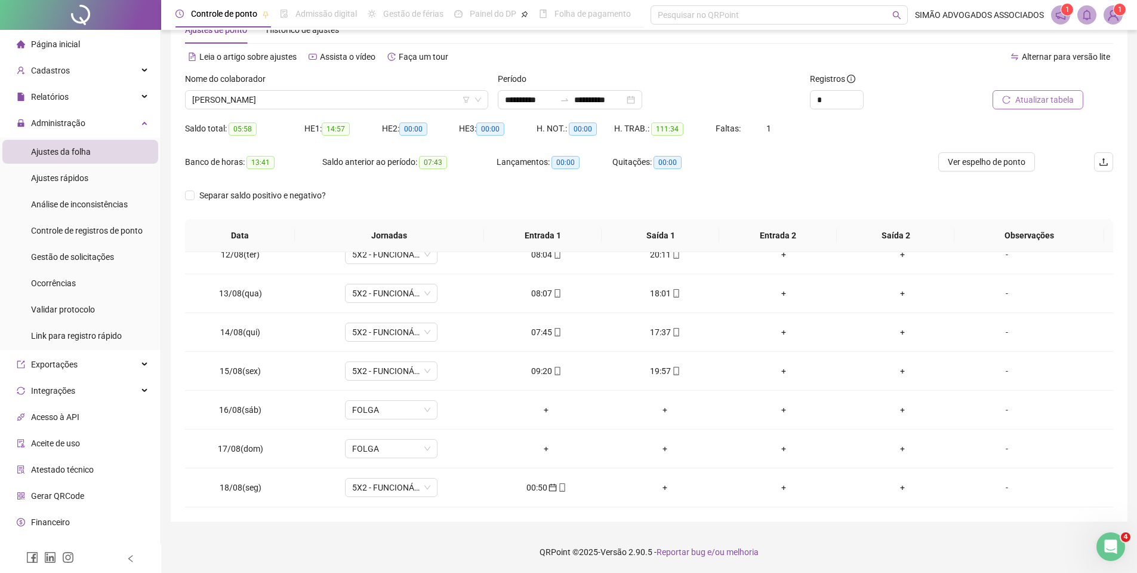
click at [1022, 97] on span "Atualizar tabela" at bounding box center [1045, 99] width 59 height 13
click at [1030, 104] on span "Atualizar tabela" at bounding box center [1045, 99] width 59 height 13
click at [285, 100] on span "[PERSON_NAME]" at bounding box center [336, 100] width 289 height 18
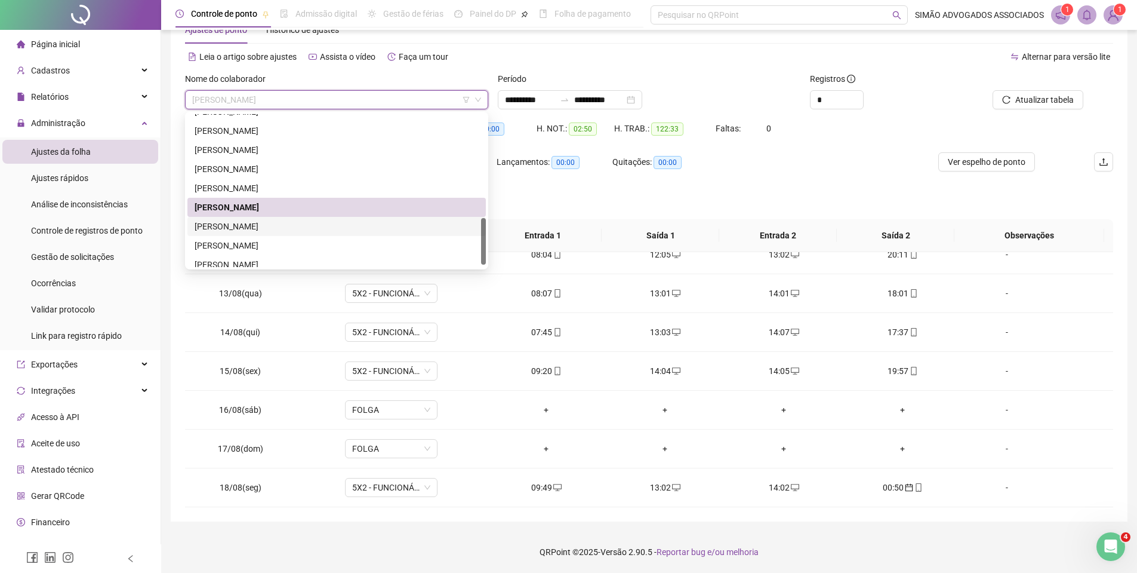
click at [241, 224] on div "[PERSON_NAME]" at bounding box center [337, 226] width 284 height 13
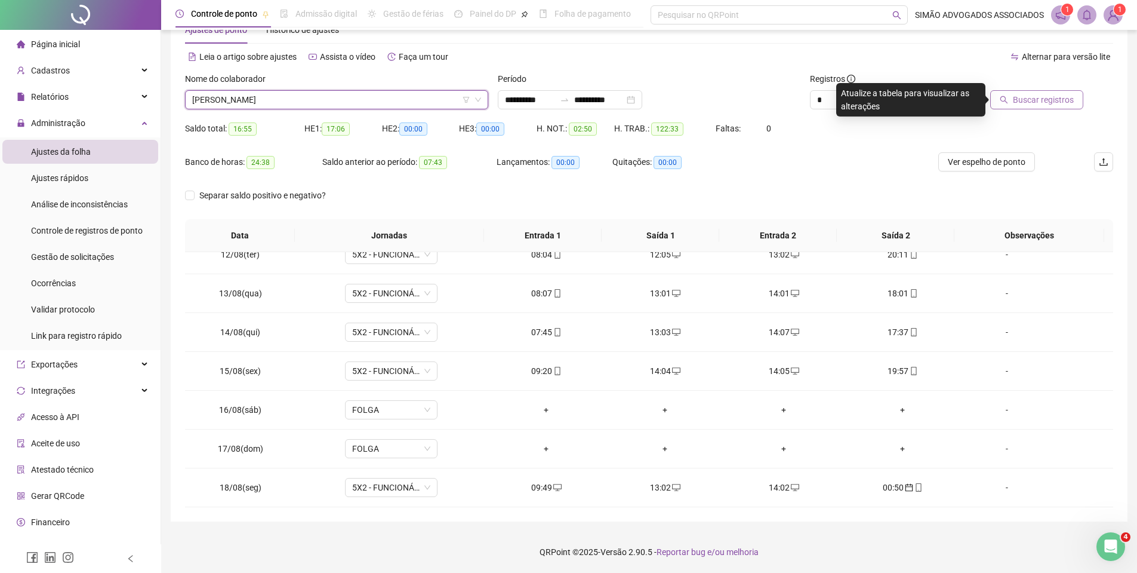
click at [1015, 103] on button "Buscar registros" at bounding box center [1036, 99] width 93 height 19
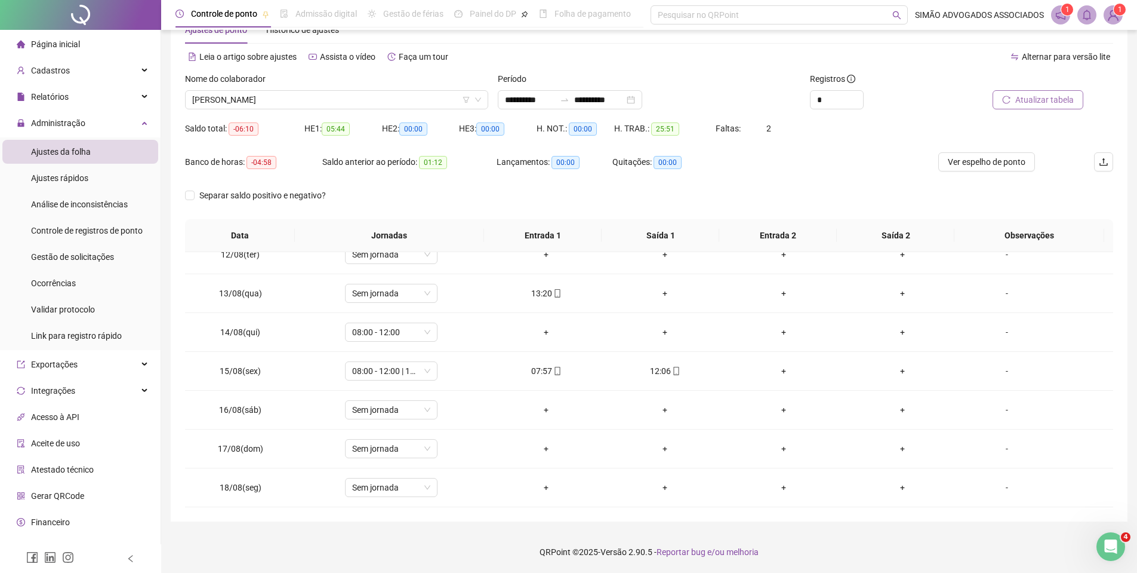
click at [1033, 95] on span "Atualizar tabela" at bounding box center [1045, 99] width 59 height 13
click at [260, 90] on div "Nome do colaborador" at bounding box center [336, 81] width 303 height 18
click at [247, 106] on span "[PERSON_NAME]" at bounding box center [336, 100] width 289 height 18
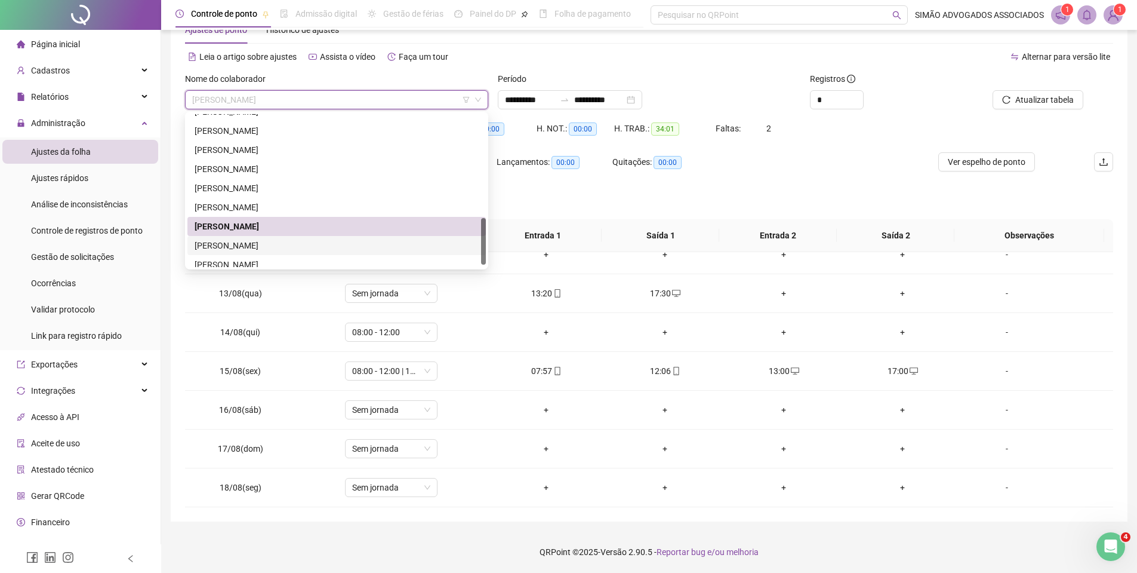
click at [220, 248] on div "[PERSON_NAME]" at bounding box center [337, 245] width 284 height 13
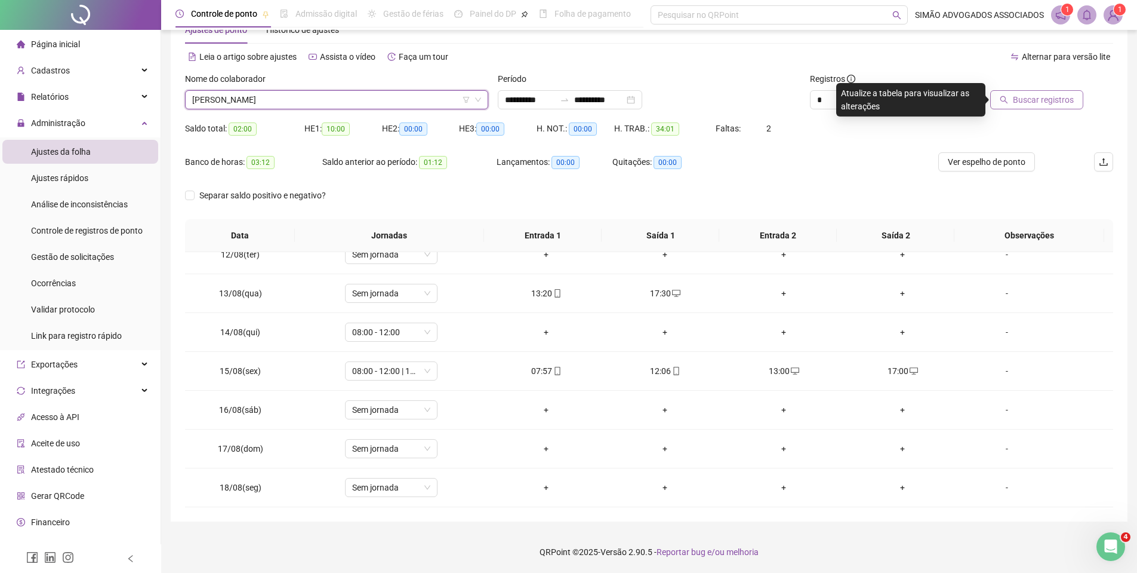
click at [1025, 101] on span "Buscar registros" at bounding box center [1043, 99] width 61 height 13
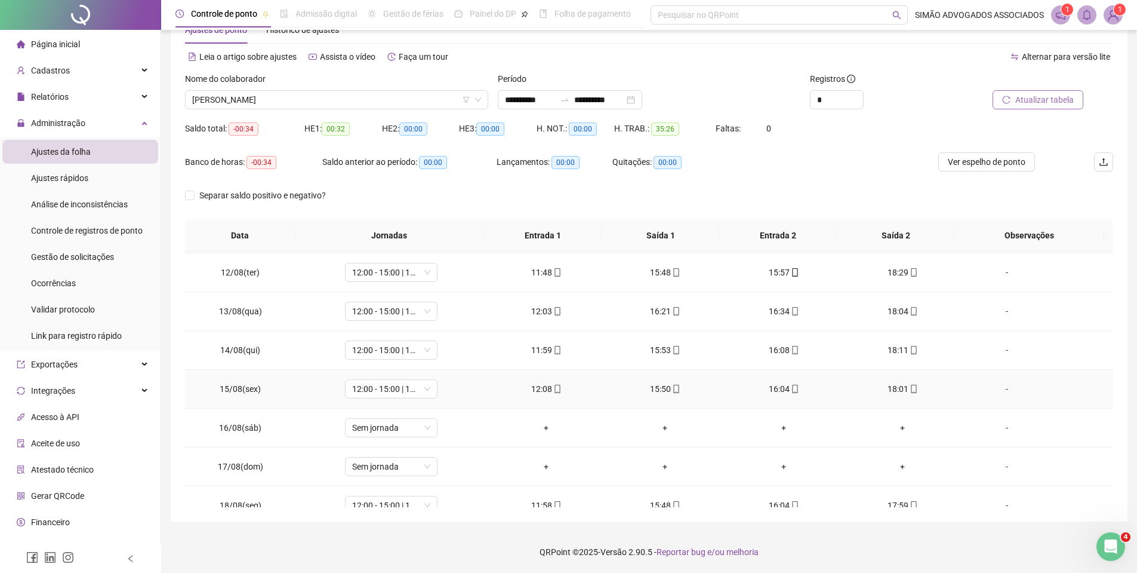
scroll to position [56, 0]
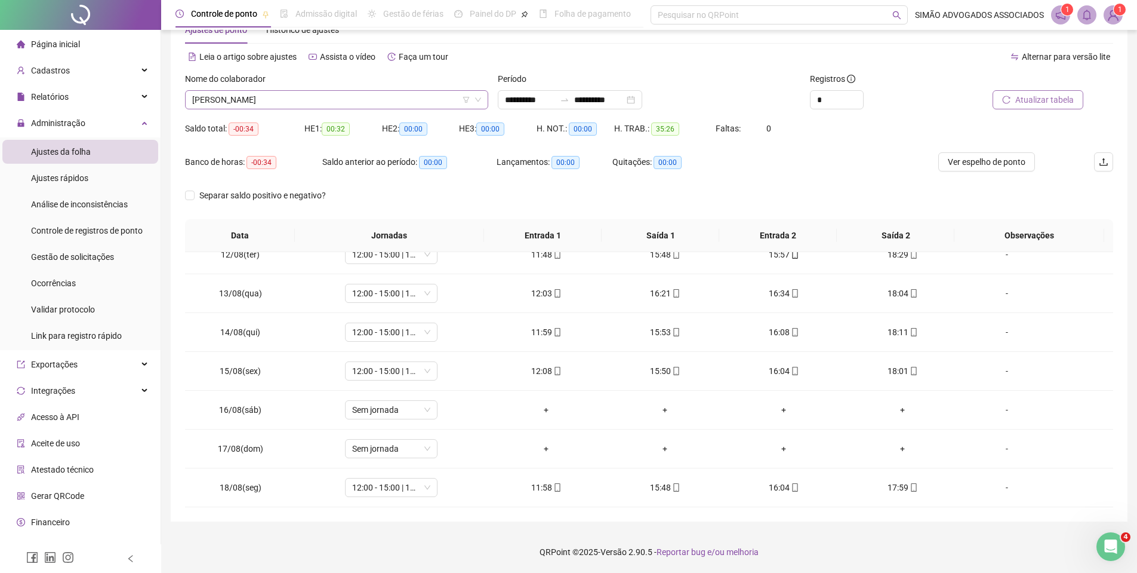
click at [266, 103] on span "[PERSON_NAME]" at bounding box center [336, 100] width 289 height 18
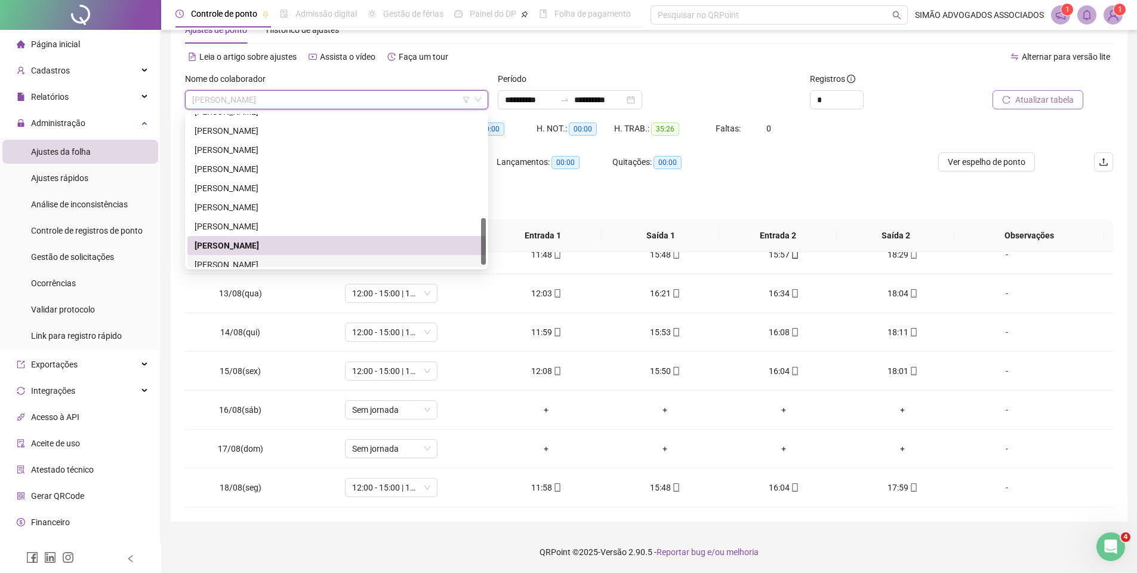
click at [224, 266] on div "[PERSON_NAME]" at bounding box center [337, 264] width 284 height 13
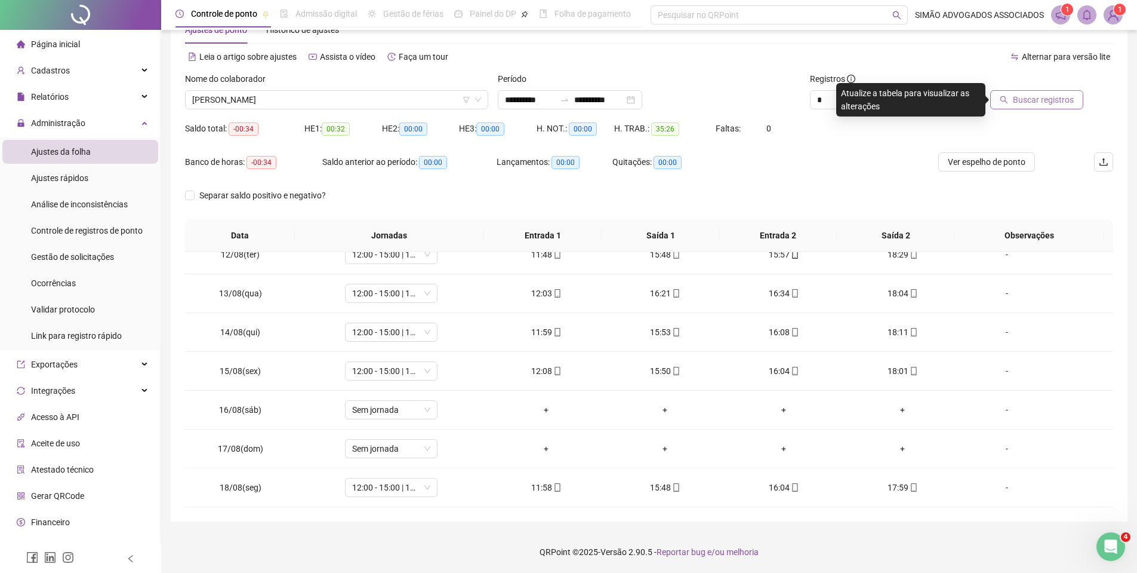
click at [1024, 110] on div "Buscar registros" at bounding box center [1040, 95] width 156 height 47
click at [1027, 103] on span "Buscar registros" at bounding box center [1043, 99] width 61 height 13
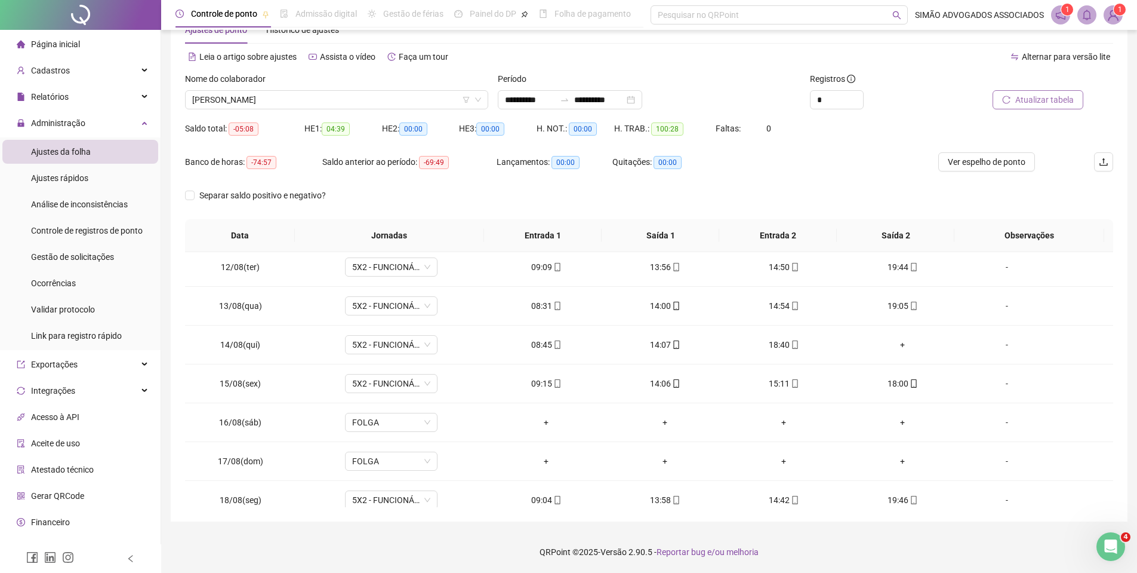
scroll to position [444, 0]
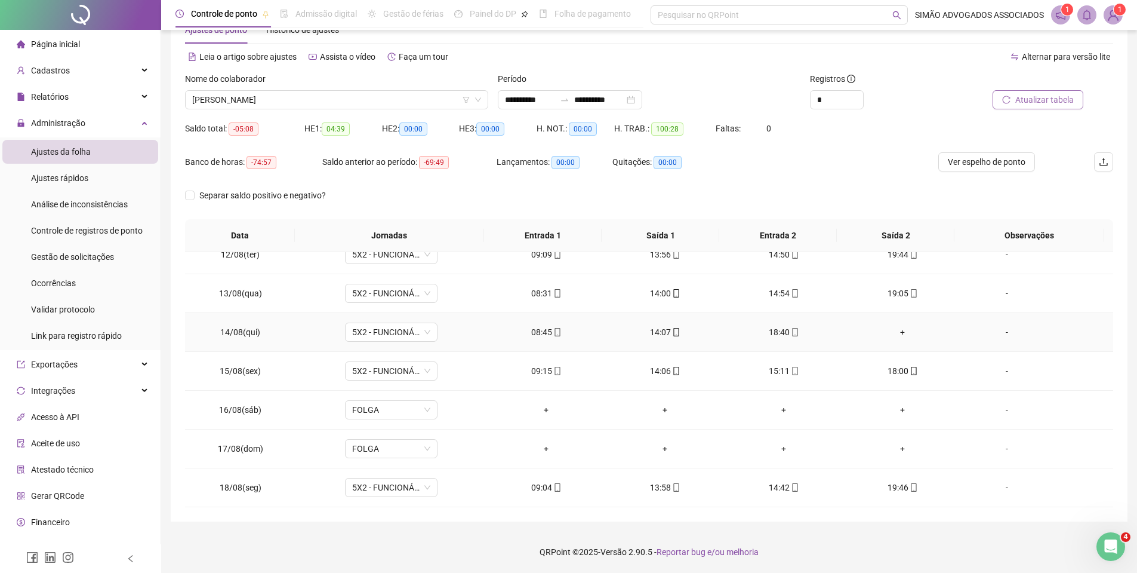
click at [890, 328] on div "+" at bounding box center [903, 331] width 100 height 13
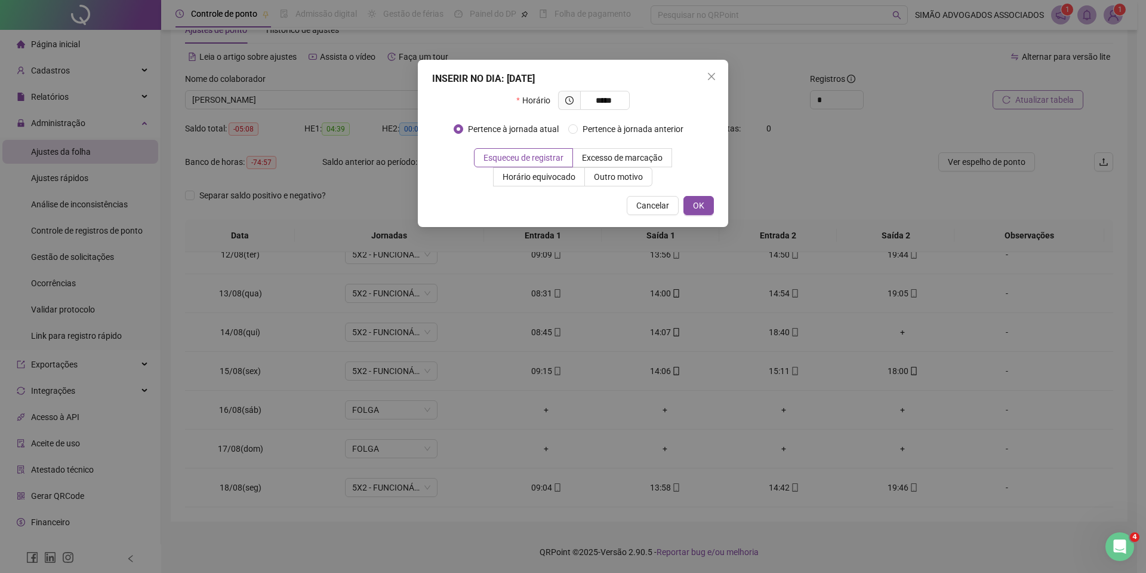
type input "*****"
click at [695, 195] on div "INSERIR NO DIA : [DATE] Horário ***** Pertence à jornada atual Pertence à jorna…" at bounding box center [573, 143] width 310 height 167
click at [699, 213] on button "OK" at bounding box center [699, 205] width 30 height 19
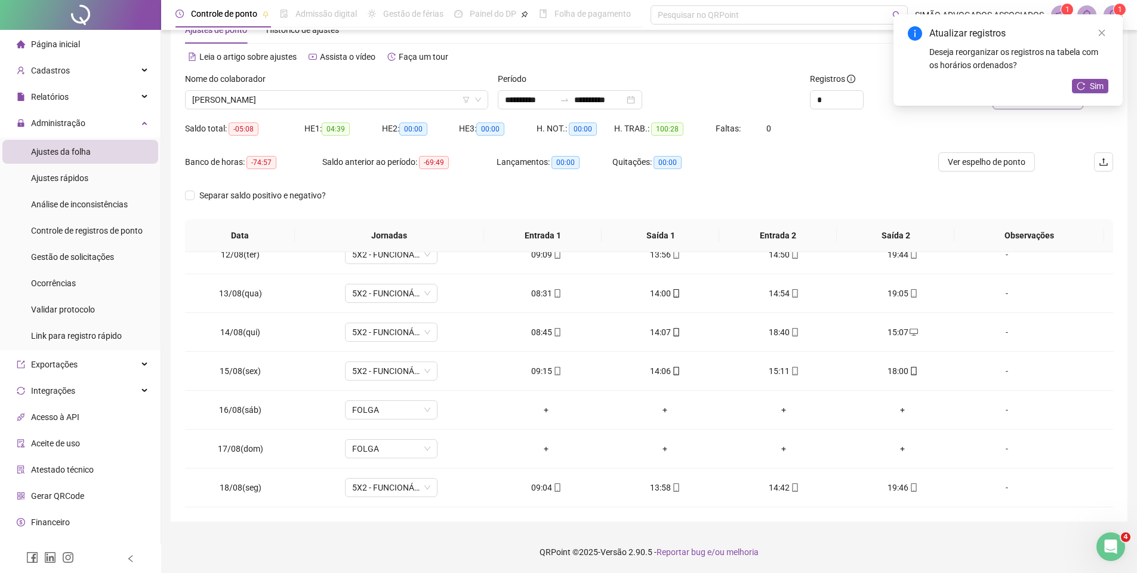
click at [1084, 93] on div "Sim" at bounding box center [1090, 86] width 36 height 15
click at [1085, 86] on icon "reload" at bounding box center [1081, 86] width 8 height 8
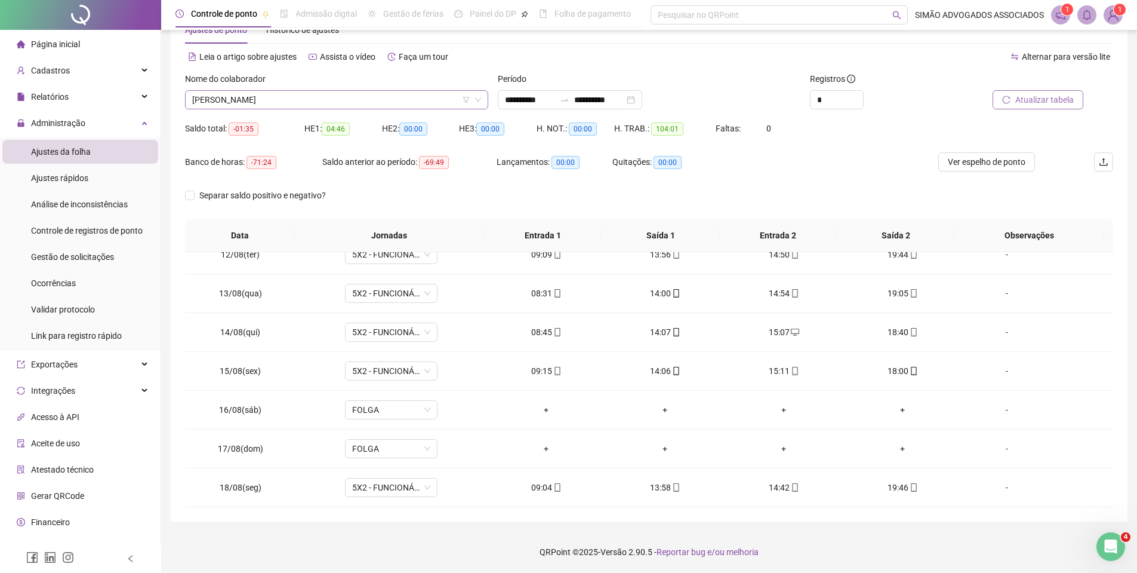
click at [272, 100] on span "[PERSON_NAME]" at bounding box center [336, 100] width 289 height 18
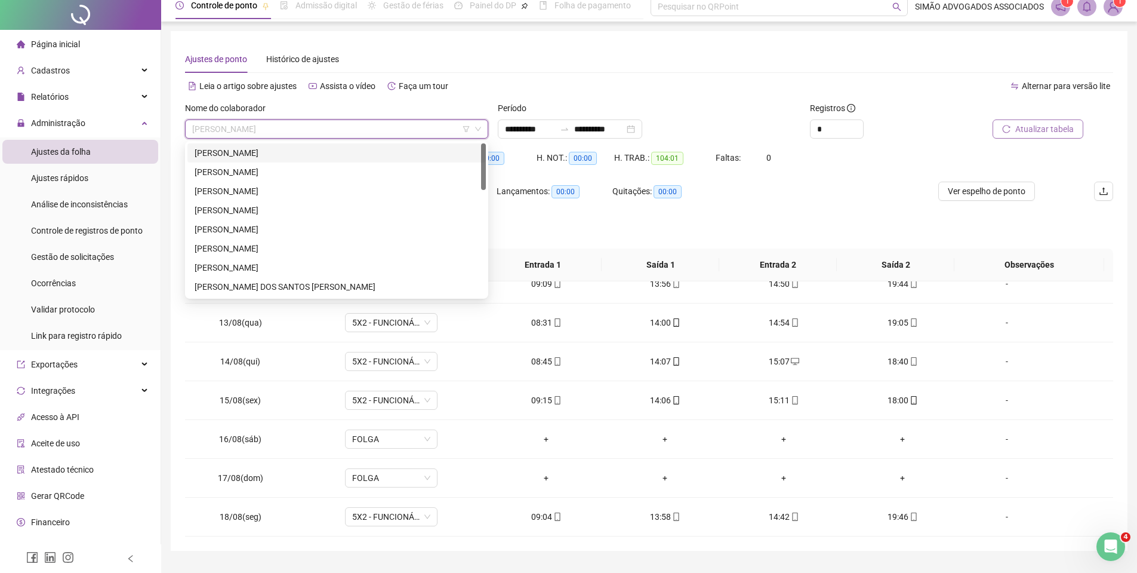
scroll to position [0, 0]
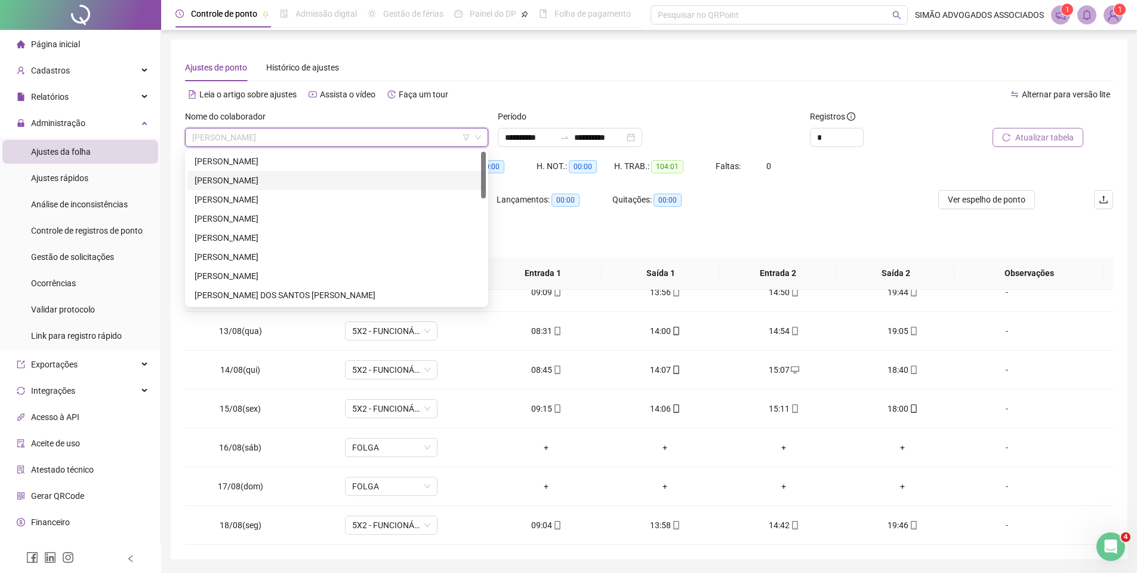
click at [231, 176] on div "[PERSON_NAME]" at bounding box center [337, 180] width 284 height 13
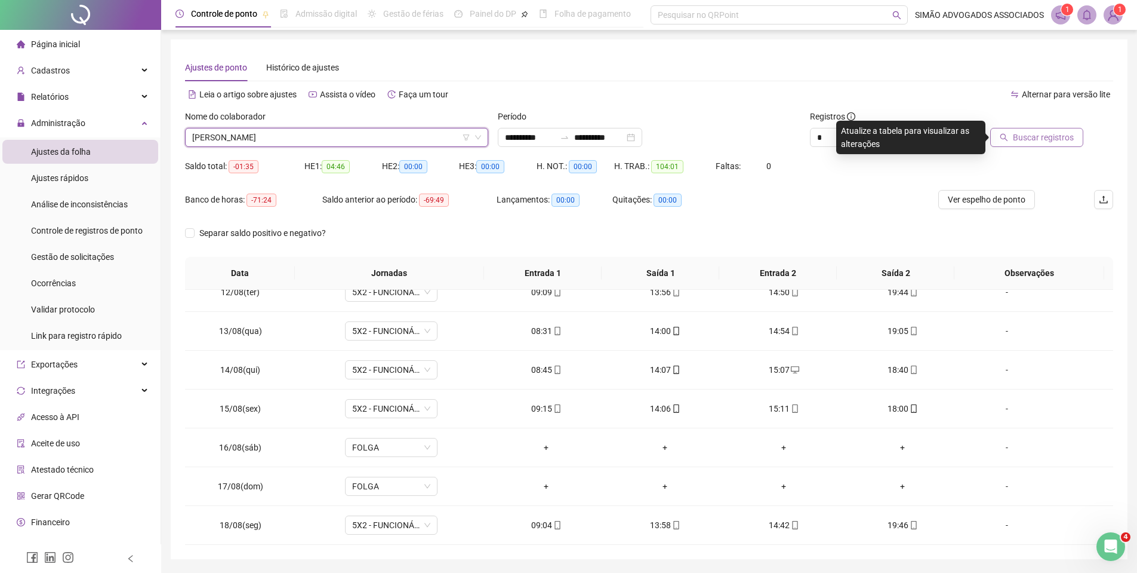
click at [1072, 124] on div at bounding box center [1025, 119] width 117 height 18
click at [1062, 128] on button "Buscar registros" at bounding box center [1036, 137] width 93 height 19
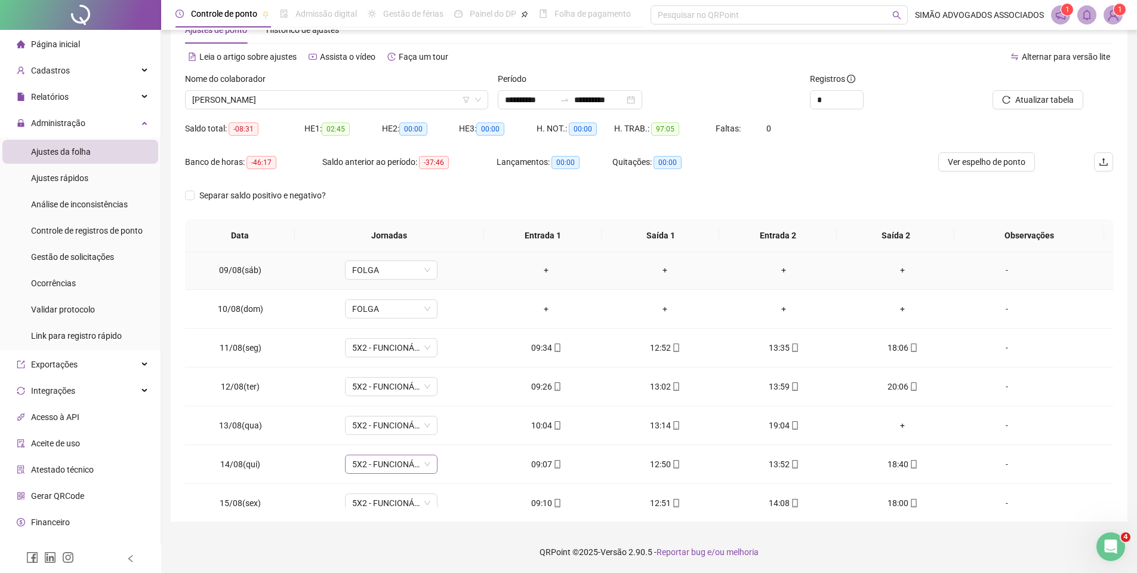
scroll to position [444, 0]
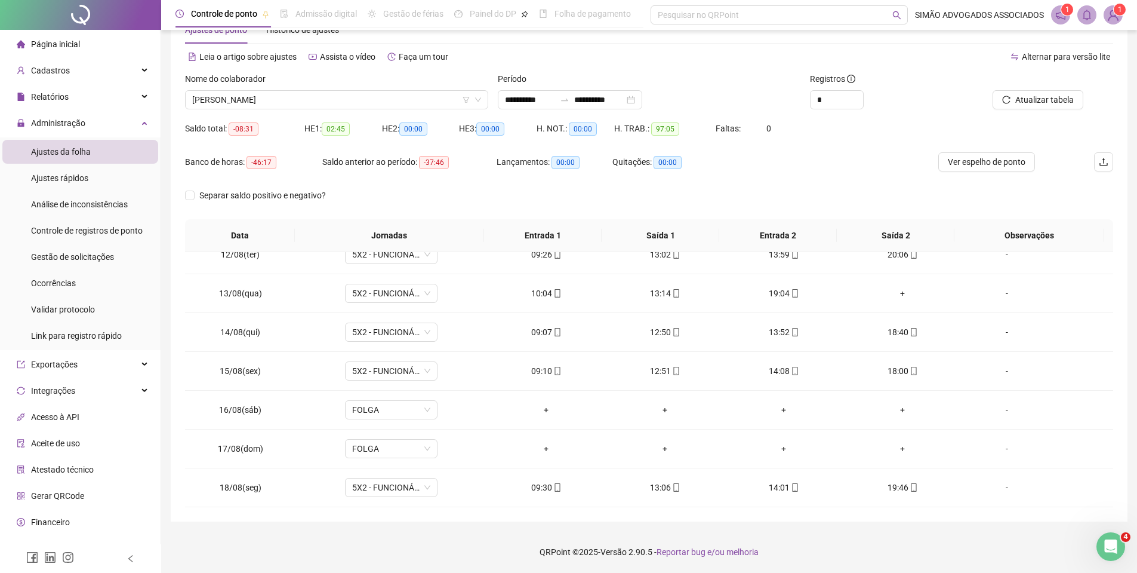
click at [1034, 109] on div "Atualizar tabela" at bounding box center [1040, 95] width 156 height 47
click at [1036, 103] on span "Atualizar tabela" at bounding box center [1045, 99] width 59 height 13
click at [273, 107] on span "[PERSON_NAME]" at bounding box center [336, 100] width 289 height 18
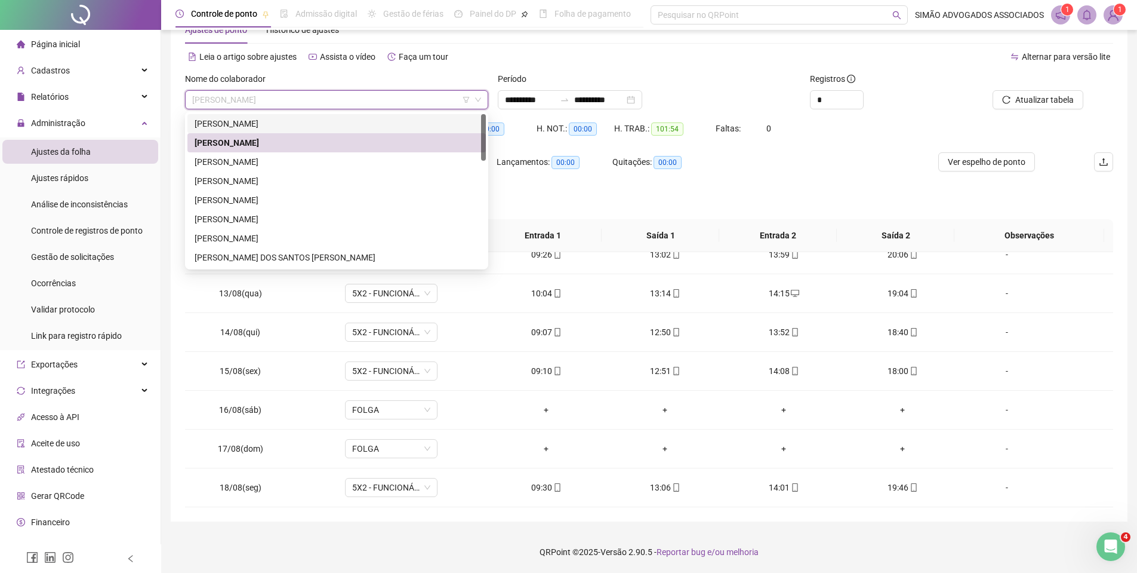
click at [263, 129] on div "[PERSON_NAME]" at bounding box center [337, 123] width 284 height 13
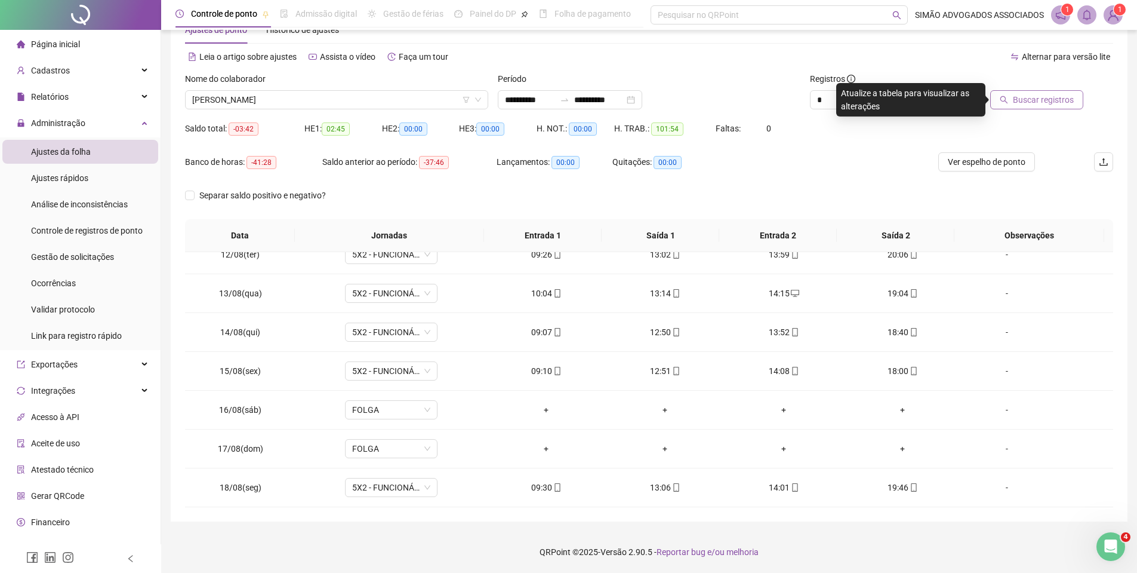
click at [1021, 100] on span "Buscar registros" at bounding box center [1043, 99] width 61 height 13
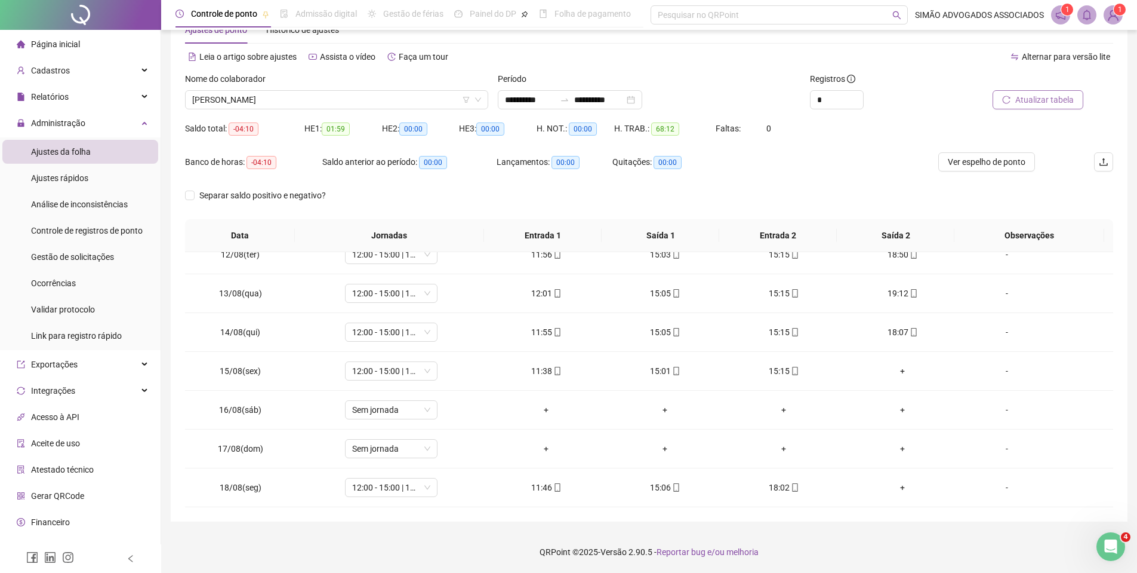
click at [1054, 107] on button "Atualizar tabela" at bounding box center [1038, 99] width 91 height 19
click at [1039, 108] on button "Atualizar tabela" at bounding box center [1038, 99] width 91 height 19
click at [895, 376] on div "+" at bounding box center [903, 370] width 100 height 13
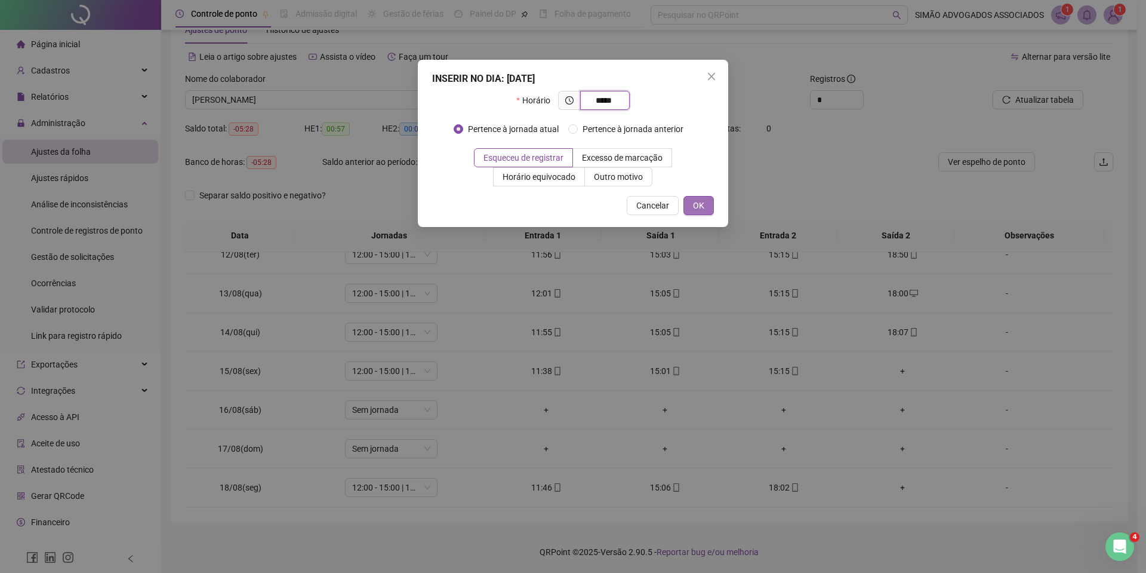
type input "*****"
click at [704, 210] on button "OK" at bounding box center [699, 205] width 30 height 19
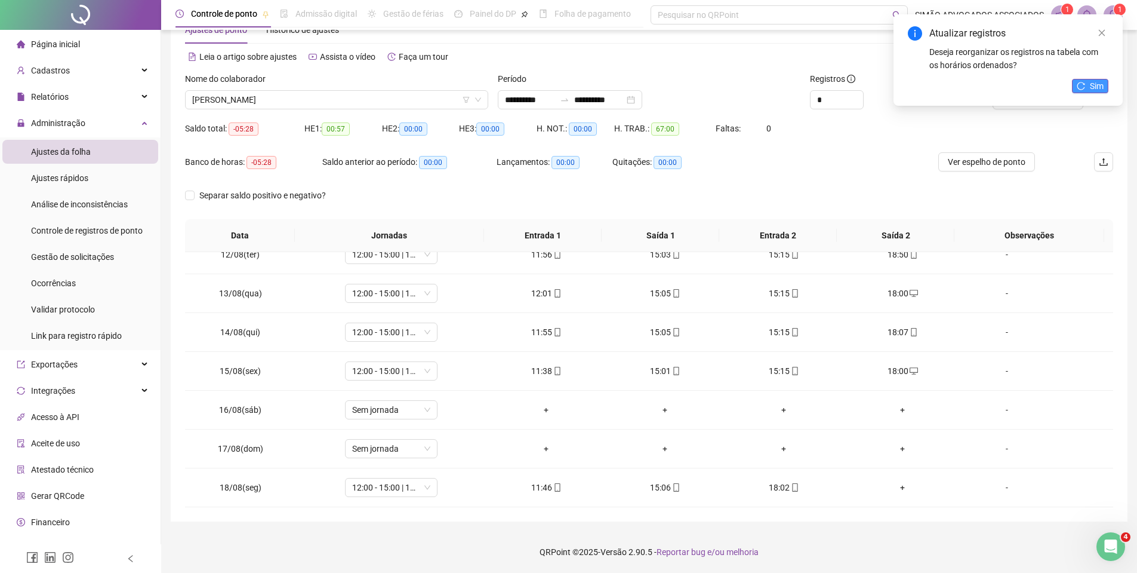
click at [1075, 87] on button "Sim" at bounding box center [1090, 86] width 36 height 14
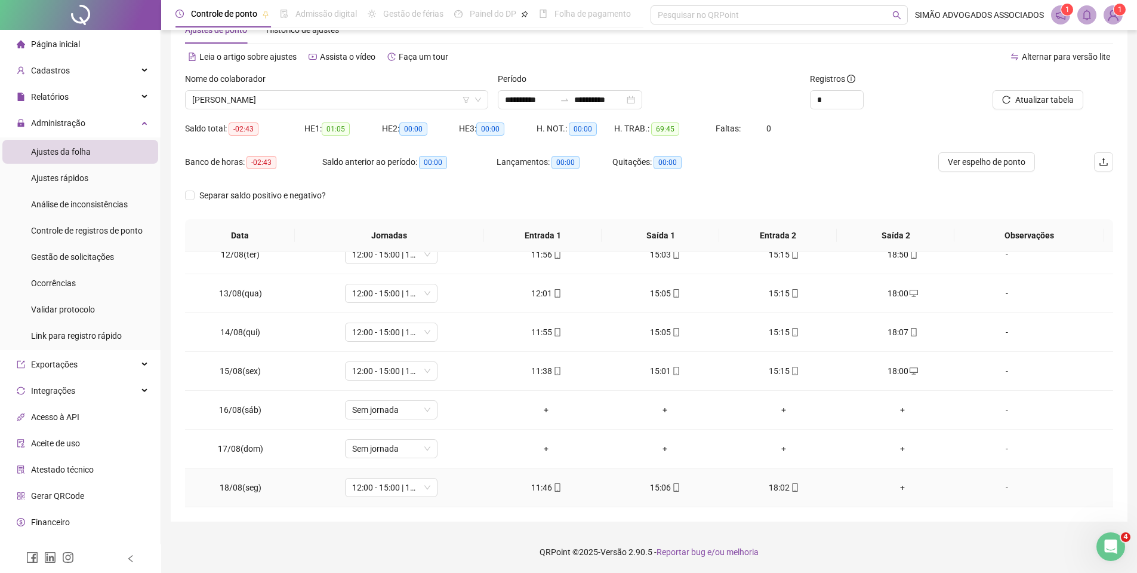
click at [894, 488] on div "+" at bounding box center [903, 487] width 100 height 13
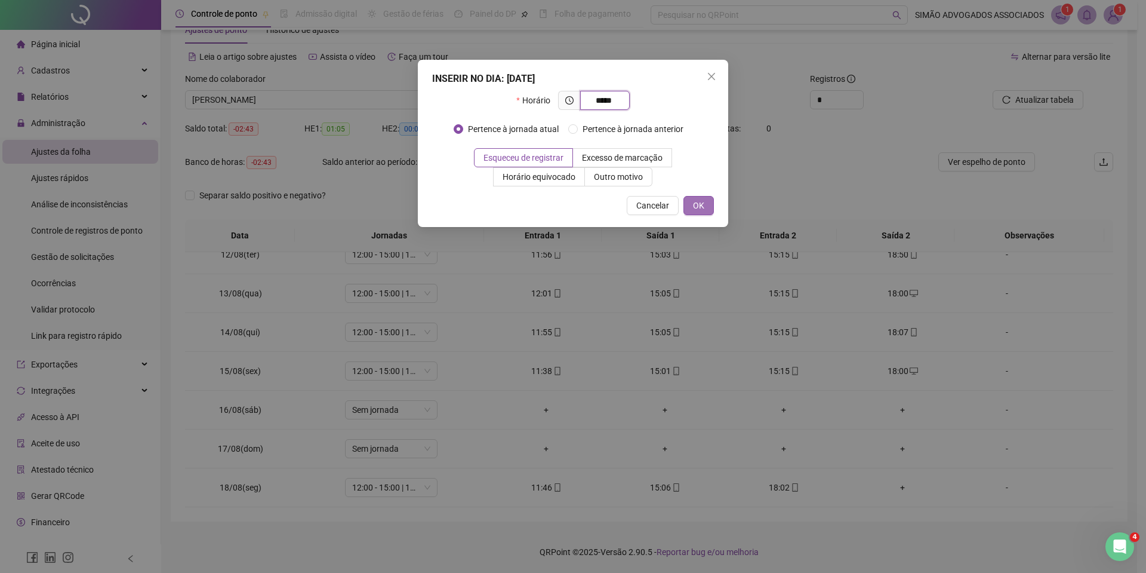
type input "*****"
click at [705, 201] on button "OK" at bounding box center [699, 205] width 30 height 19
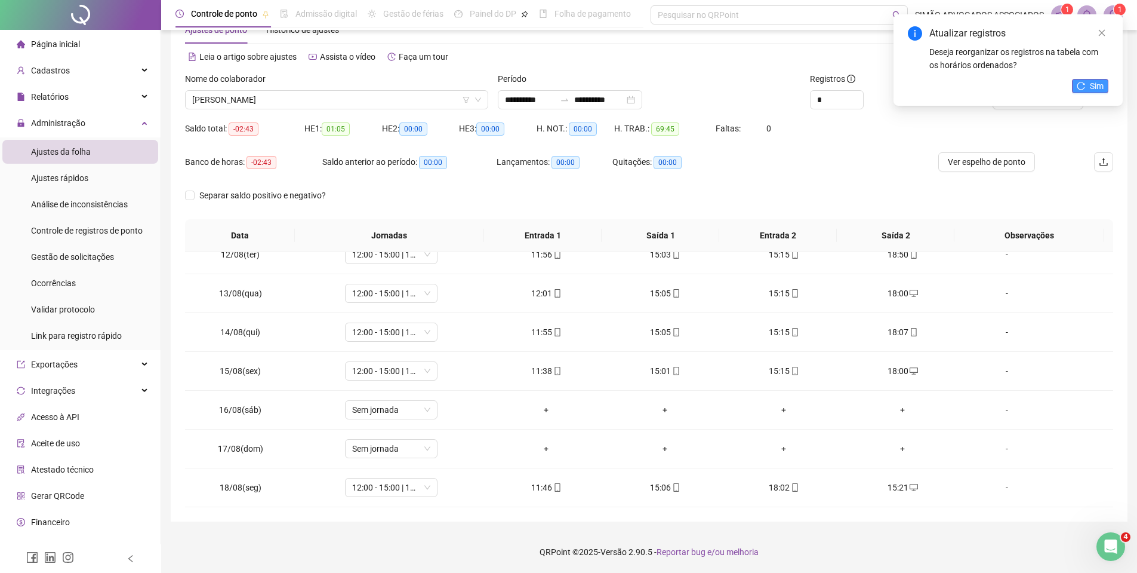
click at [1094, 81] on span "Sim" at bounding box center [1097, 85] width 14 height 13
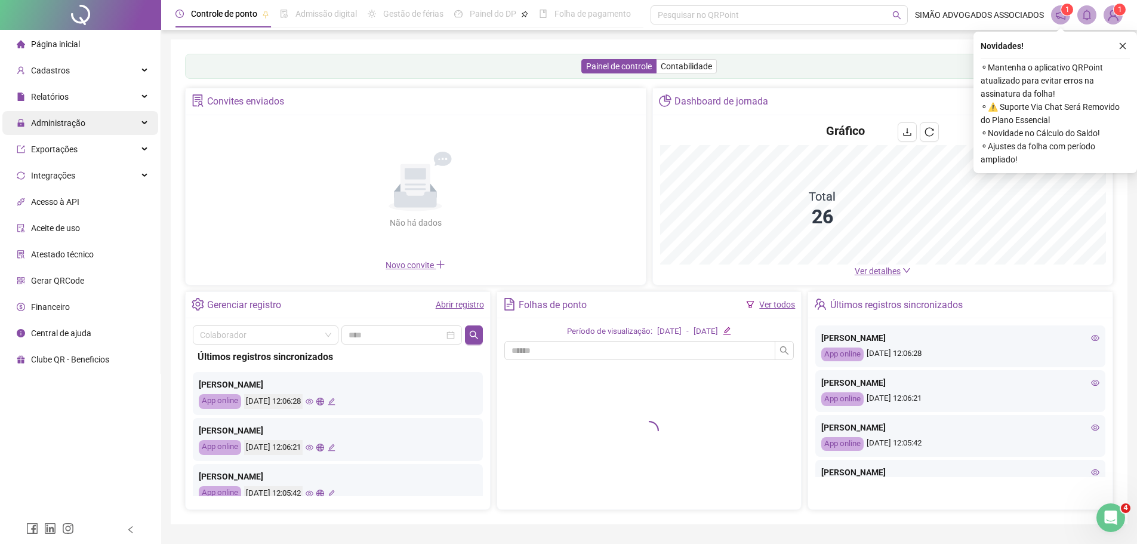
click at [75, 123] on span "Administração" at bounding box center [58, 123] width 54 height 10
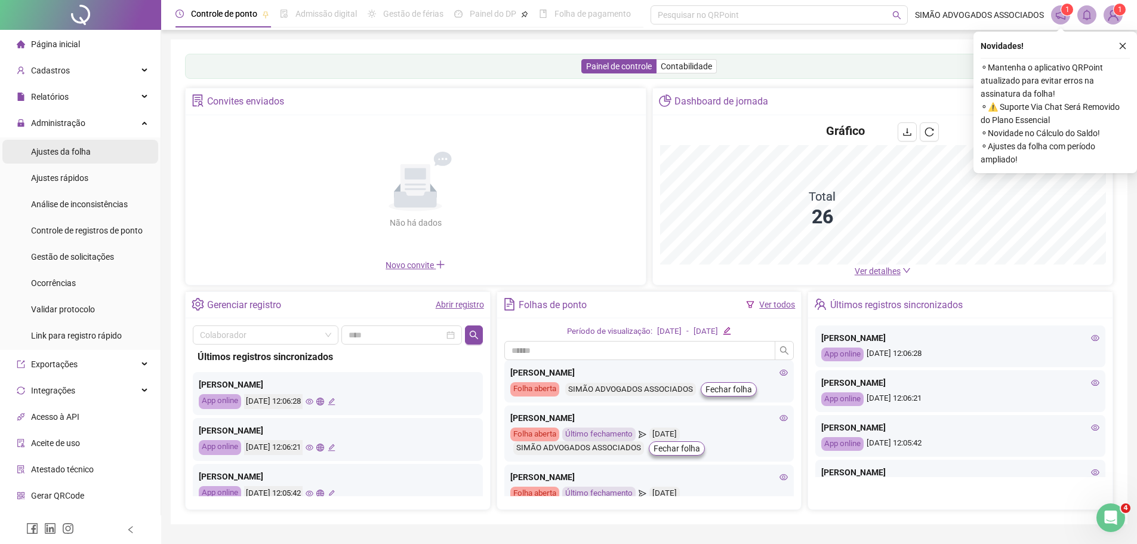
click at [73, 150] on span "Ajustes da folha" at bounding box center [61, 152] width 60 height 10
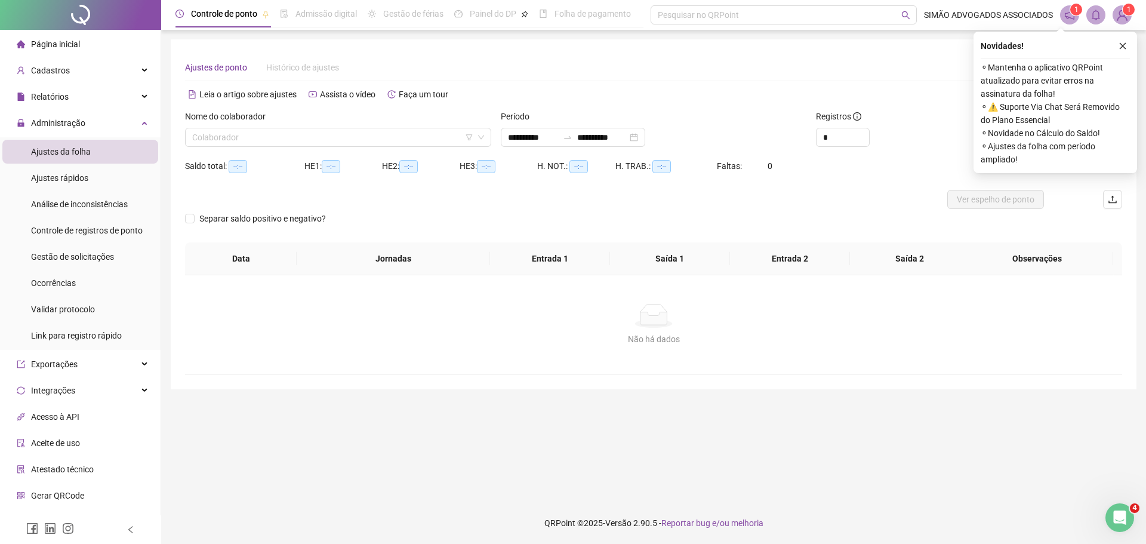
type input "**********"
click at [64, 261] on span "Gestão de solicitações" at bounding box center [72, 257] width 83 height 10
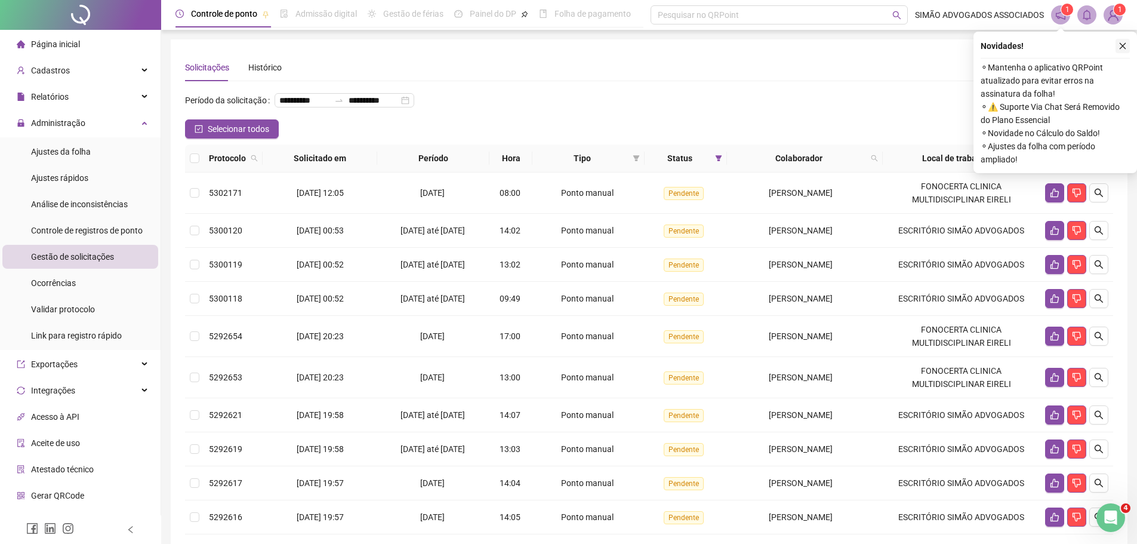
click at [1125, 48] on icon "close" at bounding box center [1123, 46] width 8 height 8
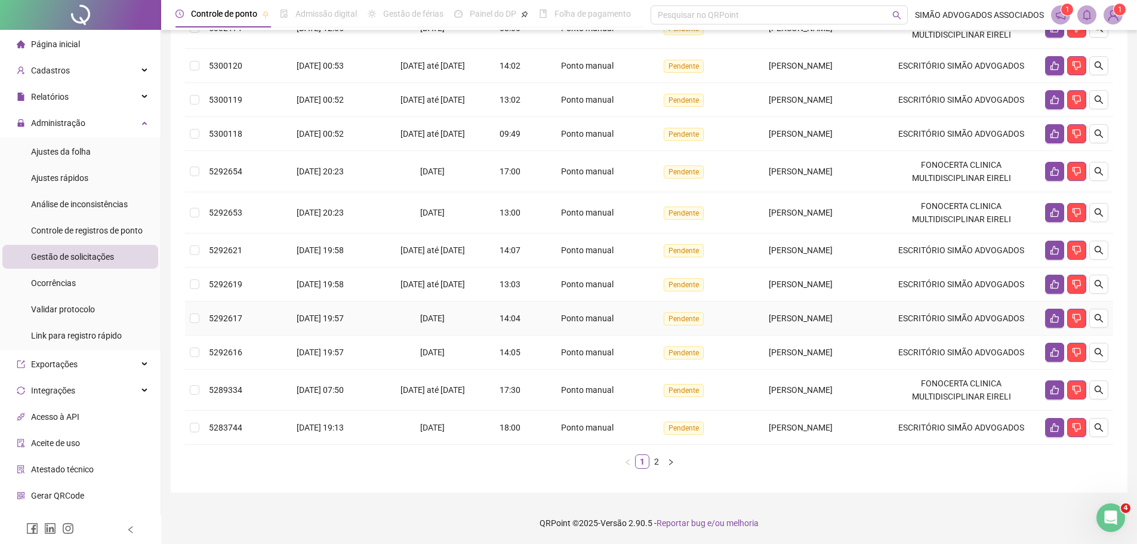
scroll to position [220, 0]
click at [653, 461] on link "2" at bounding box center [656, 461] width 13 height 13
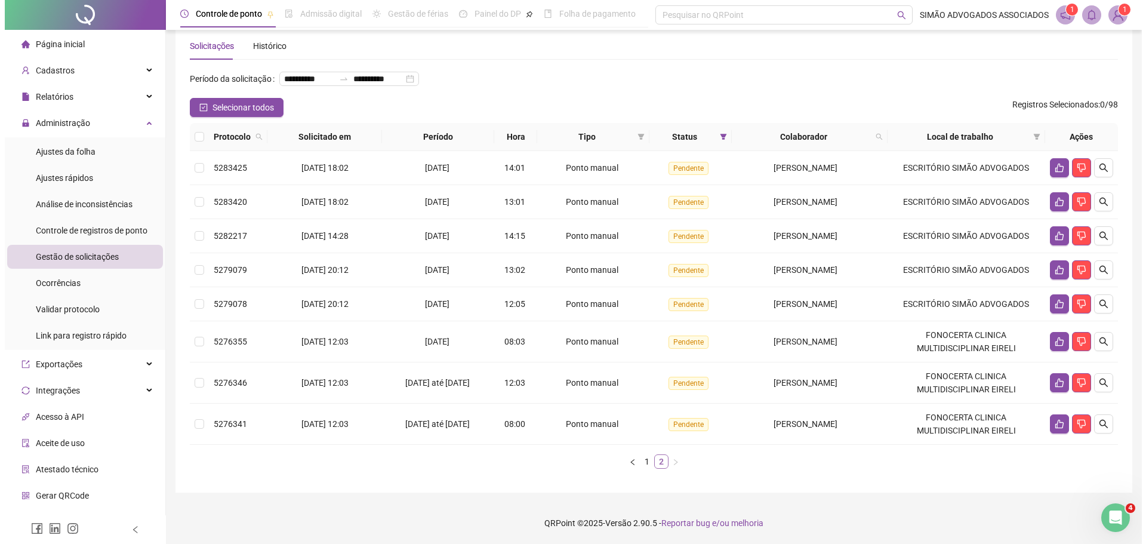
scroll to position [41, 0]
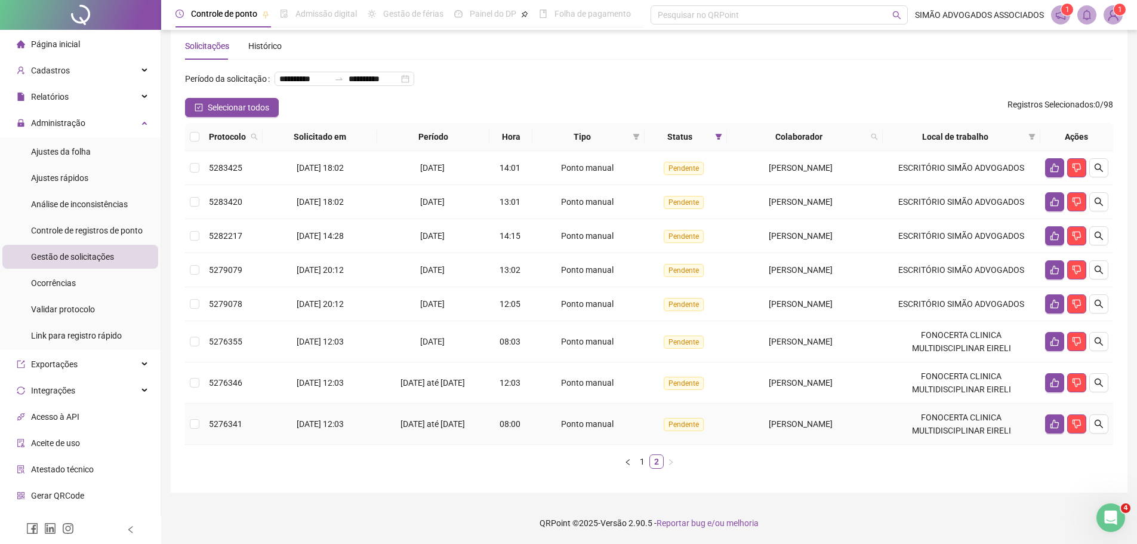
click at [893, 414] on td "FONOCERTA CLINICA MULTIDISCIPLINAR EIRELI" at bounding box center [962, 424] width 158 height 41
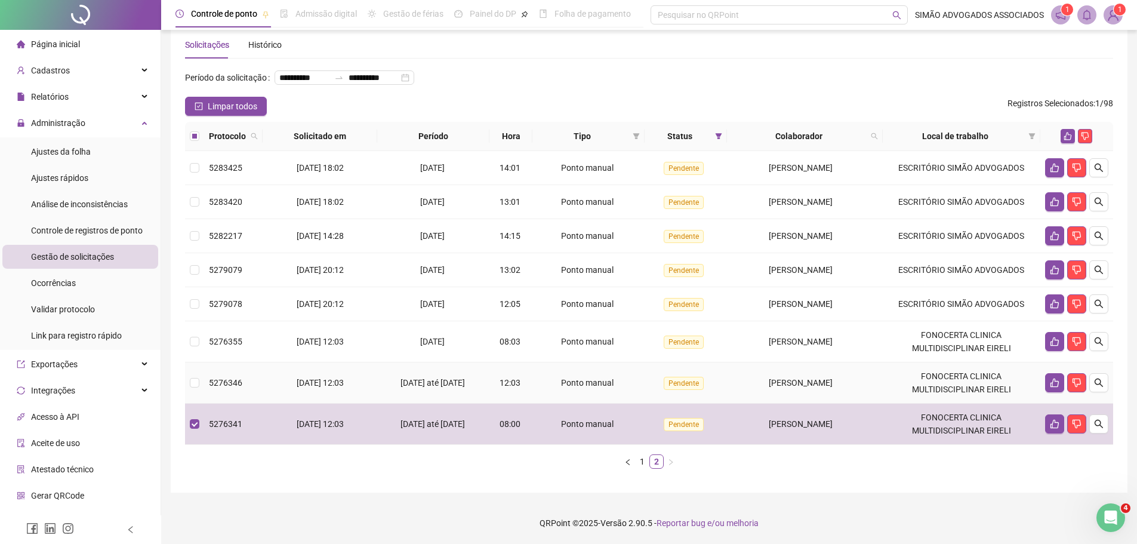
click at [899, 387] on td "FONOCERTA CLINICA MULTIDISCIPLINAR EIRELI" at bounding box center [962, 382] width 158 height 41
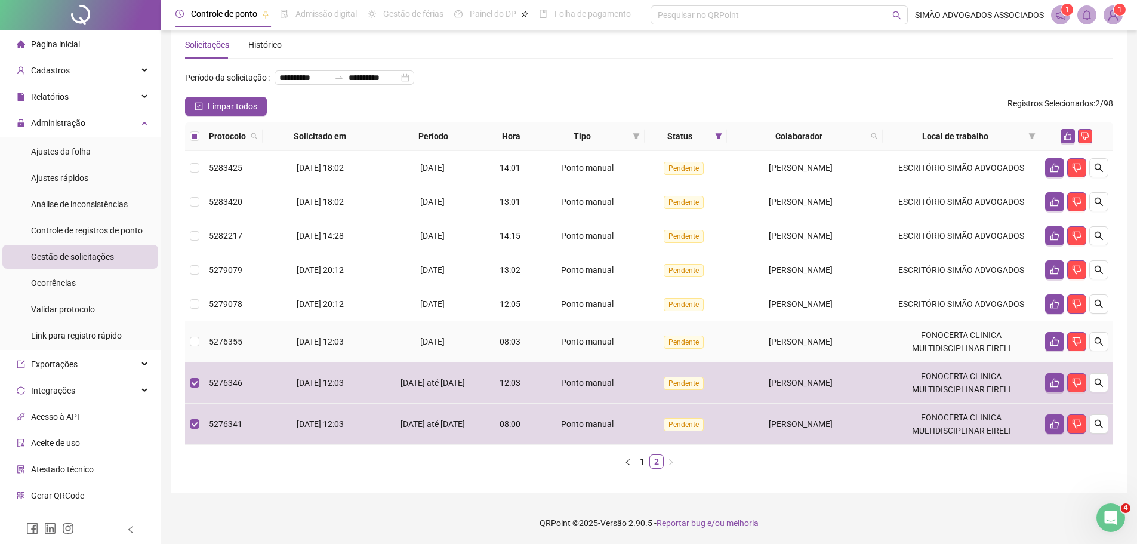
click at [920, 339] on td "FONOCERTA CLINICA MULTIDISCIPLINAR EIRELI" at bounding box center [962, 341] width 158 height 41
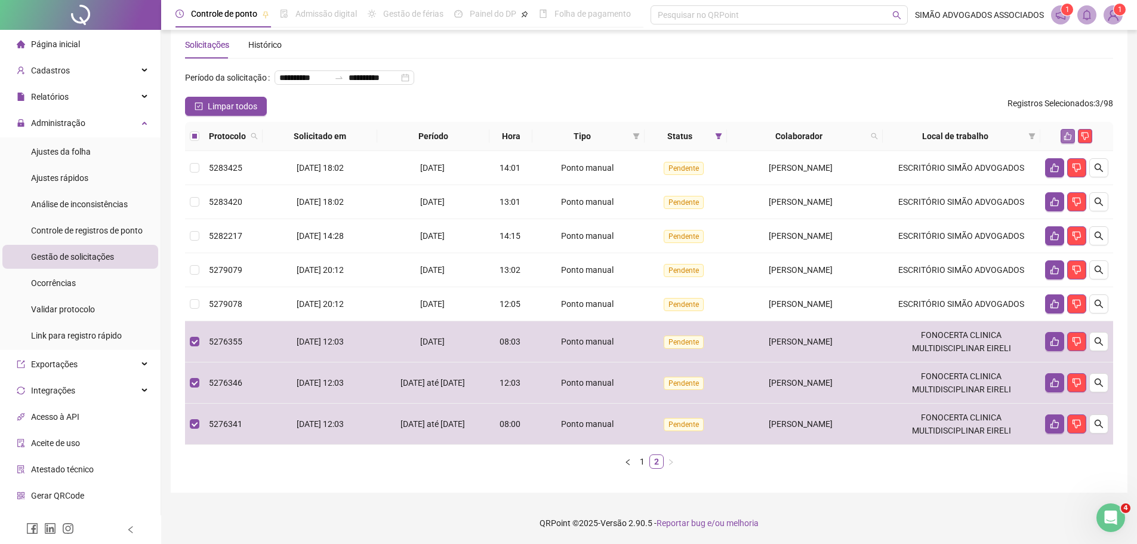
click at [1067, 135] on icon "like" at bounding box center [1068, 137] width 8 height 8
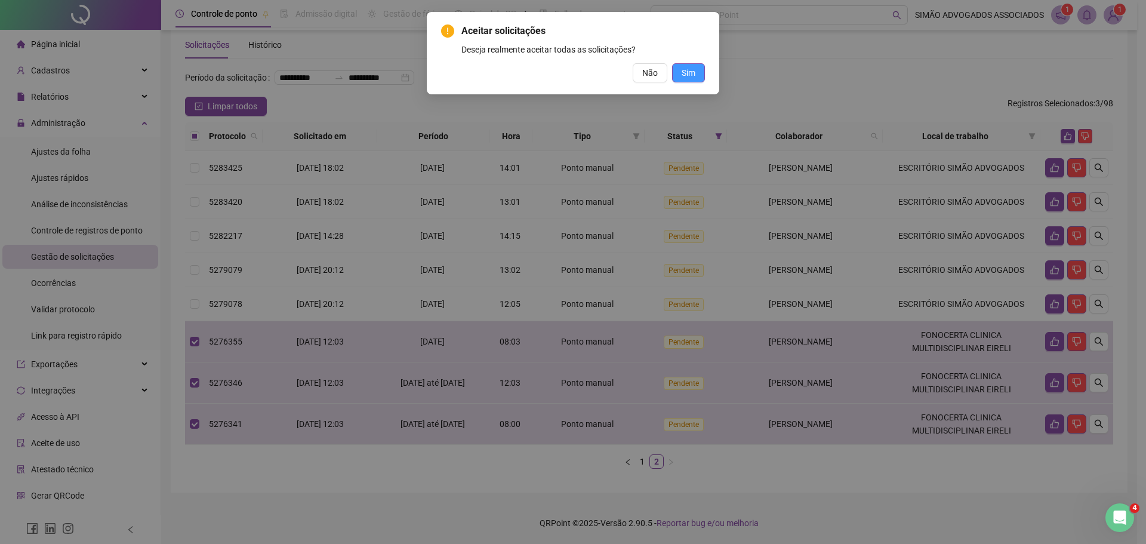
click at [690, 73] on span "Sim" at bounding box center [689, 72] width 14 height 13
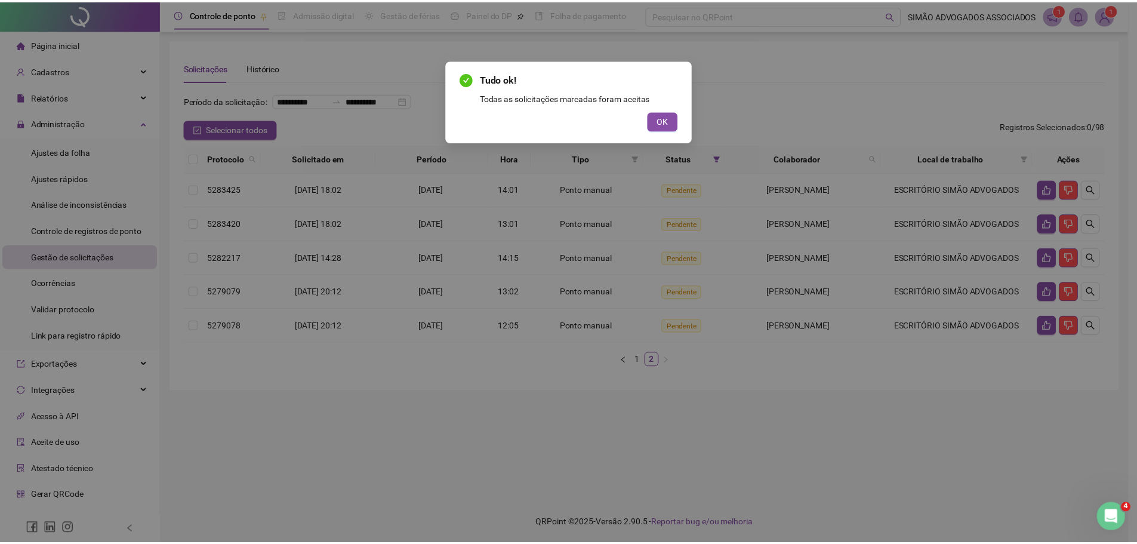
scroll to position [0, 0]
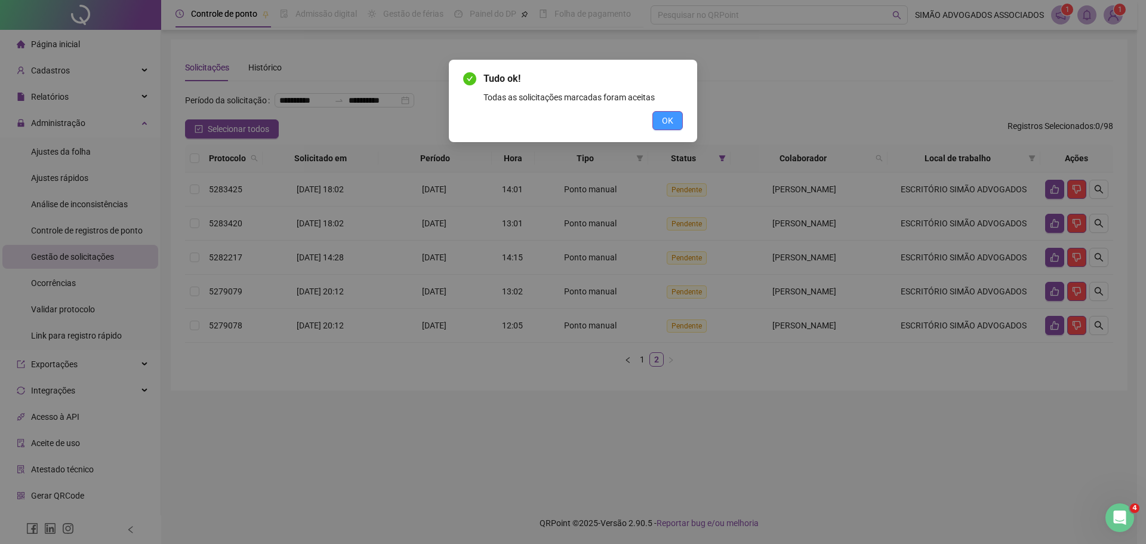
click at [675, 118] on button "OK" at bounding box center [668, 120] width 30 height 19
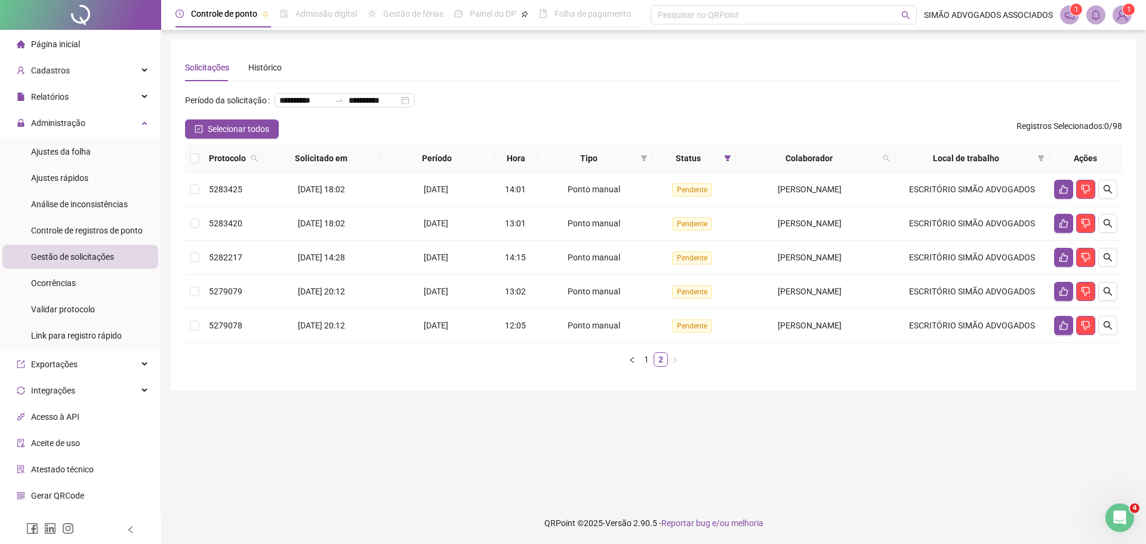
click at [646, 376] on div "Protocolo Solicitado em Período Hora Tipo Status Colaborador Local de trabalho …" at bounding box center [653, 260] width 937 height 232
click at [645, 366] on link "1" at bounding box center [646, 359] width 13 height 13
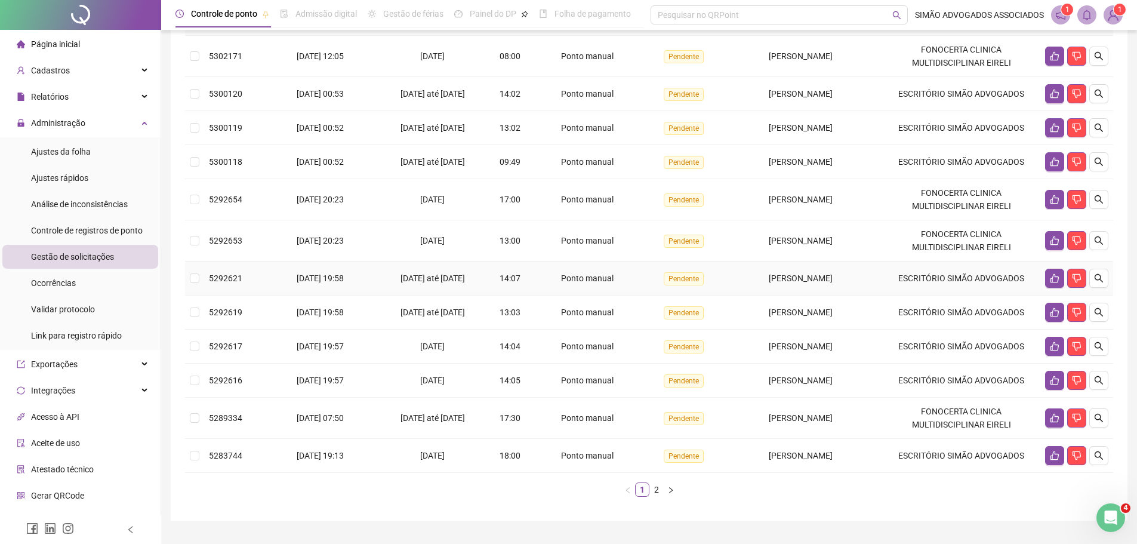
scroll to position [220, 0]
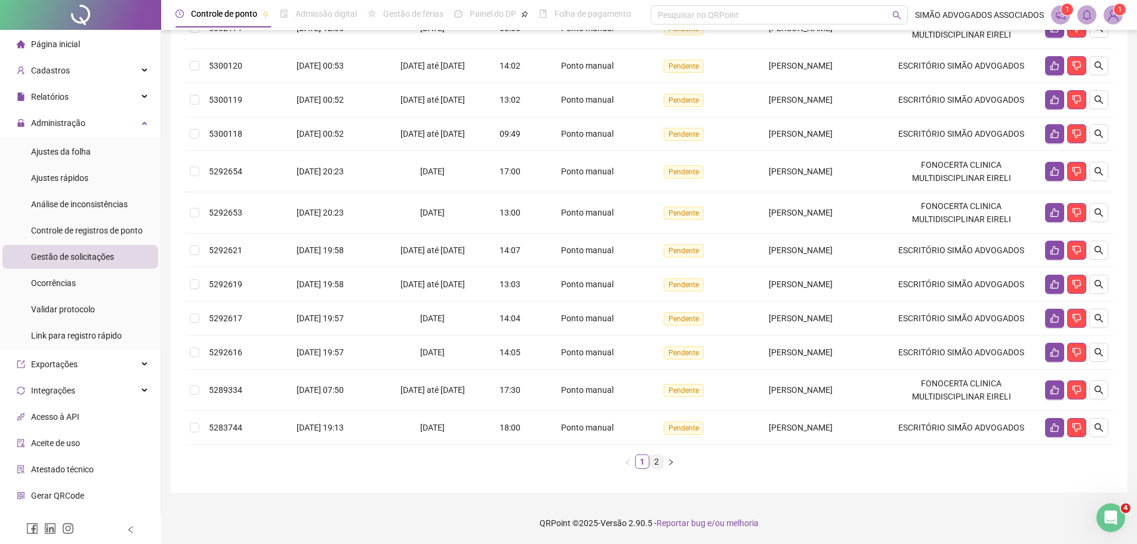
click at [655, 464] on link "2" at bounding box center [656, 461] width 13 height 13
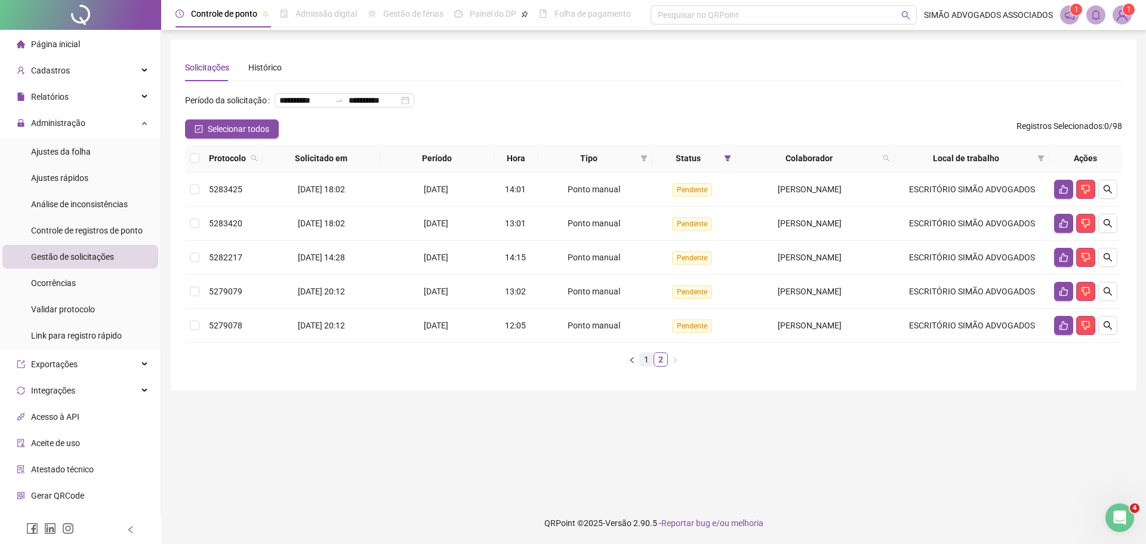
click at [645, 366] on link "1" at bounding box center [646, 359] width 13 height 13
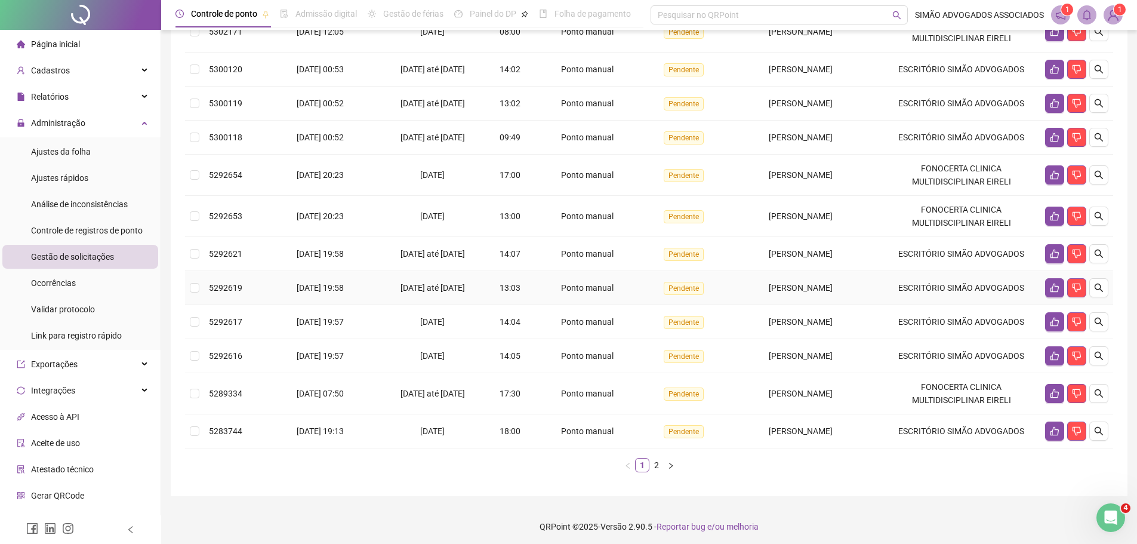
scroll to position [220, 0]
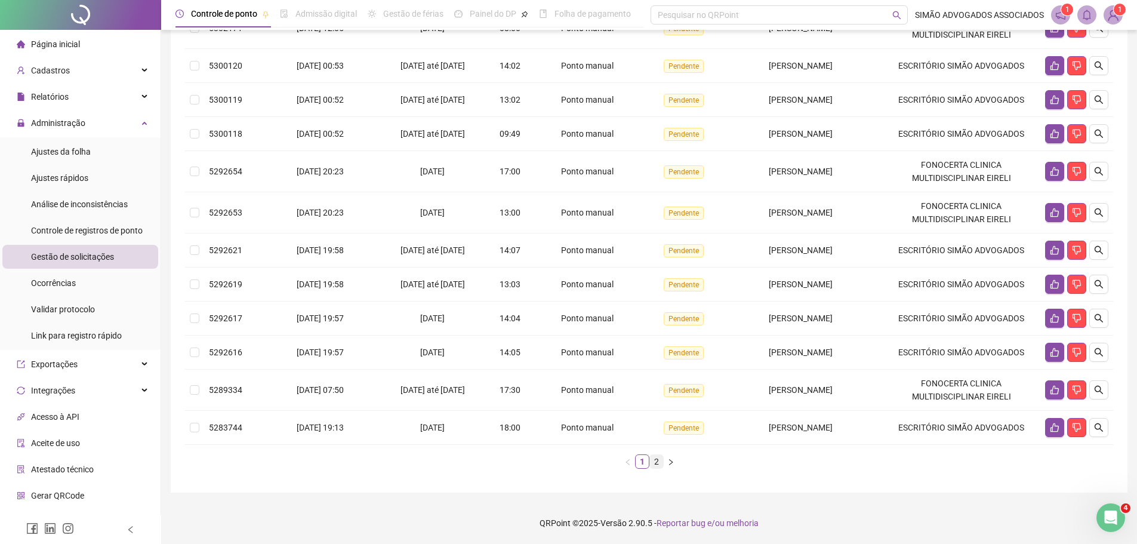
click at [653, 460] on link "2" at bounding box center [656, 461] width 13 height 13
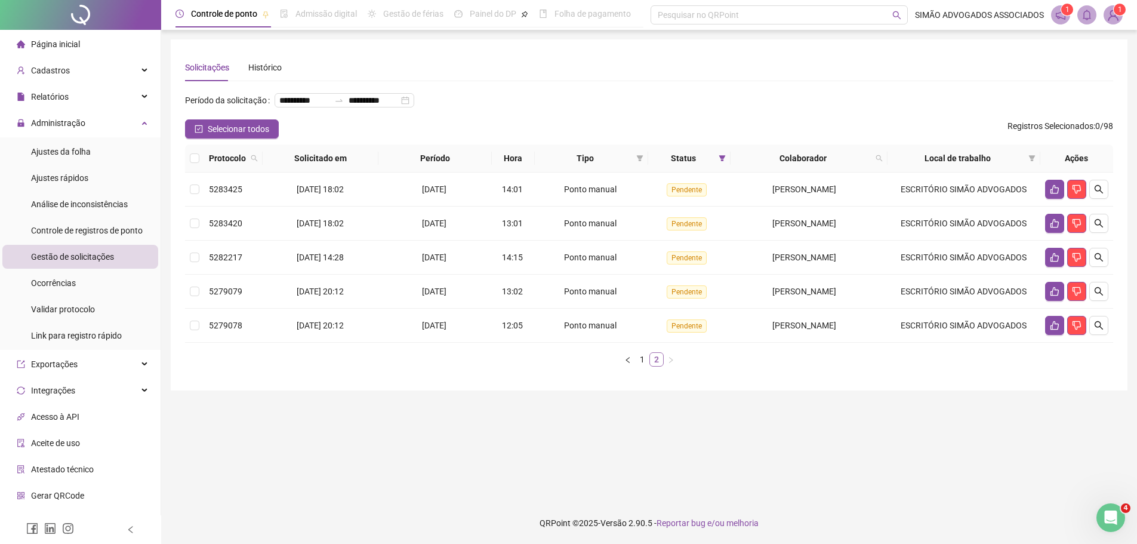
scroll to position [0, 0]
click at [647, 366] on link "1" at bounding box center [646, 359] width 13 height 13
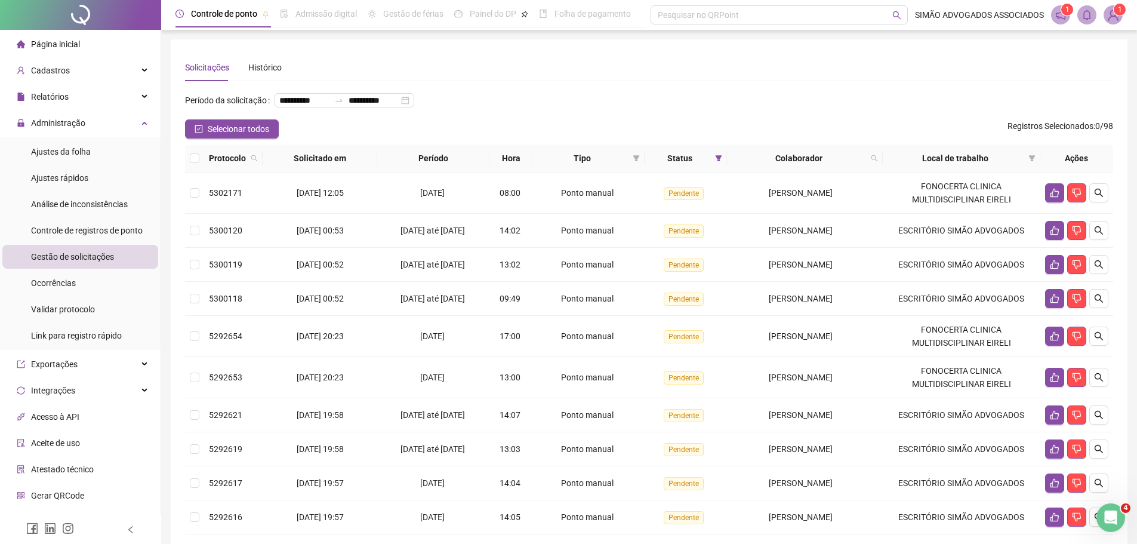
click at [752, 117] on div "**********" at bounding box center [649, 105] width 928 height 29
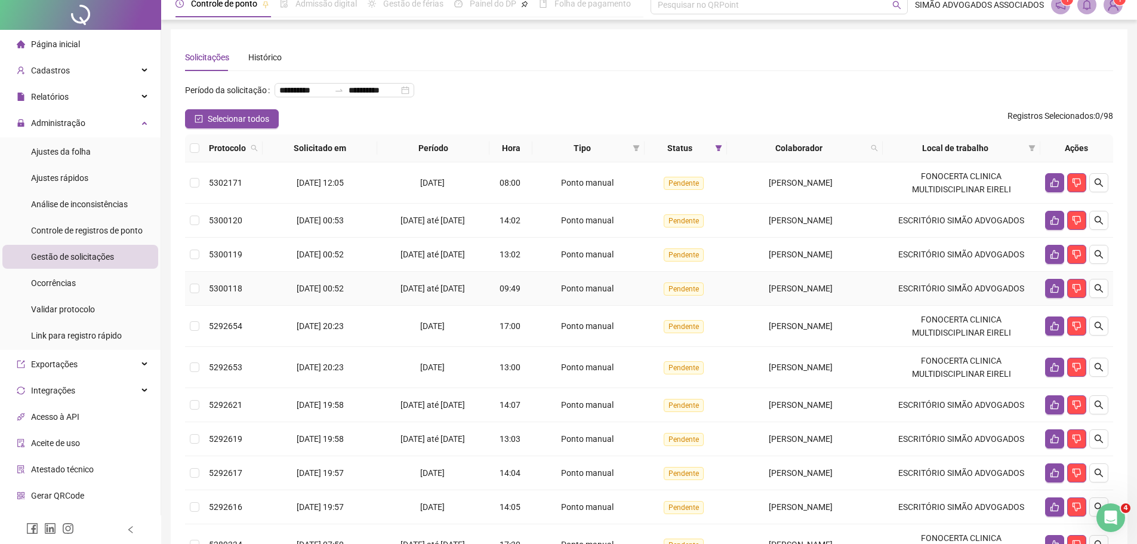
scroll to position [220, 0]
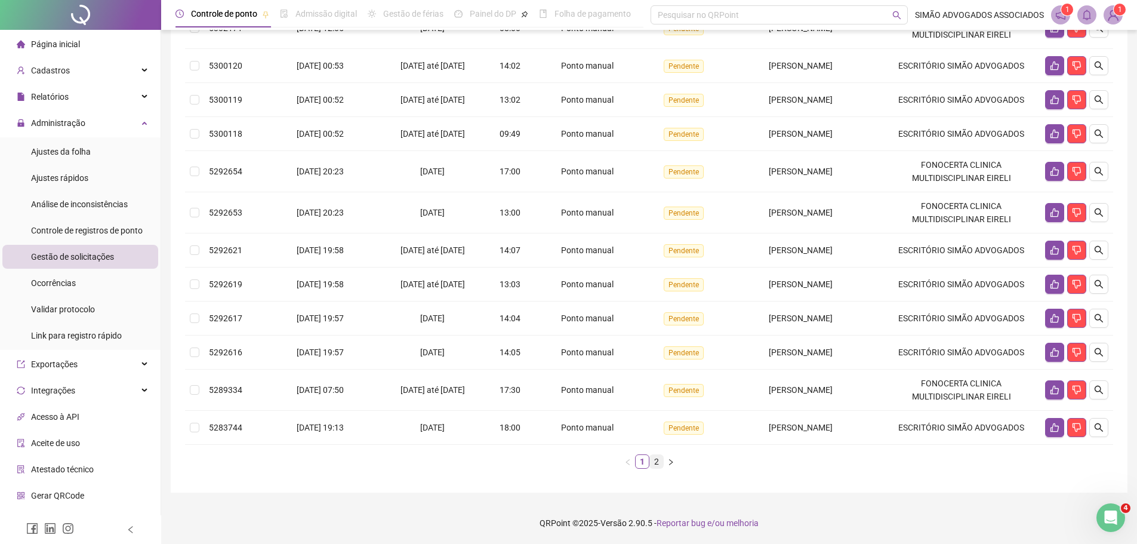
click at [661, 466] on link "2" at bounding box center [656, 461] width 13 height 13
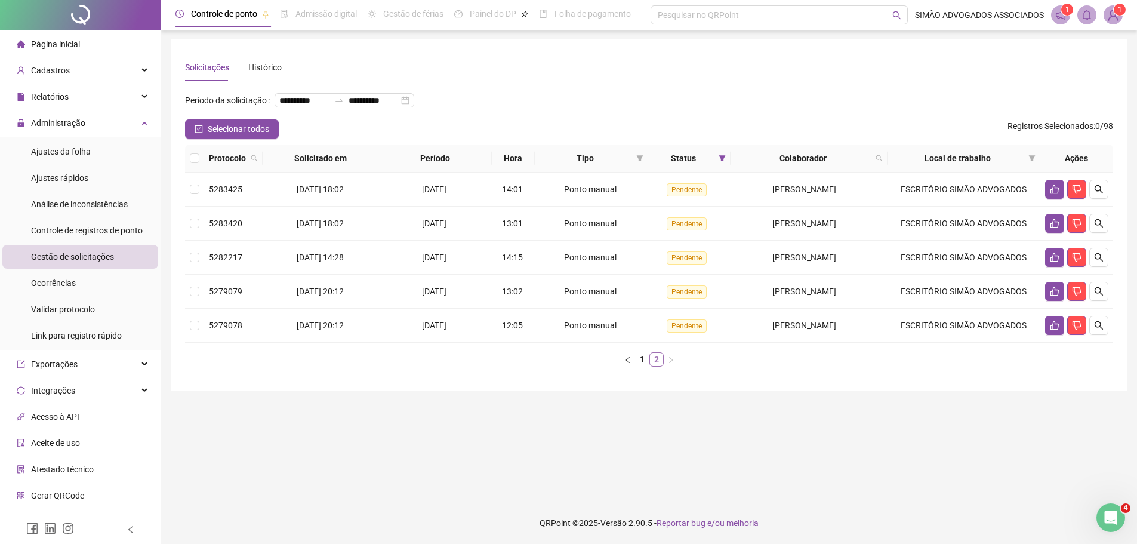
scroll to position [0, 0]
click at [649, 366] on link "1" at bounding box center [646, 359] width 13 height 13
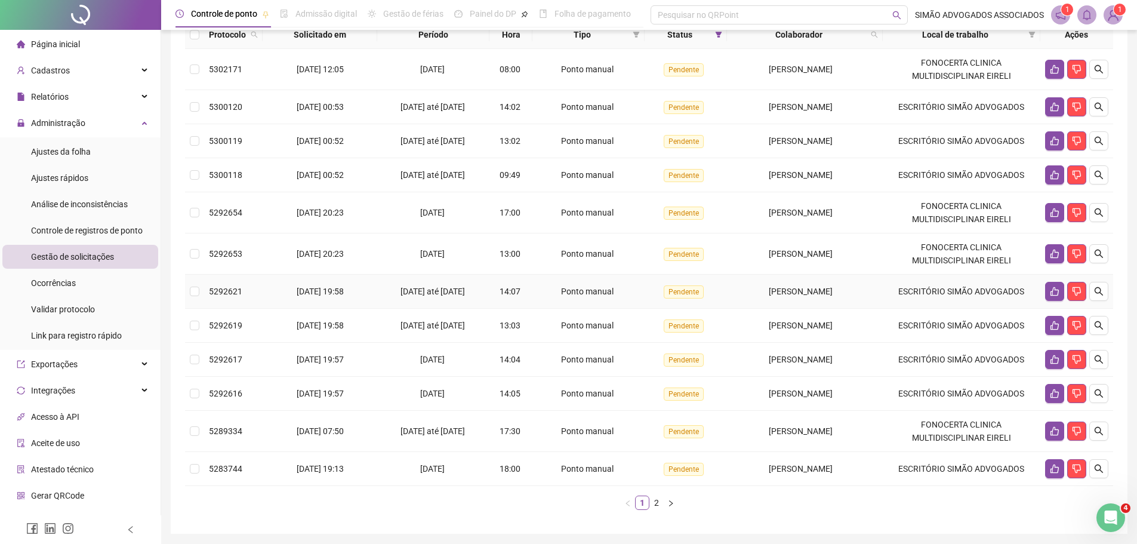
scroll to position [220, 0]
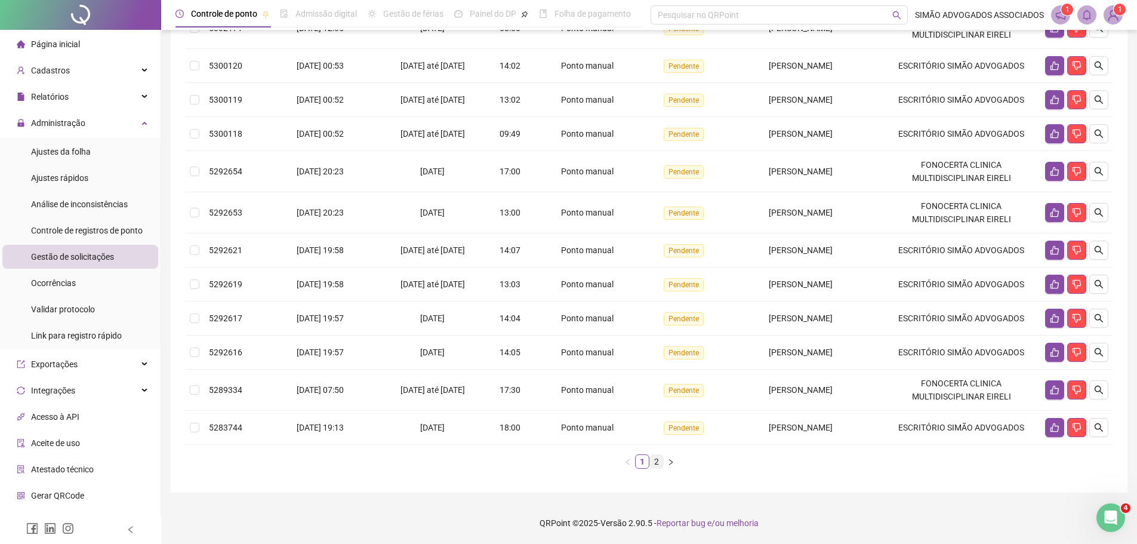
click at [659, 465] on link "2" at bounding box center [656, 461] width 13 height 13
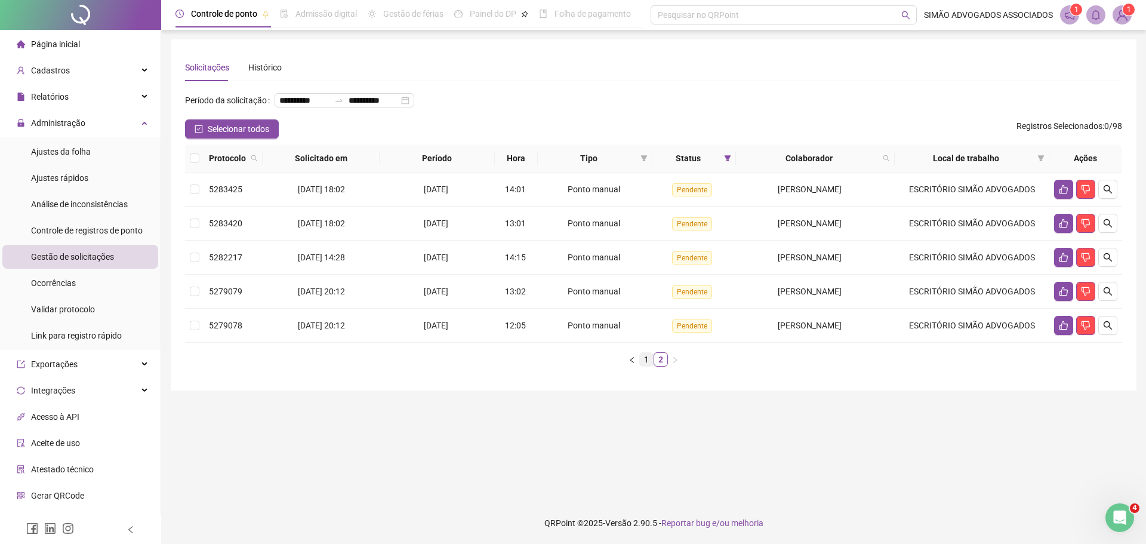
click at [645, 366] on link "1" at bounding box center [646, 359] width 13 height 13
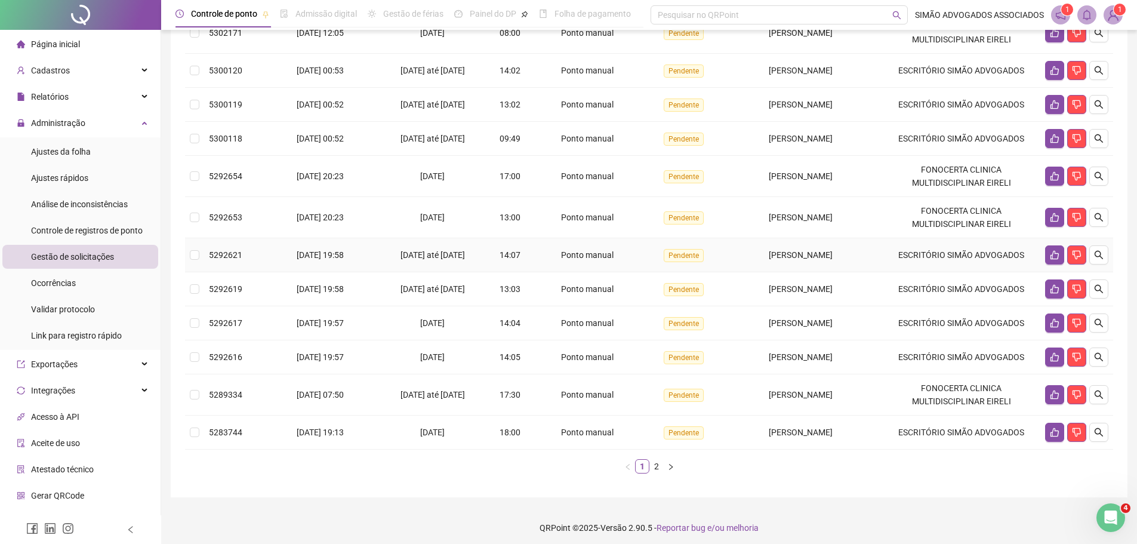
scroll to position [100, 0]
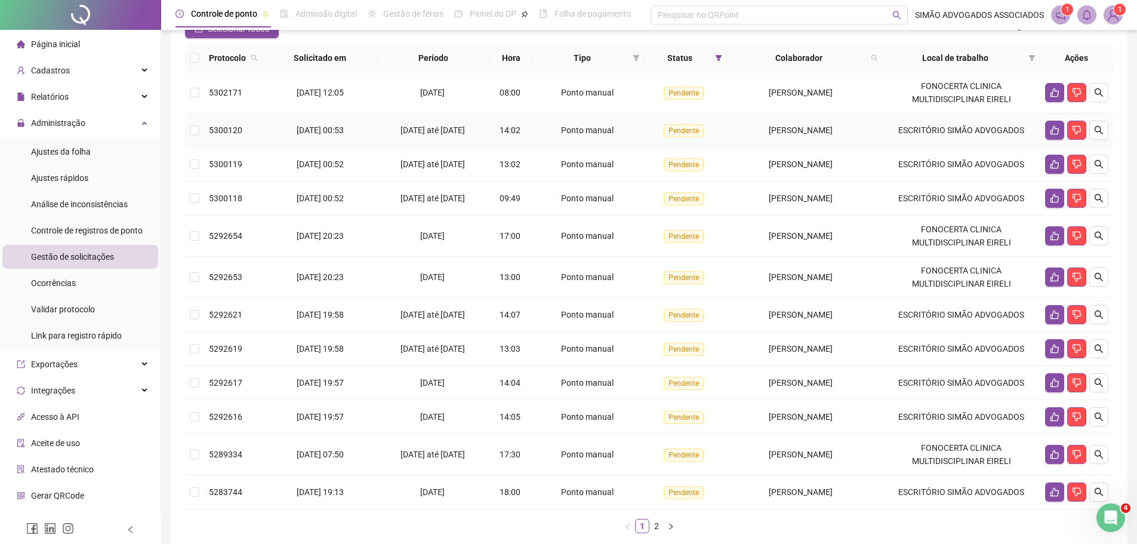
click at [708, 147] on td "Pendente" at bounding box center [686, 130] width 82 height 34
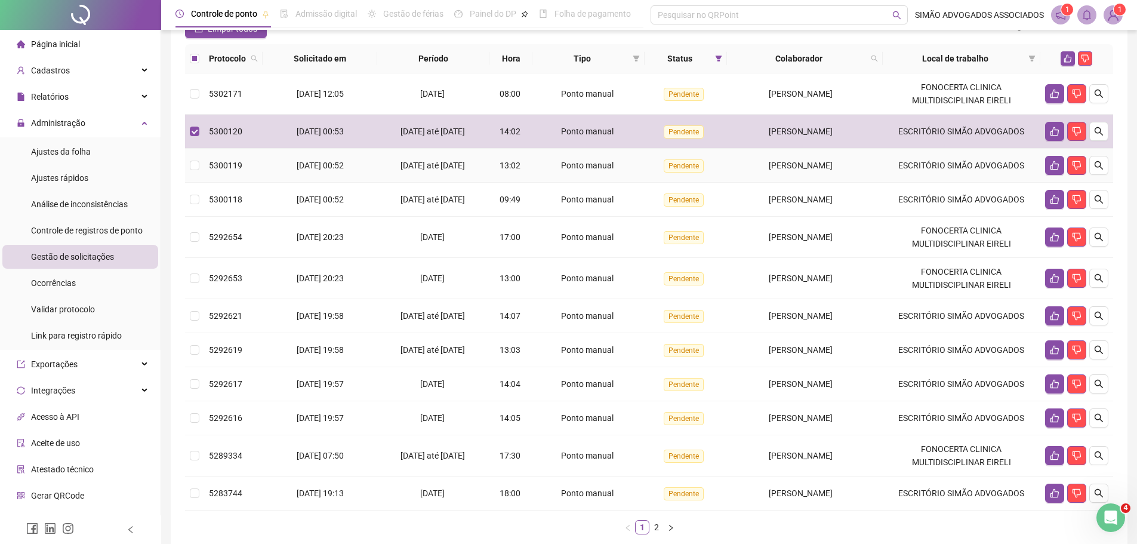
click at [685, 173] on span "Pendente" at bounding box center [684, 165] width 40 height 13
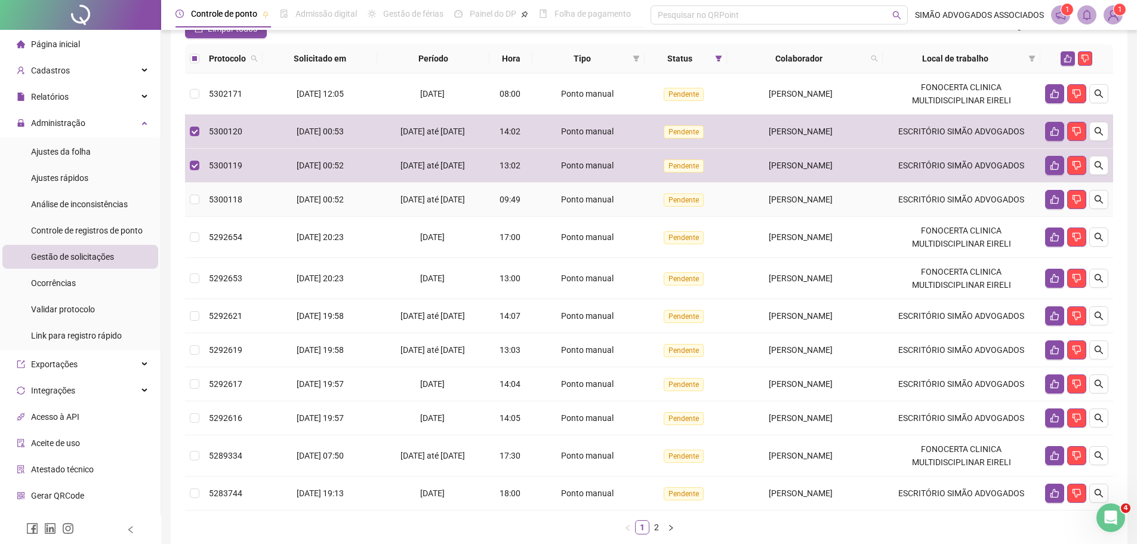
click at [664, 207] on span "Pendente" at bounding box center [684, 199] width 40 height 13
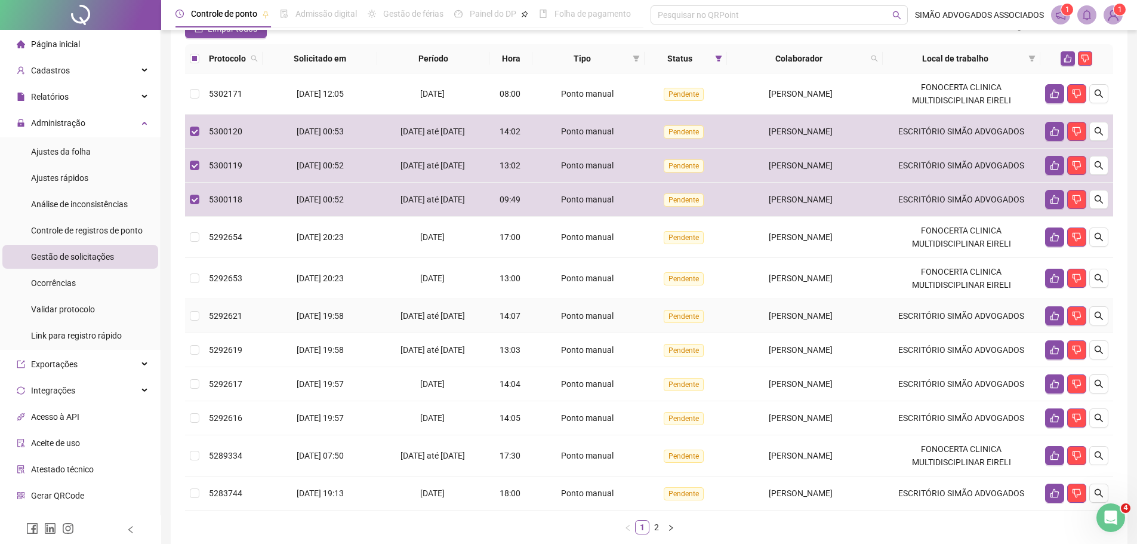
click at [664, 333] on td "Pendente" at bounding box center [686, 316] width 82 height 34
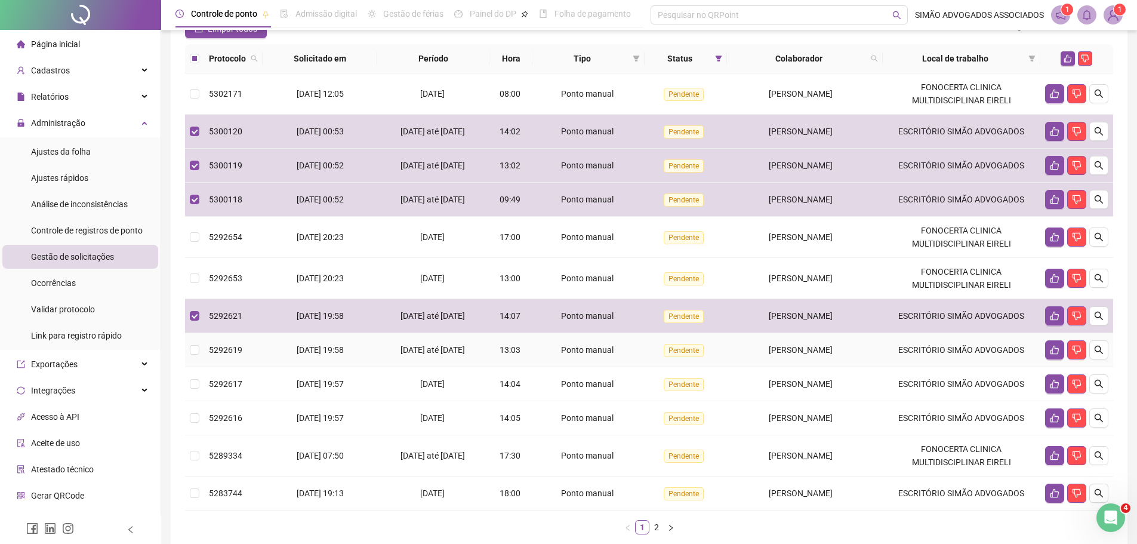
click at [664, 357] on span "Pendente" at bounding box center [684, 350] width 40 height 13
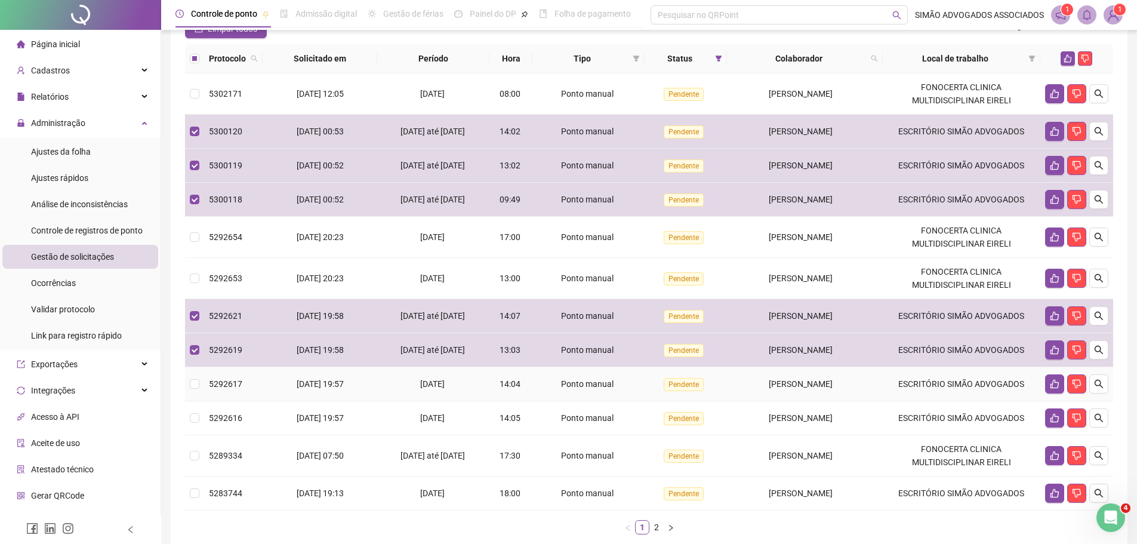
click at [664, 391] on span "Pendente" at bounding box center [684, 384] width 40 height 13
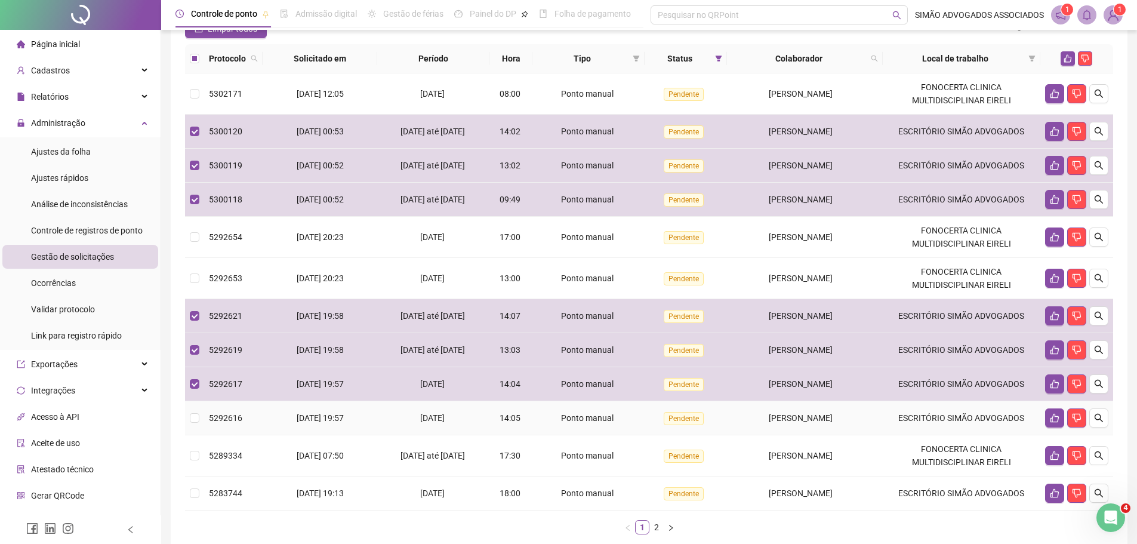
click at [664, 425] on span "Pendente" at bounding box center [684, 418] width 40 height 13
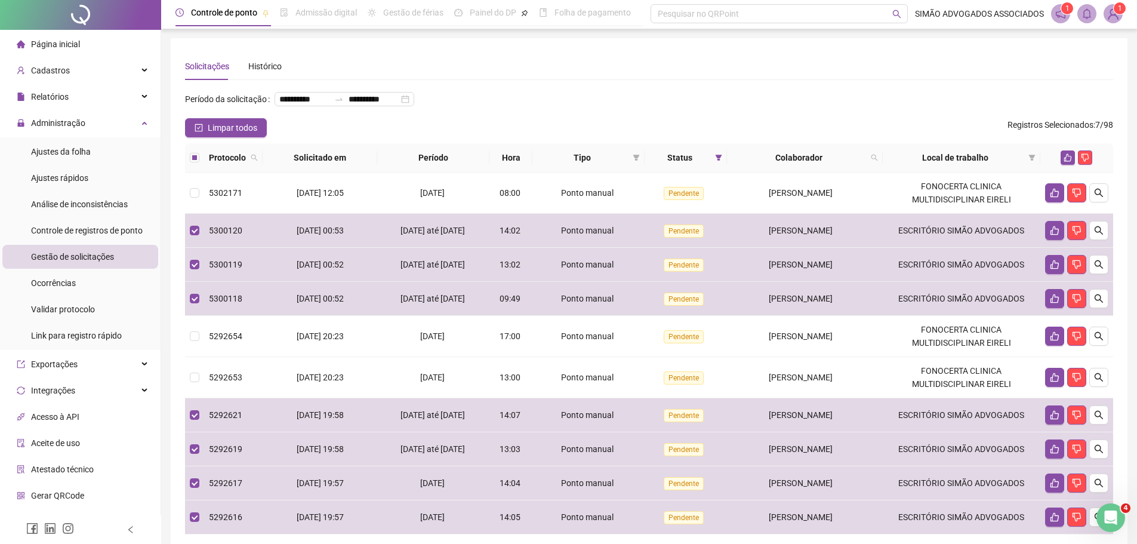
scroll to position [0, 0]
click at [1067, 163] on icon "like" at bounding box center [1068, 159] width 8 height 8
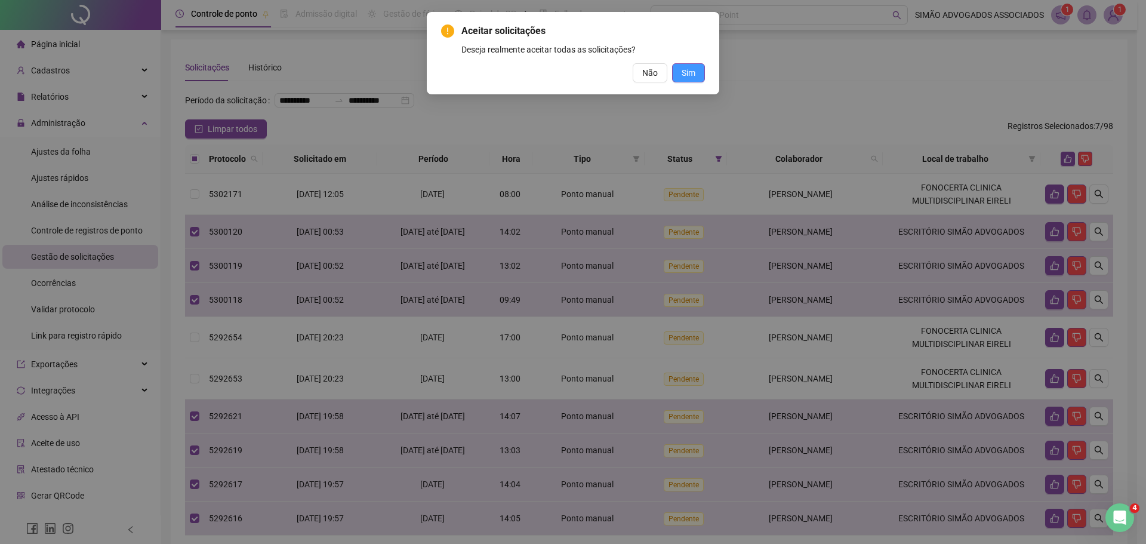
click at [685, 64] on button "Sim" at bounding box center [688, 72] width 33 height 19
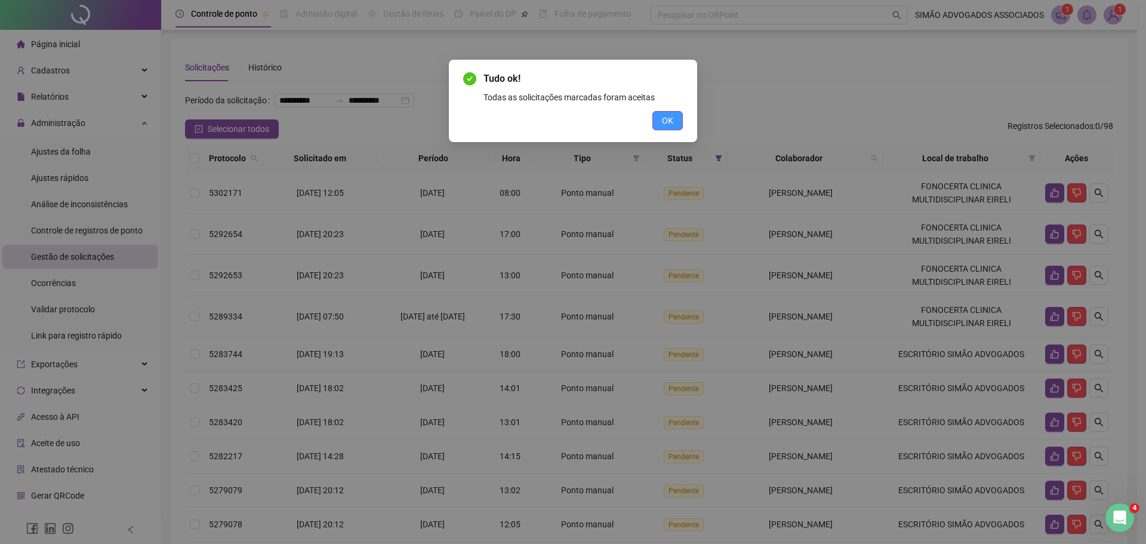
click at [671, 114] on span "OK" at bounding box center [667, 120] width 11 height 13
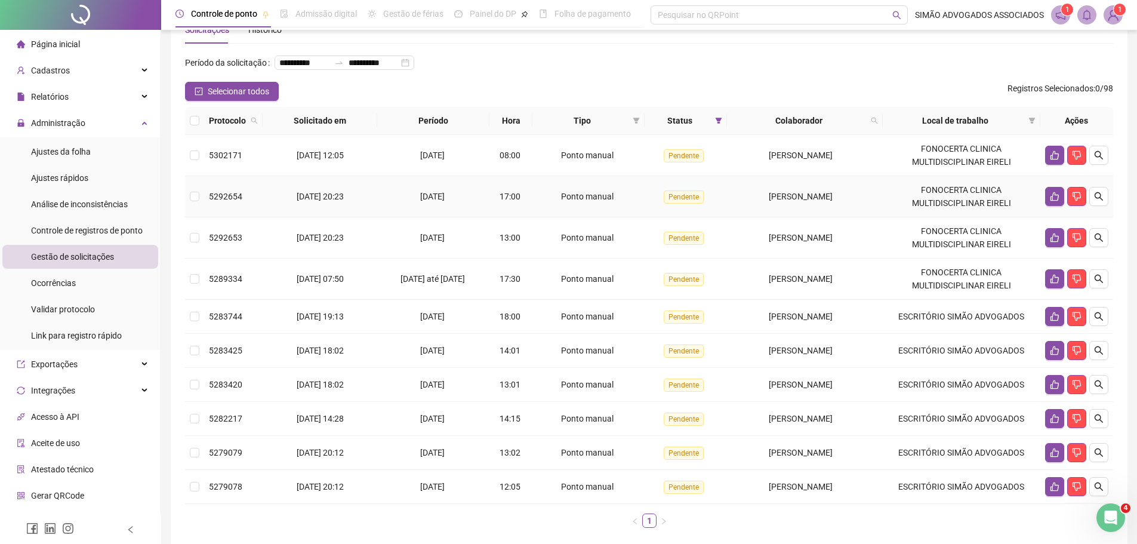
scroll to position [116, 0]
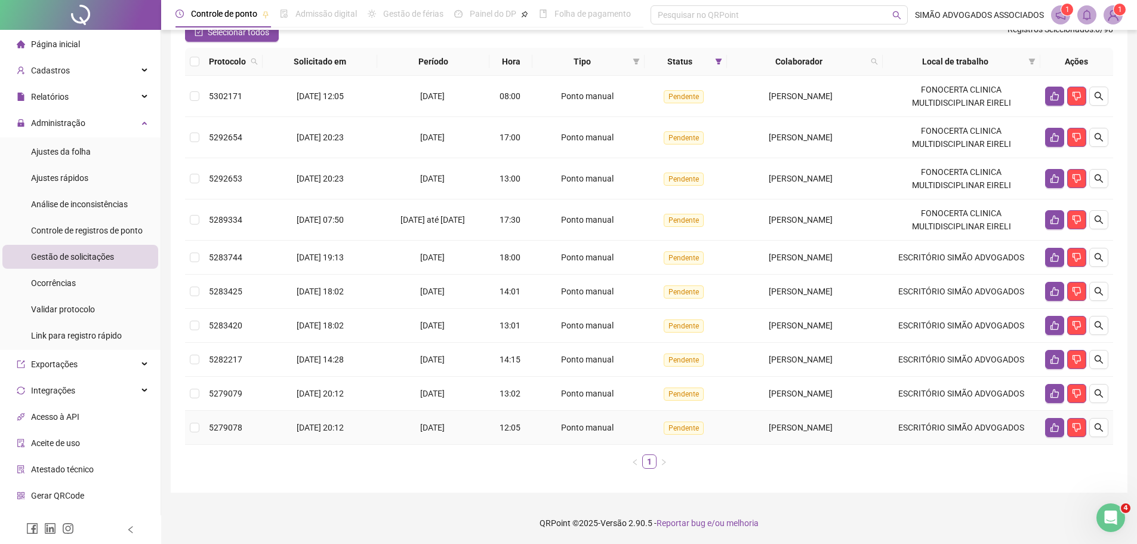
click at [769, 427] on span "[PERSON_NAME]" at bounding box center [801, 428] width 64 height 10
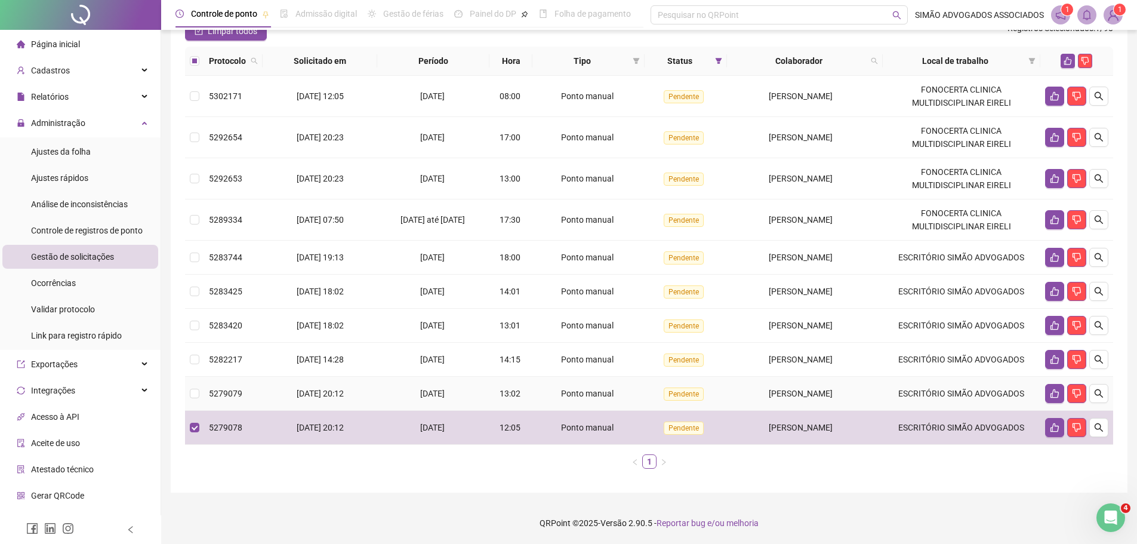
click at [748, 386] on td "[PERSON_NAME]" at bounding box center [804, 394] width 155 height 34
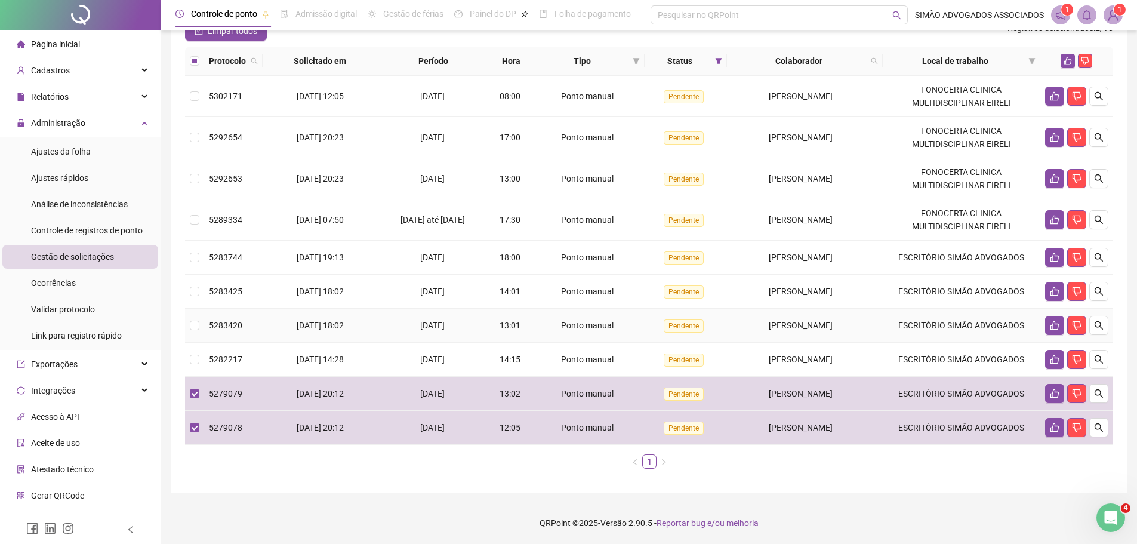
click at [769, 325] on span "[PERSON_NAME]" at bounding box center [801, 326] width 64 height 10
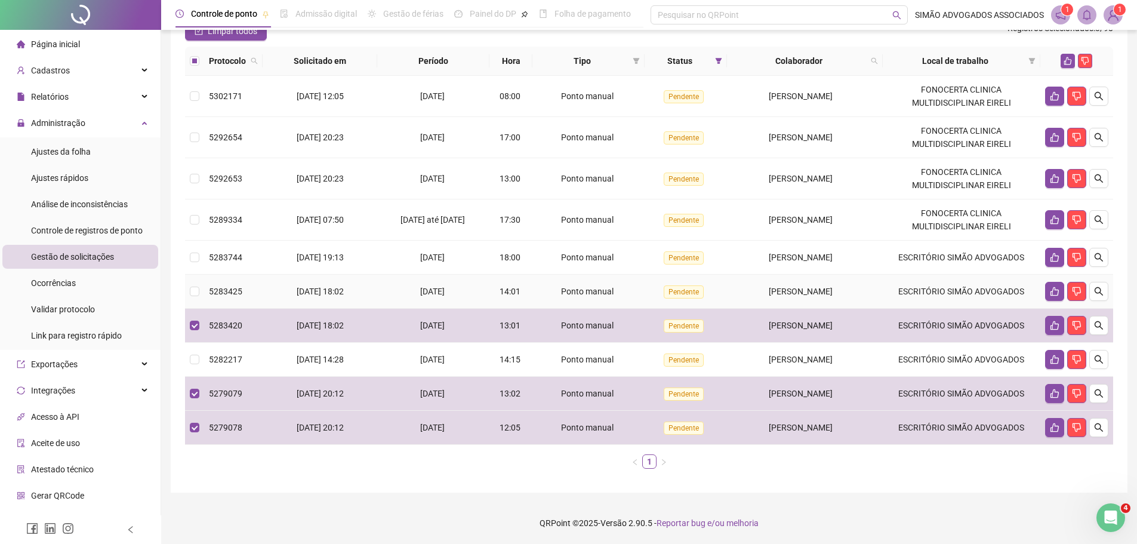
click at [769, 289] on span "[PERSON_NAME]" at bounding box center [801, 292] width 64 height 10
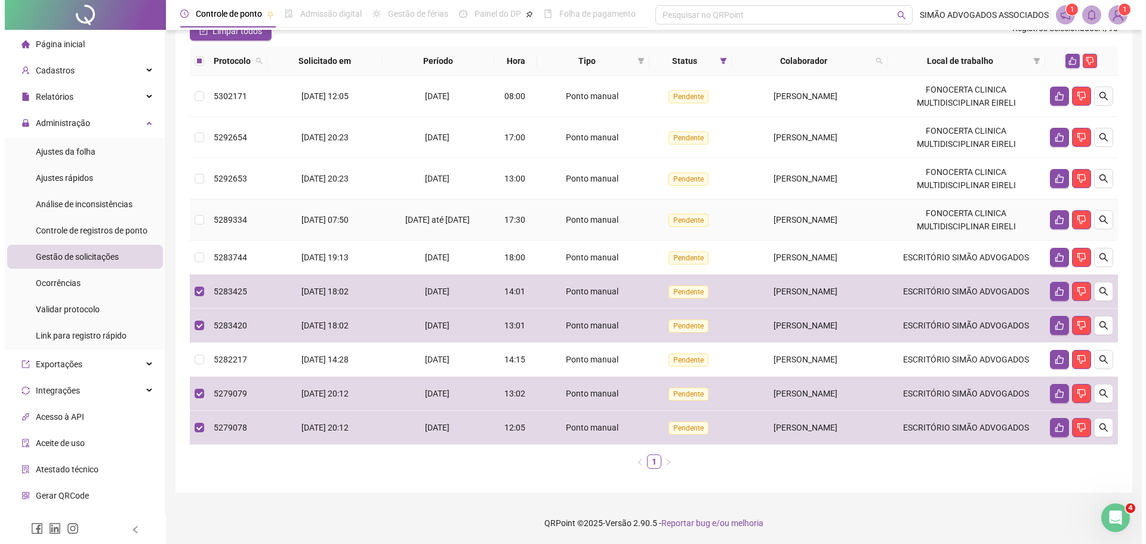
scroll to position [56, 0]
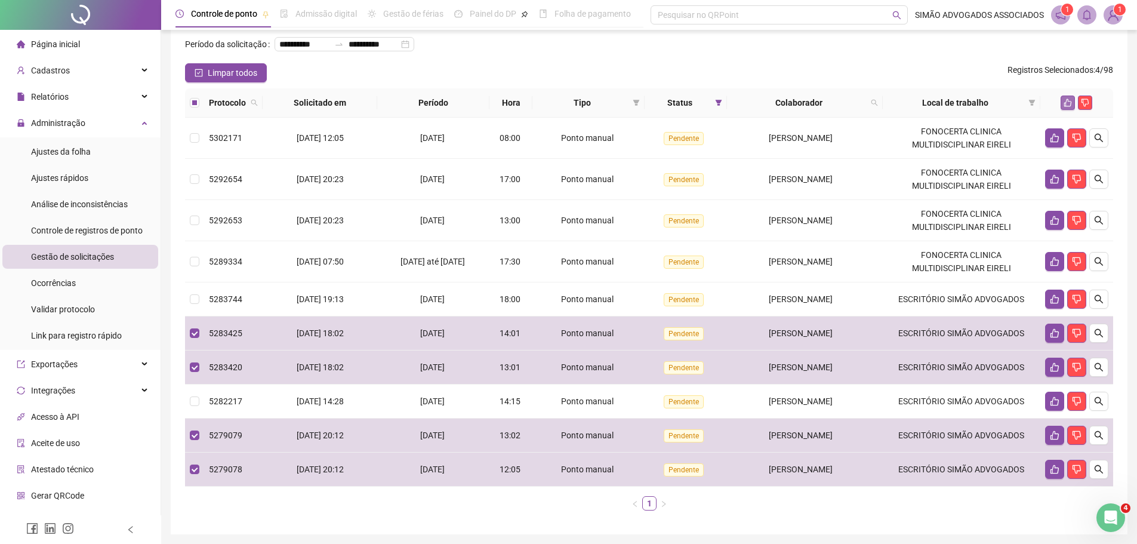
click at [1062, 110] on button "button" at bounding box center [1068, 103] width 14 height 14
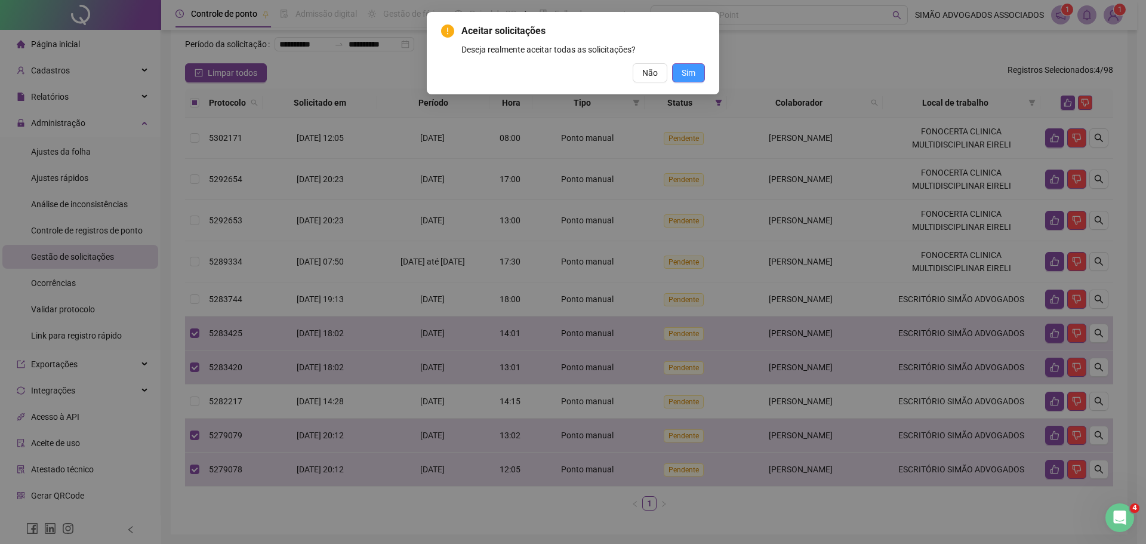
click at [687, 67] on span "Sim" at bounding box center [689, 72] width 14 height 13
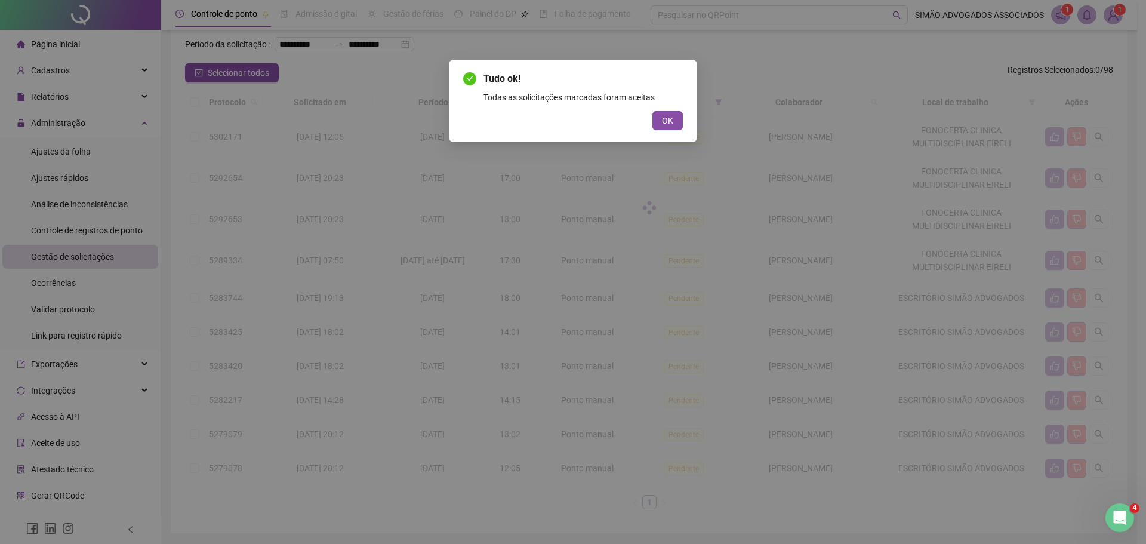
scroll to position [0, 0]
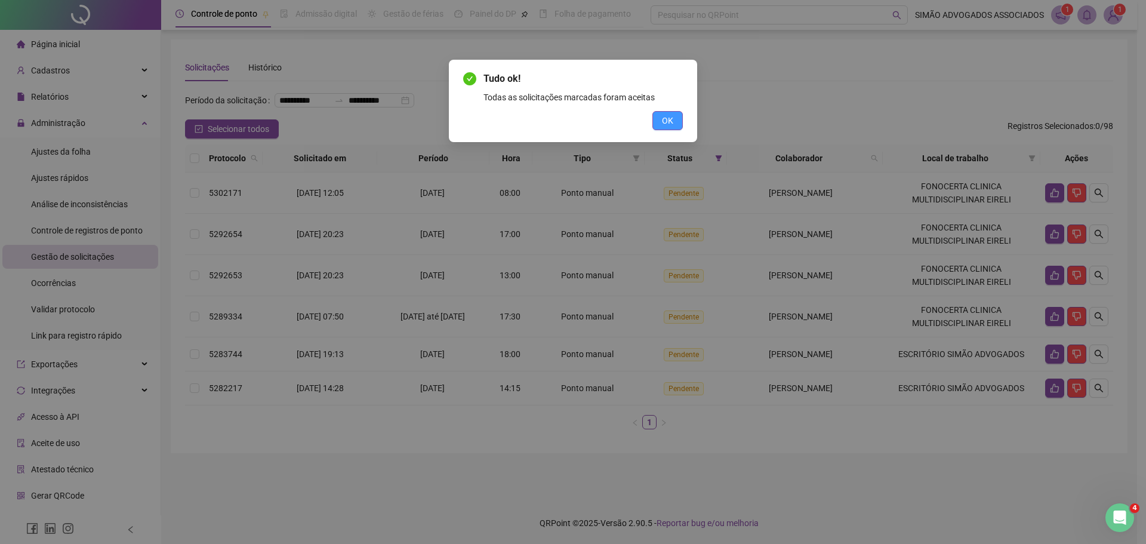
click at [654, 121] on button "OK" at bounding box center [668, 120] width 30 height 19
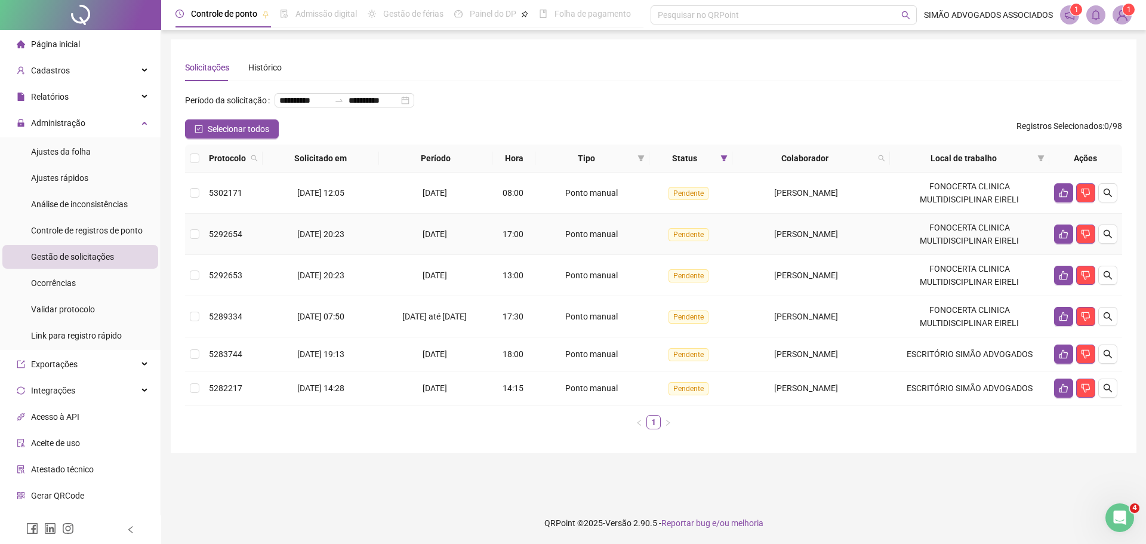
click at [774, 239] on span "[PERSON_NAME]" at bounding box center [806, 234] width 64 height 10
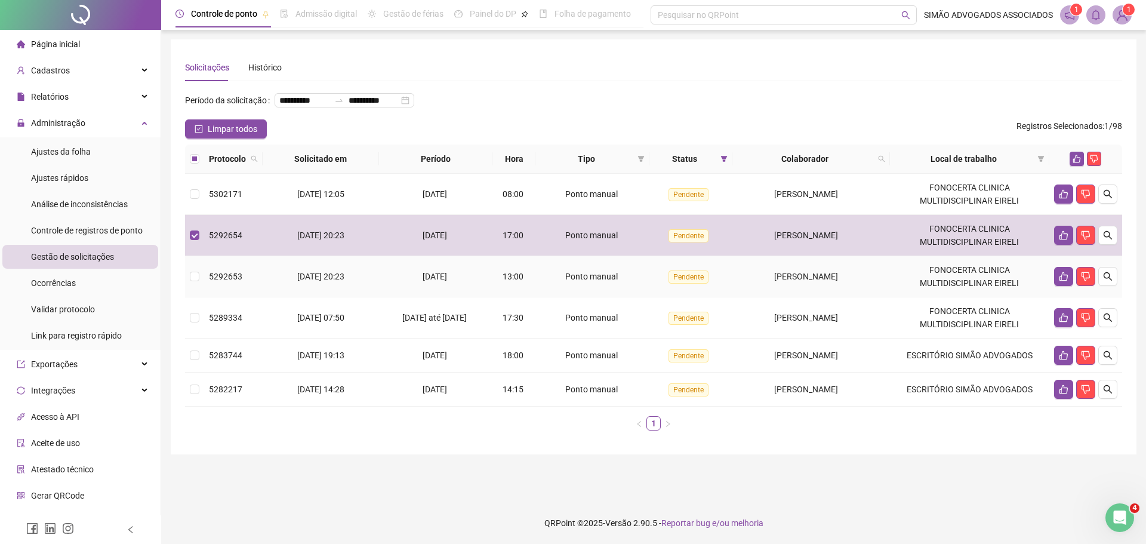
click at [751, 282] on td "[PERSON_NAME]" at bounding box center [811, 276] width 157 height 41
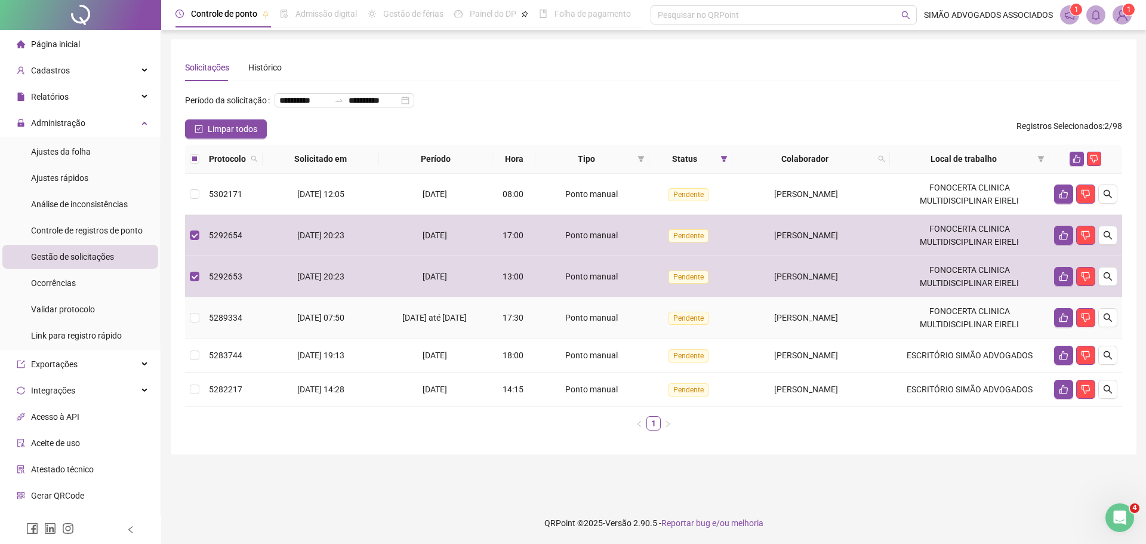
click at [774, 322] on span "[PERSON_NAME]" at bounding box center [806, 318] width 64 height 10
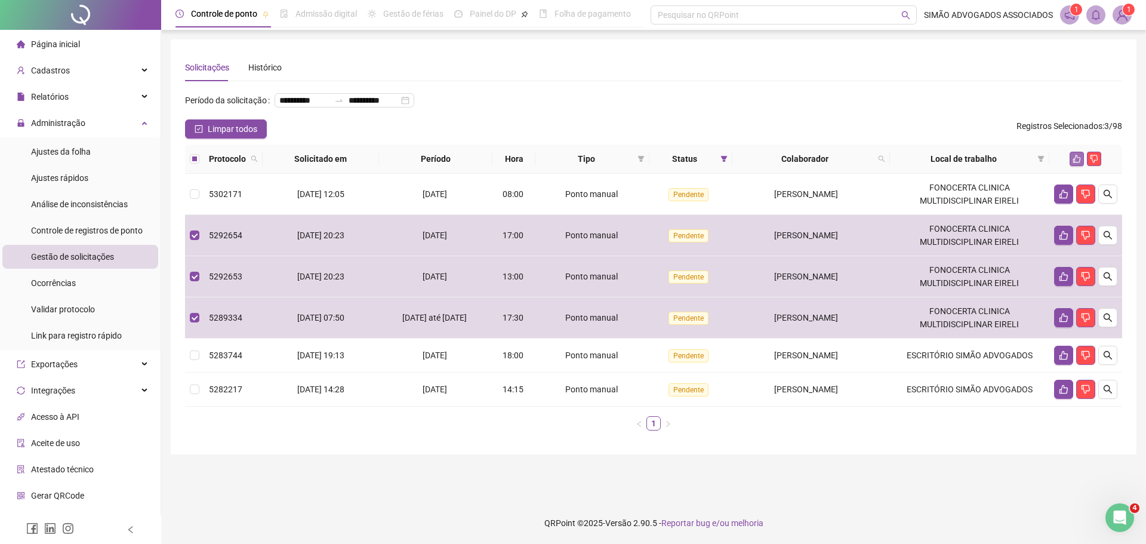
click at [1075, 163] on icon "like" at bounding box center [1077, 159] width 8 height 8
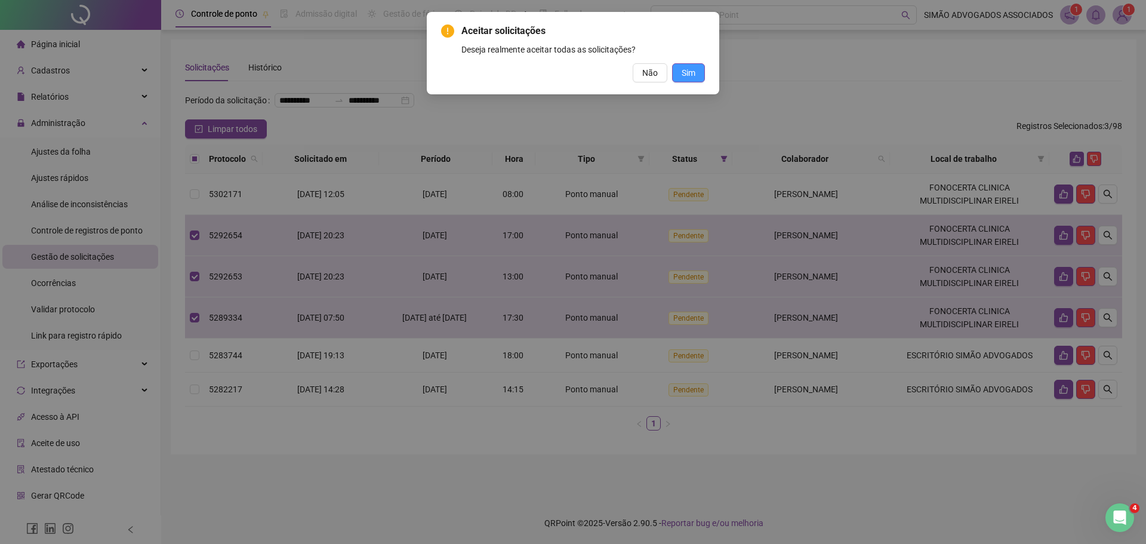
click at [691, 73] on span "Sim" at bounding box center [689, 72] width 14 height 13
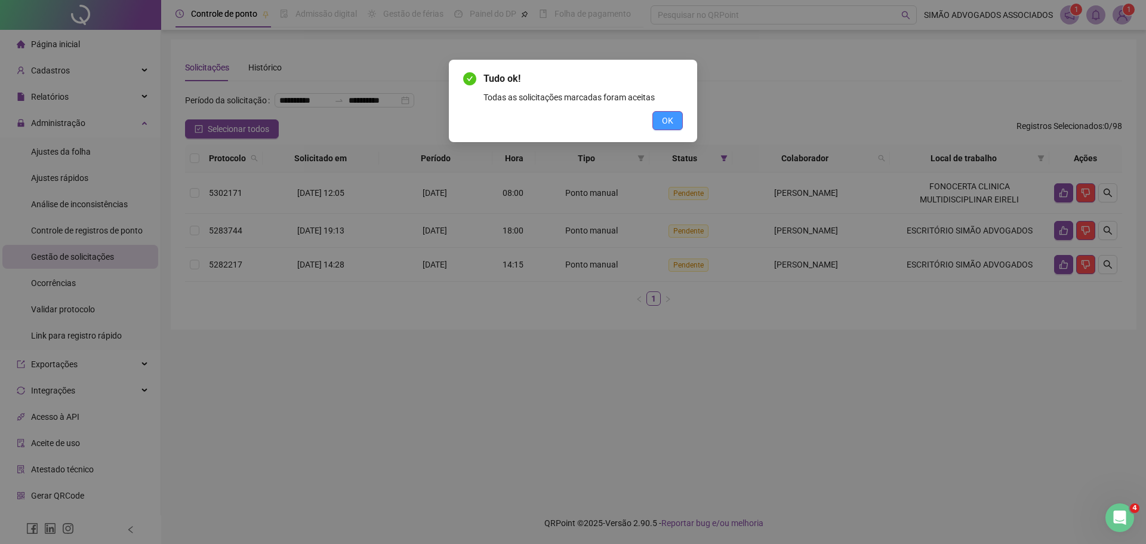
click at [671, 122] on span "OK" at bounding box center [667, 120] width 11 height 13
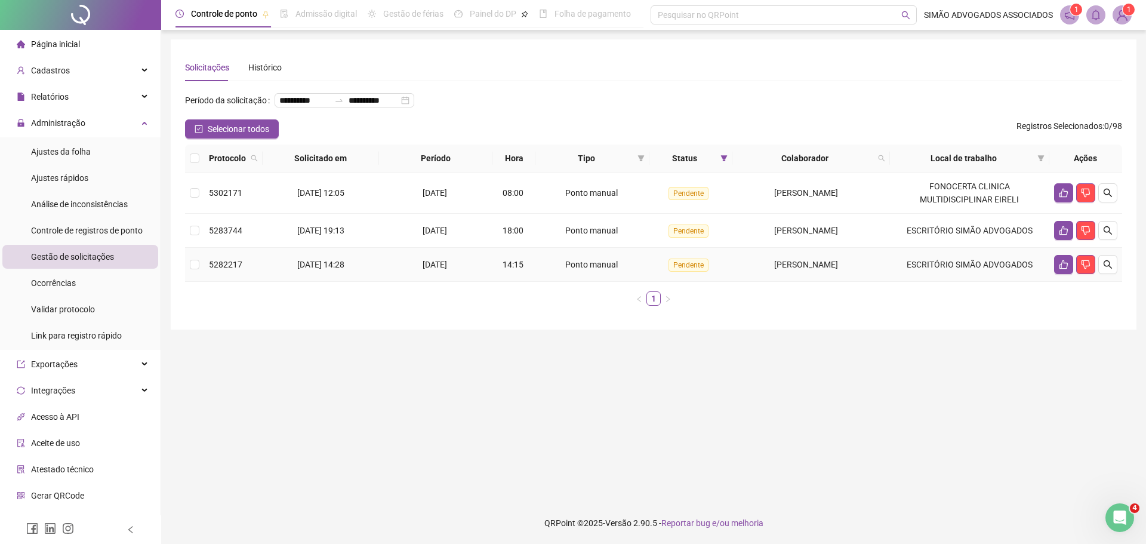
click at [776, 269] on span "[PERSON_NAME]" at bounding box center [806, 265] width 64 height 10
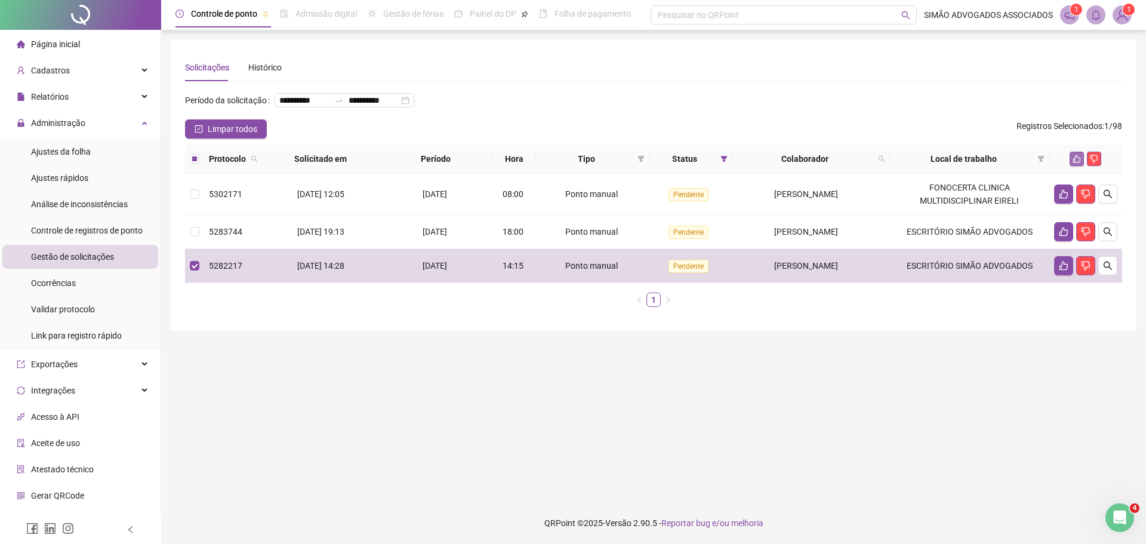
click at [1081, 163] on icon "like" at bounding box center [1077, 159] width 8 height 8
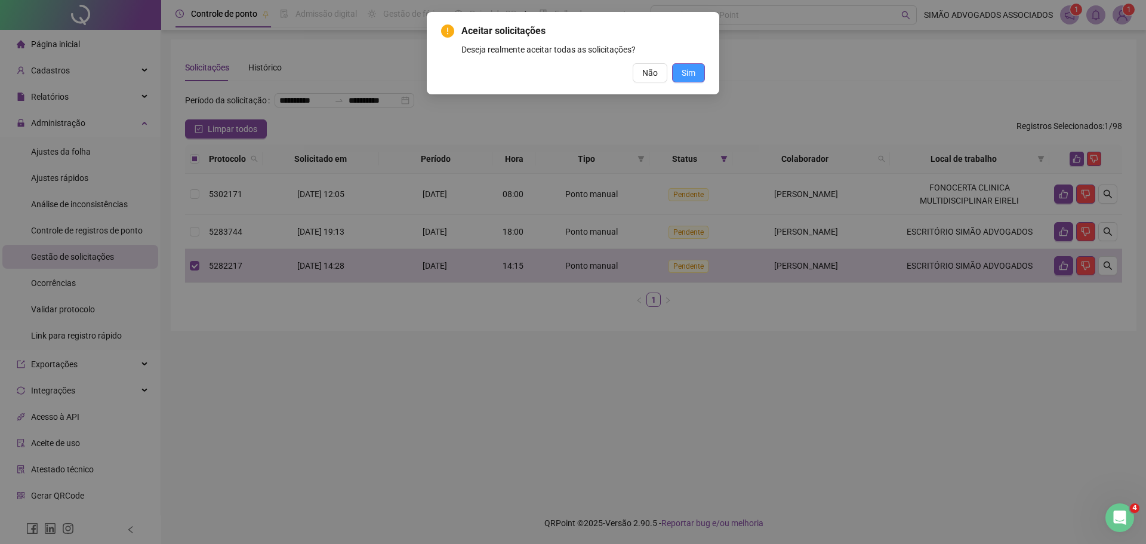
click at [676, 71] on button "Sim" at bounding box center [688, 72] width 33 height 19
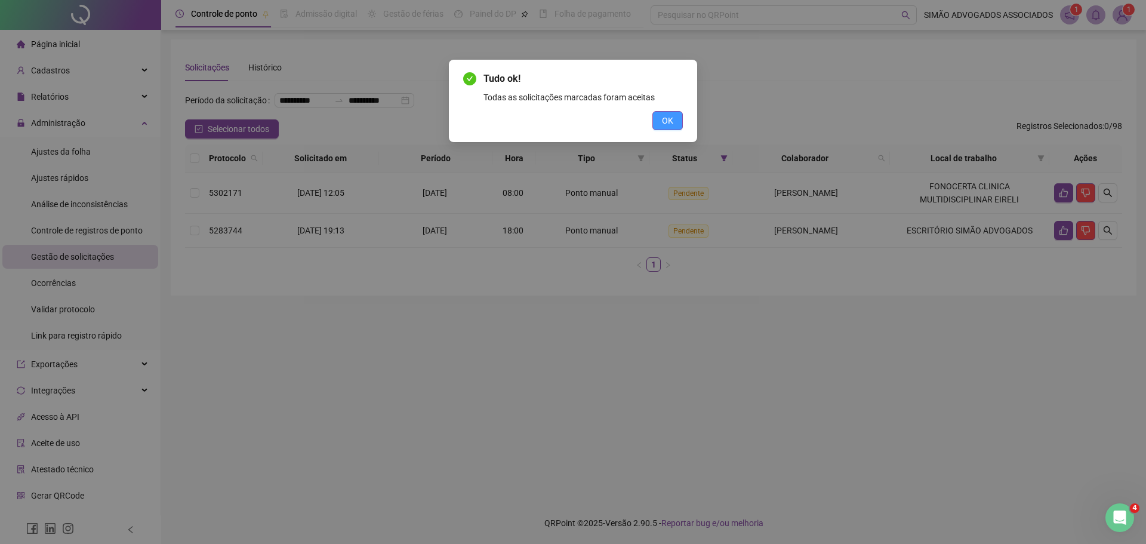
click at [673, 122] on button "OK" at bounding box center [668, 120] width 30 height 19
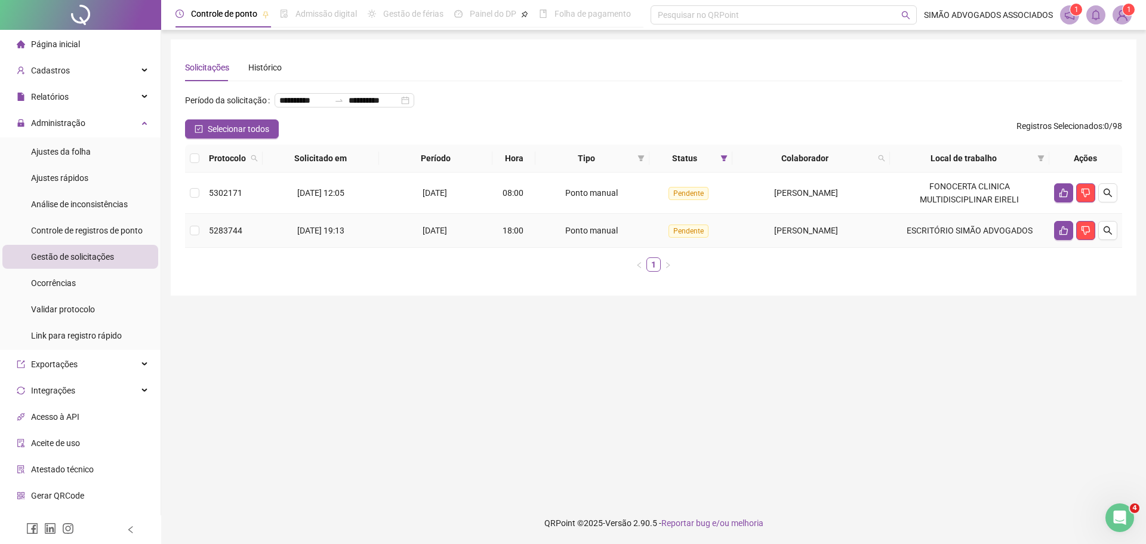
click at [786, 235] on span "[PERSON_NAME]" at bounding box center [806, 231] width 64 height 10
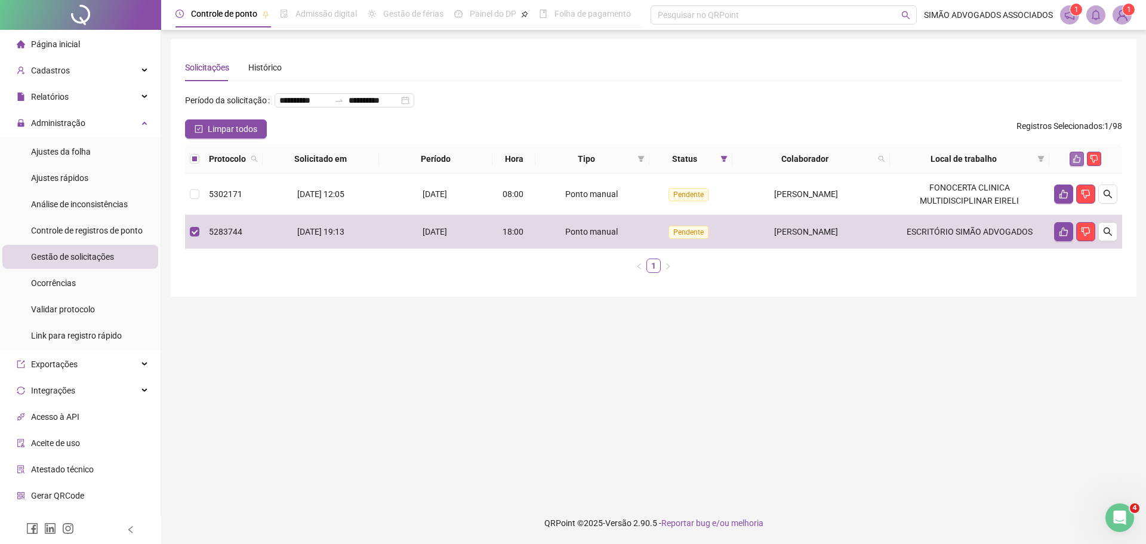
click at [1073, 166] on button "button" at bounding box center [1077, 159] width 14 height 14
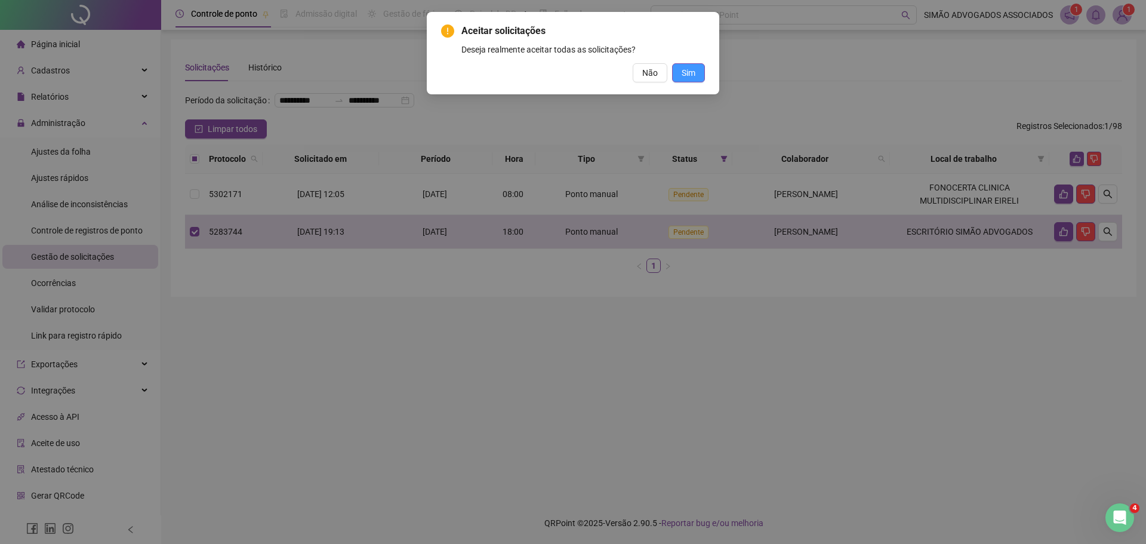
click at [685, 72] on span "Sim" at bounding box center [689, 72] width 14 height 13
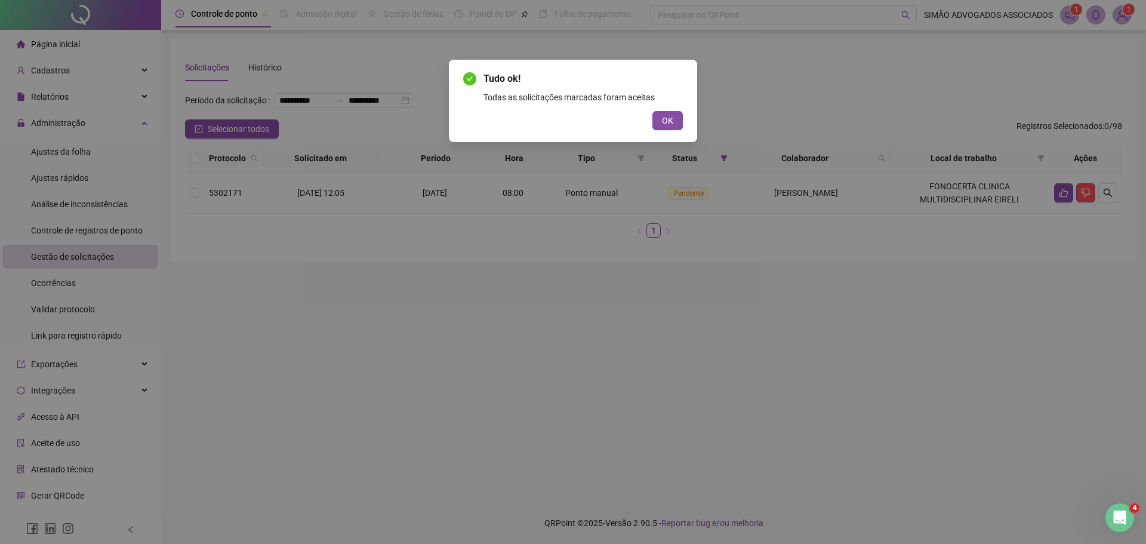
click at [677, 121] on button "OK" at bounding box center [668, 120] width 30 height 19
